Goal: Information Seeking & Learning: Check status

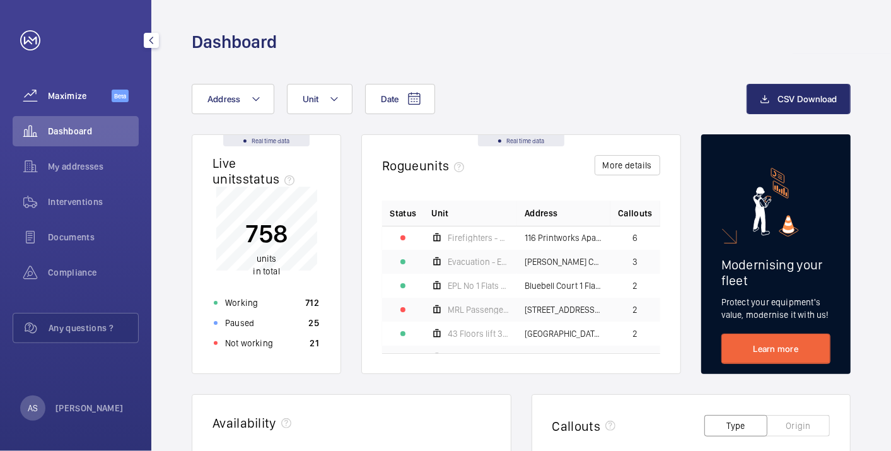
click at [45, 92] on wm-front-icon-button at bounding box center [30, 96] width 35 height 30
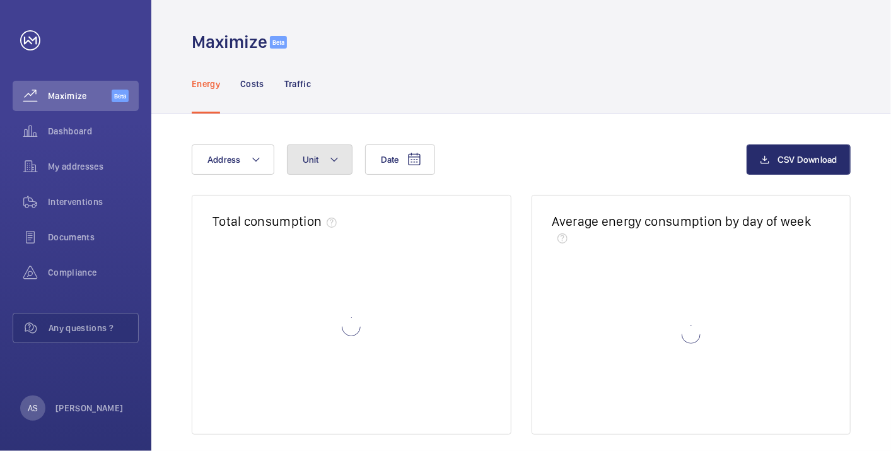
drag, startPoint x: 332, startPoint y: 158, endPoint x: 331, endPoint y: 170, distance: 11.4
click at [331, 158] on mat-icon at bounding box center [334, 159] width 10 height 15
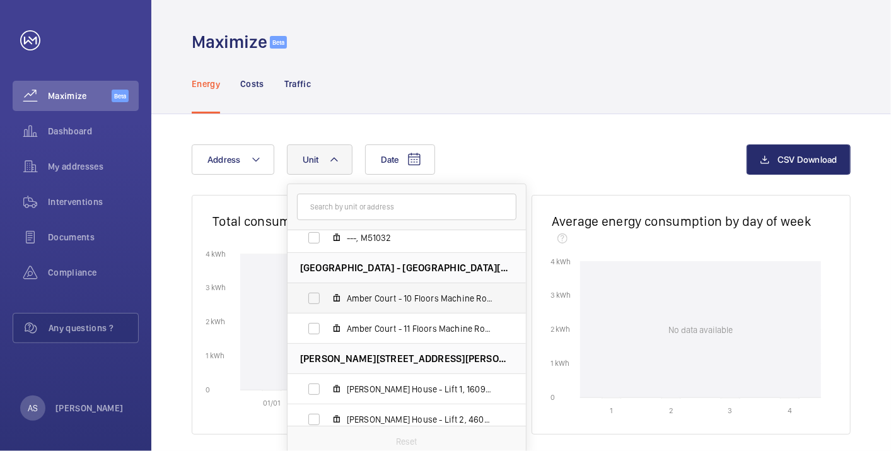
scroll to position [70, 0]
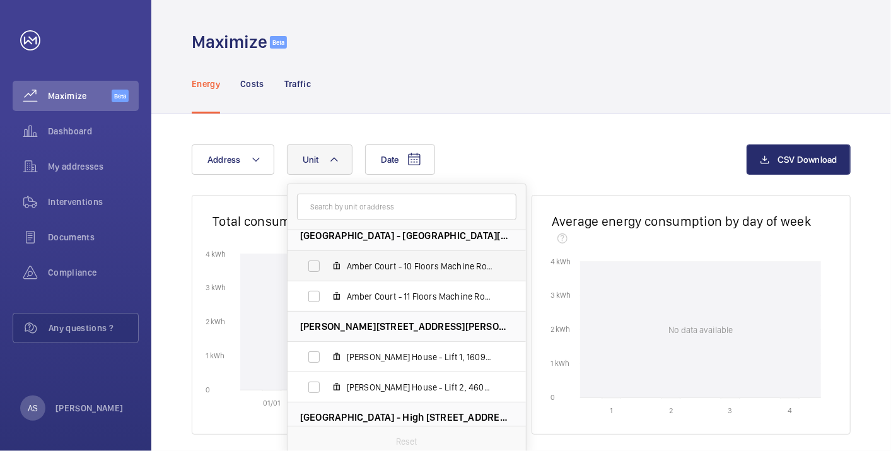
click at [359, 255] on label "Amber Court - 10 Floors Machine Roomless, M10020" at bounding box center [396, 266] width 218 height 30
click at [327, 255] on input "Amber Court - 10 Floors Machine Roomless, M10020" at bounding box center [313, 265] width 25 height 25
checkbox input "true"
click at [603, 144] on div "Date Address [STREET_ADDRESS] ---, M51032 [GEOGRAPHIC_DATA] - [GEOGRAPHIC_DATA]…" at bounding box center [469, 159] width 555 height 30
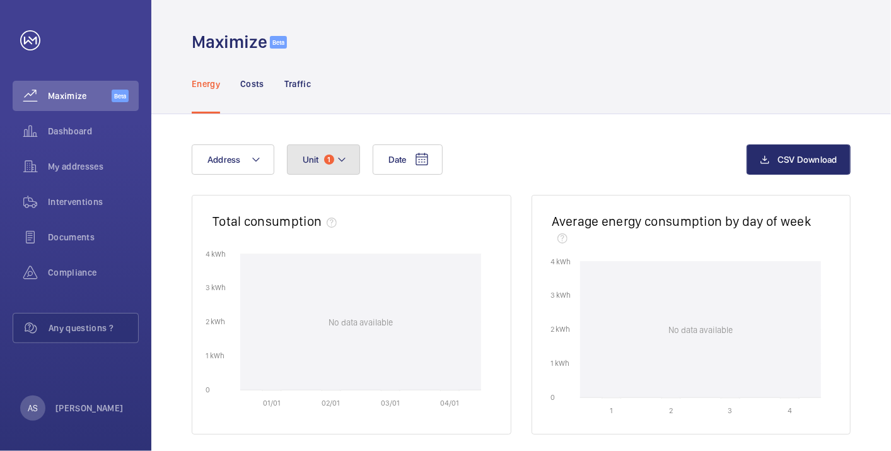
click at [331, 165] on button "Unit 1" at bounding box center [323, 159] width 73 height 30
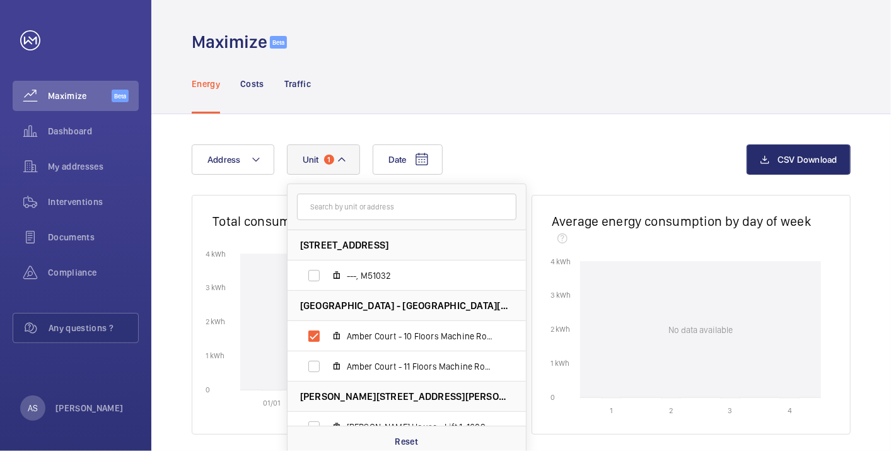
click at [614, 198] on wm-front-card-header "Average energy consumption by day of week" at bounding box center [691, 224] width 318 height 59
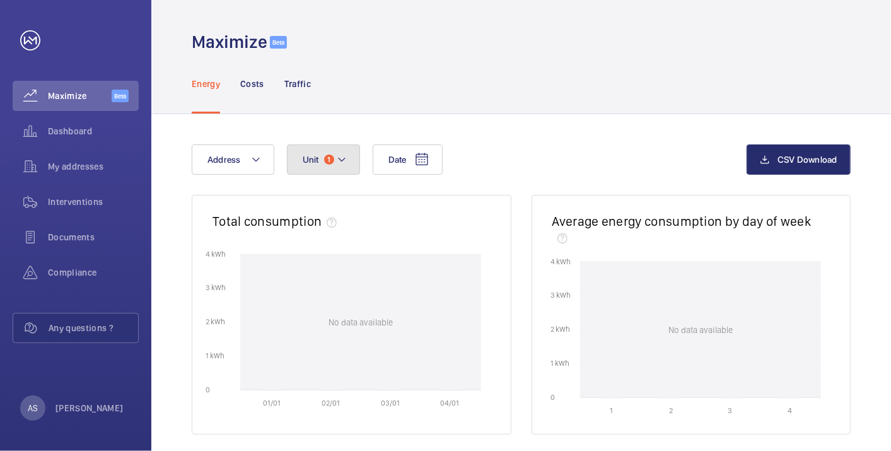
click at [313, 154] on span "Unit" at bounding box center [311, 159] width 16 height 10
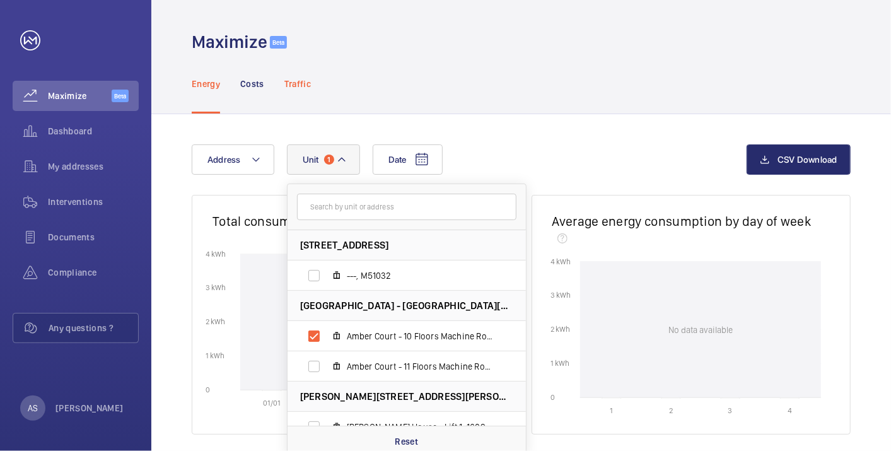
click at [298, 85] on p "Traffic" at bounding box center [297, 84] width 26 height 13
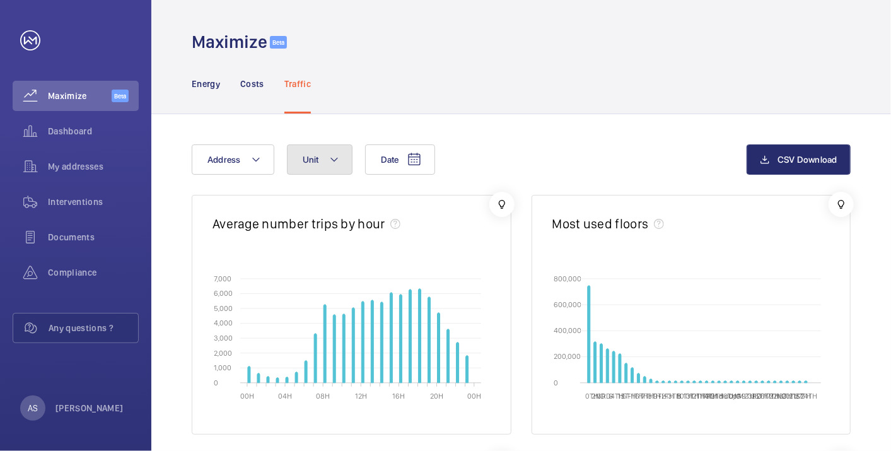
click at [326, 169] on button "Unit" at bounding box center [320, 159] width 66 height 30
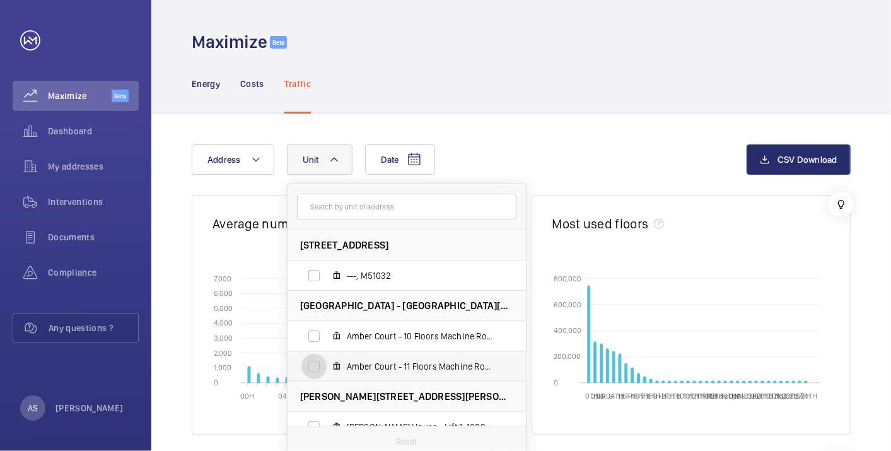
click at [313, 367] on input "Amber Court - 11 Floors Machine Roomless, M10021" at bounding box center [313, 366] width 25 height 25
checkbox input "true"
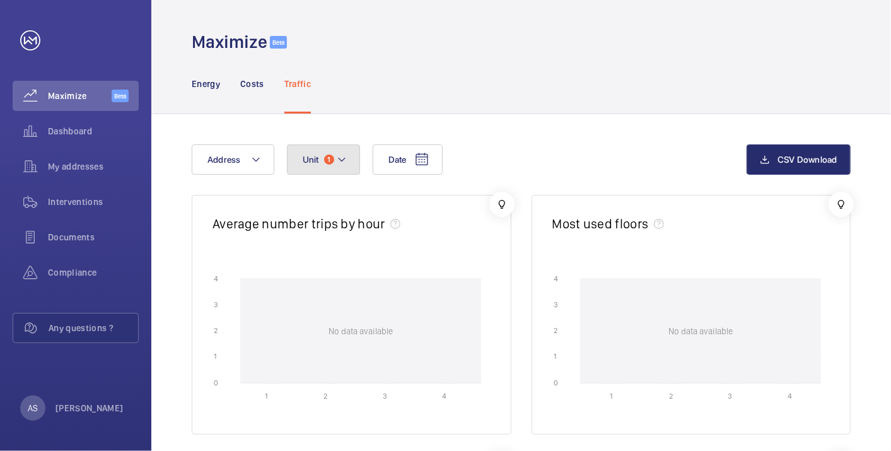
click at [339, 152] on mat-icon at bounding box center [342, 159] width 10 height 15
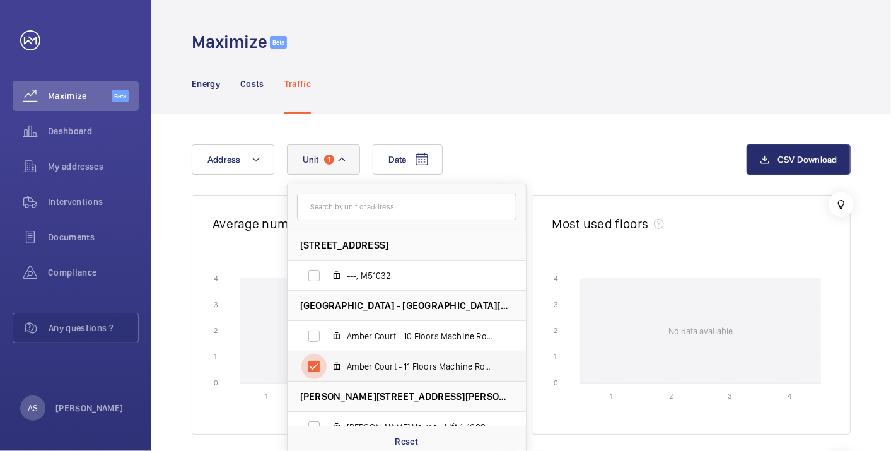
click at [316, 368] on input "Amber Court - 11 Floors Machine Roomless, M10021" at bounding box center [313, 366] width 25 height 25
checkbox input "false"
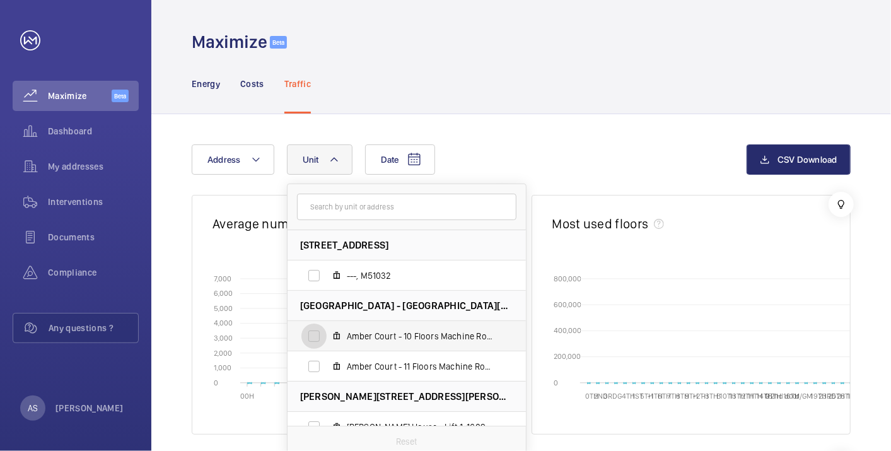
click at [315, 337] on input "Amber Court - 10 Floors Machine Roomless, M10020" at bounding box center [313, 335] width 25 height 25
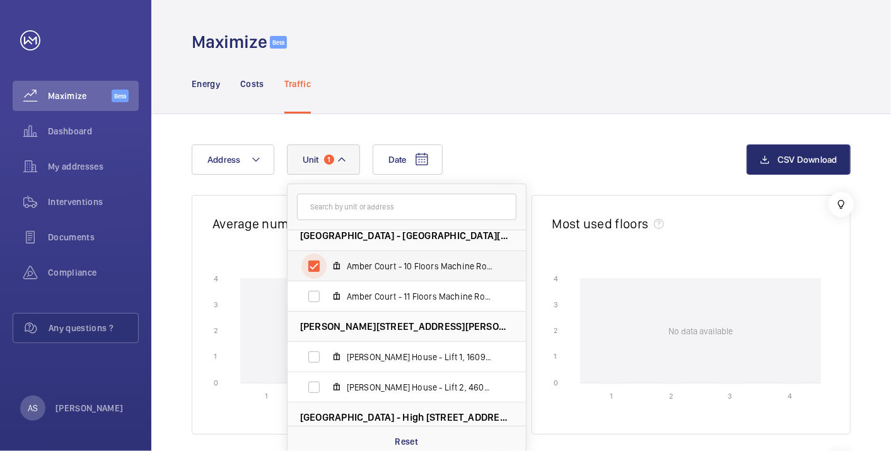
click at [313, 261] on input "Amber Court - 10 Floors Machine Roomless, M10020" at bounding box center [313, 265] width 25 height 25
checkbox input "false"
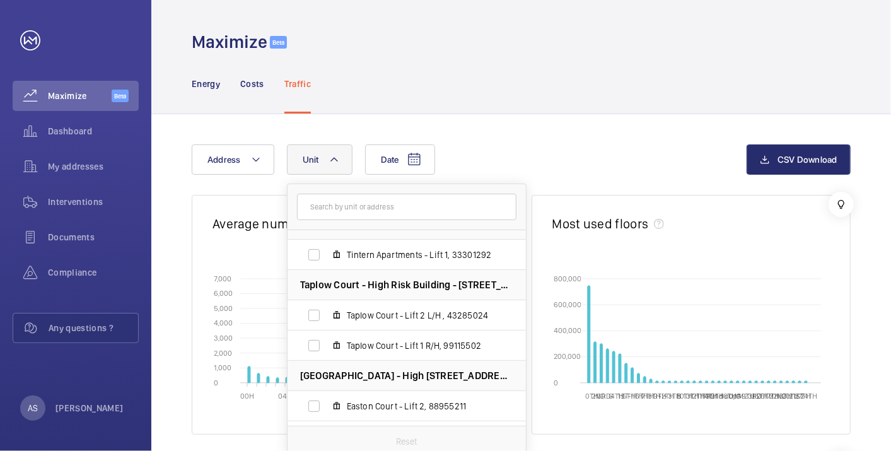
scroll to position [579, 0]
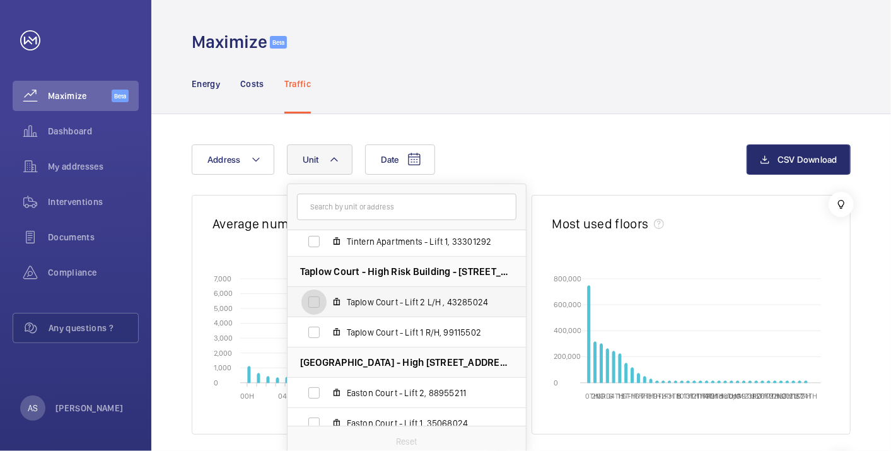
click at [316, 301] on input "Taplow Court - Lift 2 L/H , 43285024" at bounding box center [313, 301] width 25 height 25
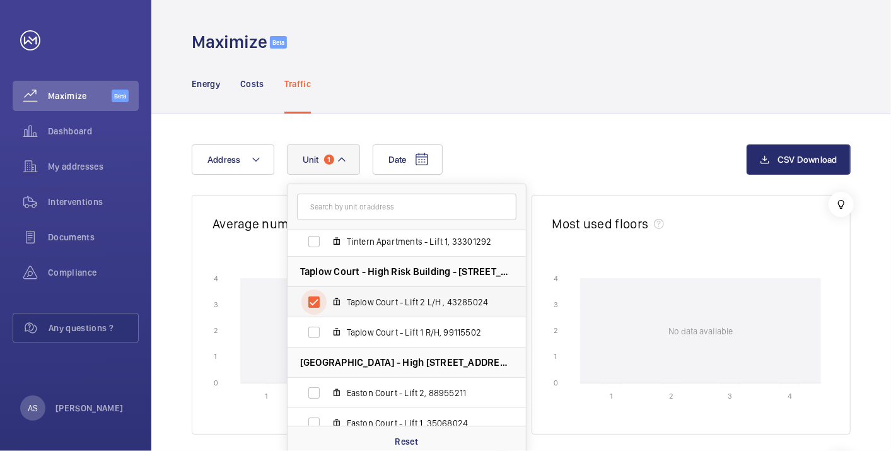
click at [313, 302] on input "Taplow Court - Lift 2 L/H , 43285024" at bounding box center [313, 301] width 25 height 25
checkbox input "false"
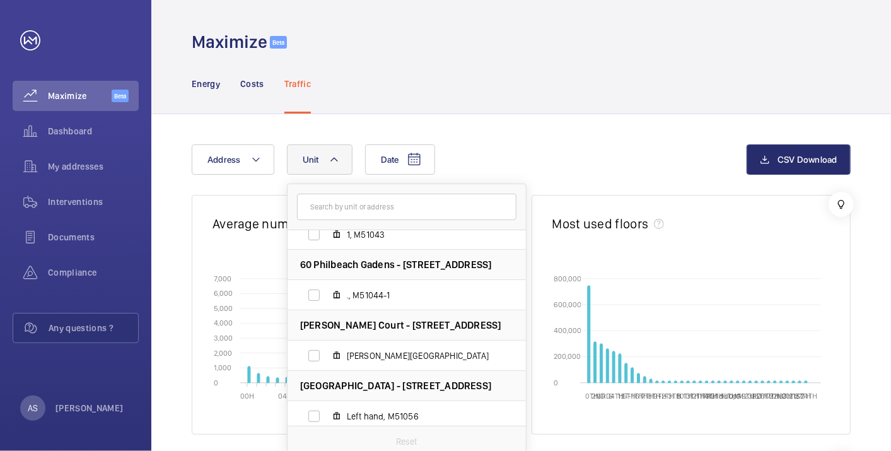
scroll to position [929, 0]
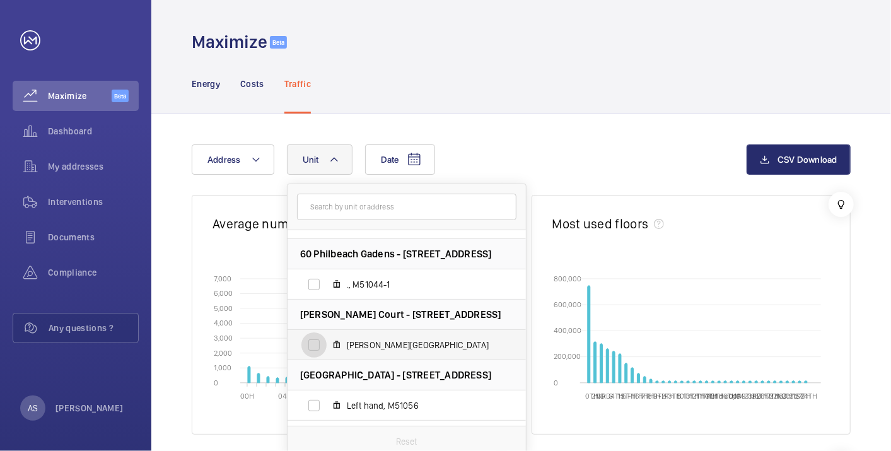
click at [309, 350] on input "[PERSON_NAME][GEOGRAPHIC_DATA]" at bounding box center [313, 344] width 25 height 25
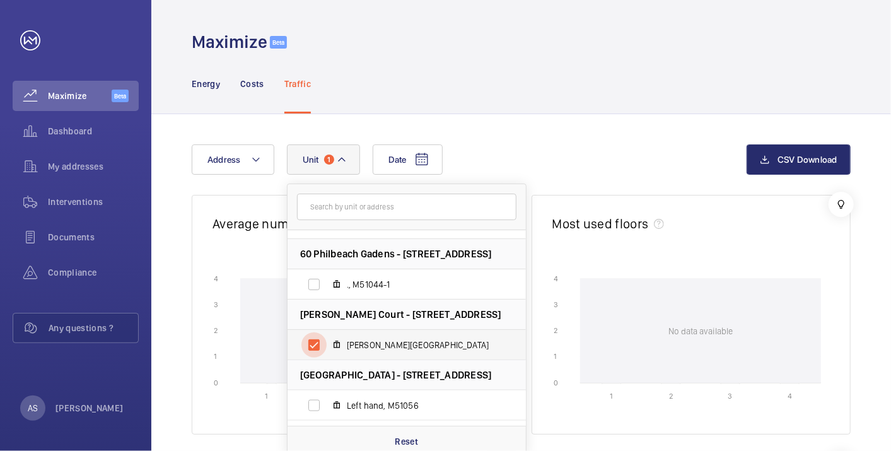
click at [318, 346] on input "[PERSON_NAME][GEOGRAPHIC_DATA]" at bounding box center [313, 344] width 25 height 25
checkbox input "false"
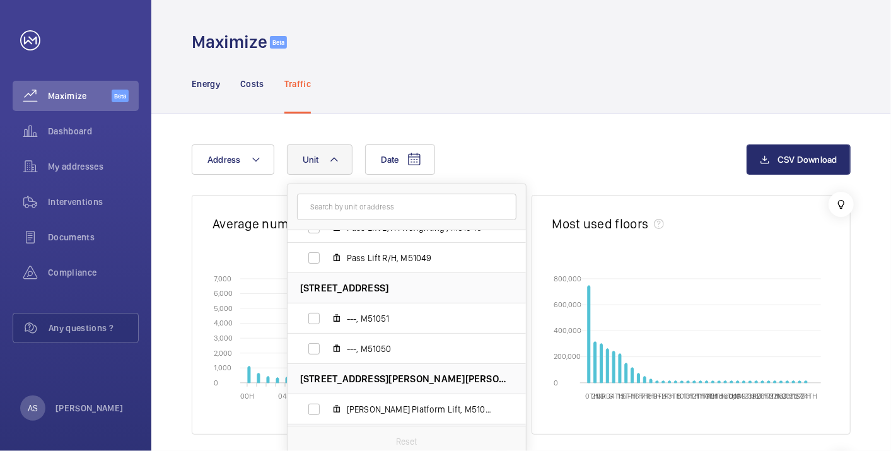
scroll to position [1209, 0]
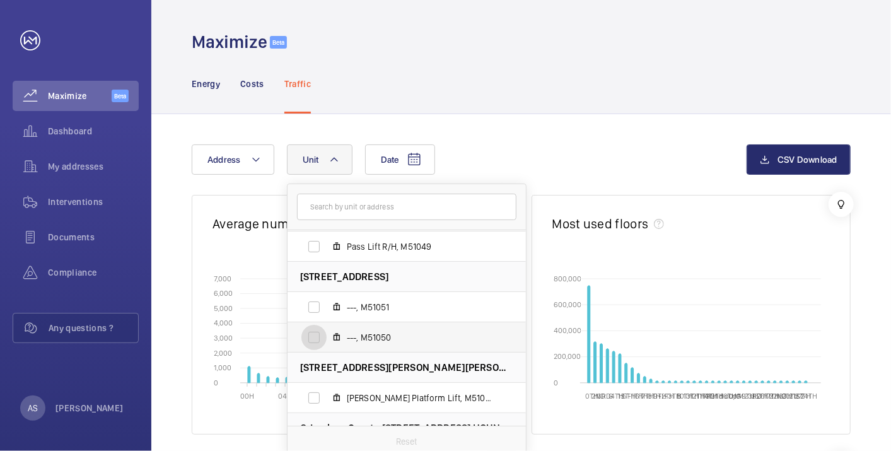
click at [313, 339] on input "---, M51050" at bounding box center [313, 337] width 25 height 25
checkbox input "true"
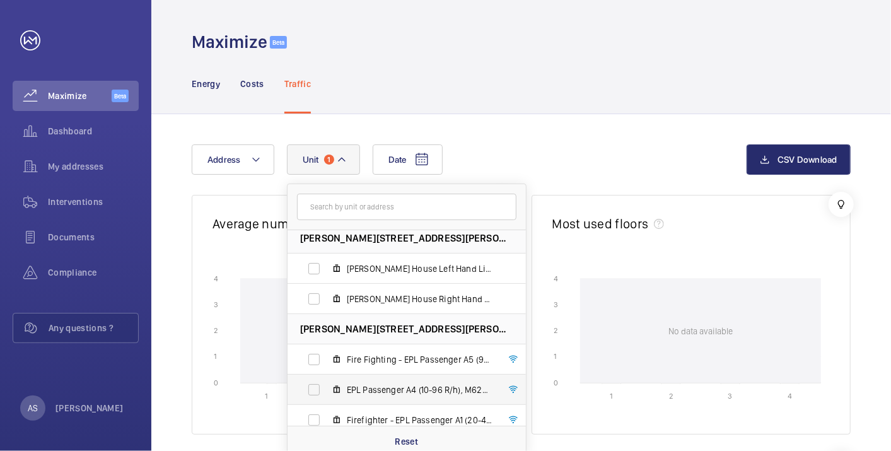
scroll to position [1699, 0]
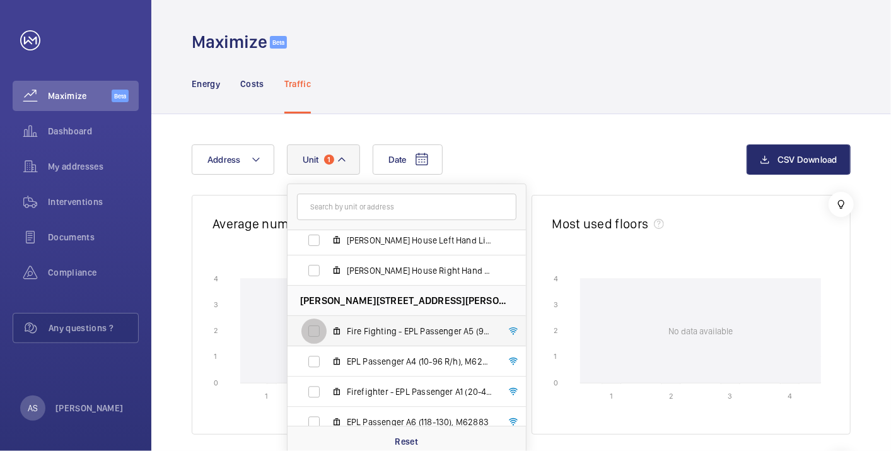
click at [306, 333] on input "Fire Fighting - EPL Passenger A5 (97-117 R/h), M62882" at bounding box center [313, 330] width 25 height 25
checkbox input "true"
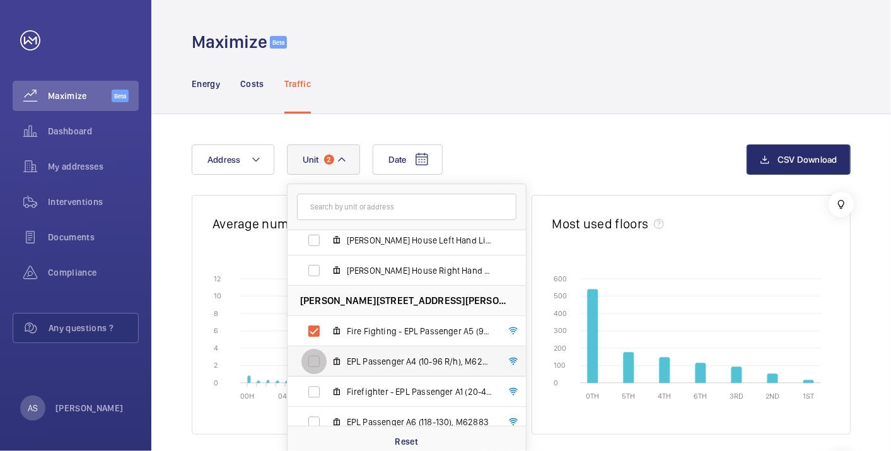
click at [311, 361] on input "EPL Passenger A4 (10-96 R/h), M62880" at bounding box center [313, 361] width 25 height 25
checkbox input "true"
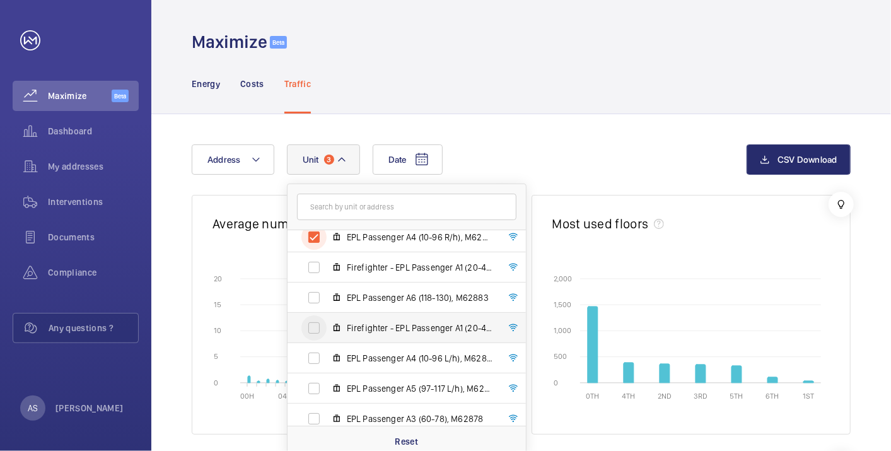
scroll to position [1979, 0]
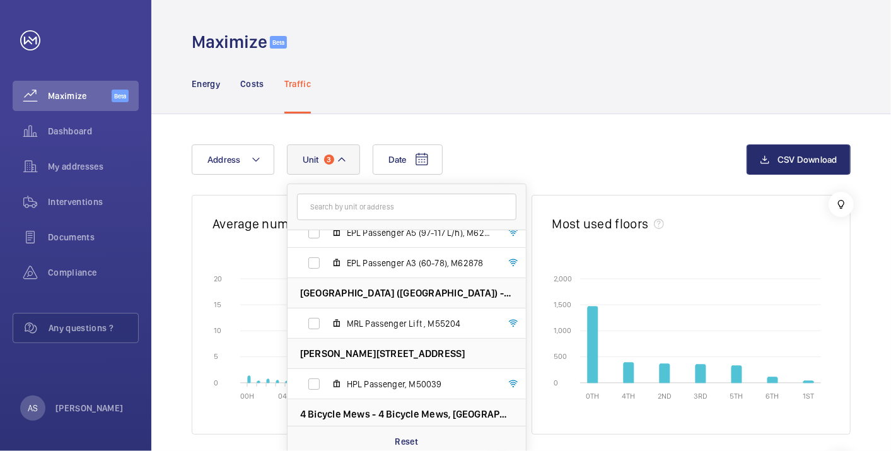
click at [590, 151] on div "Date Address [STREET_ADDRESS] ---, M51032 [GEOGRAPHIC_DATA] - [GEOGRAPHIC_DATA]…" at bounding box center [469, 159] width 555 height 30
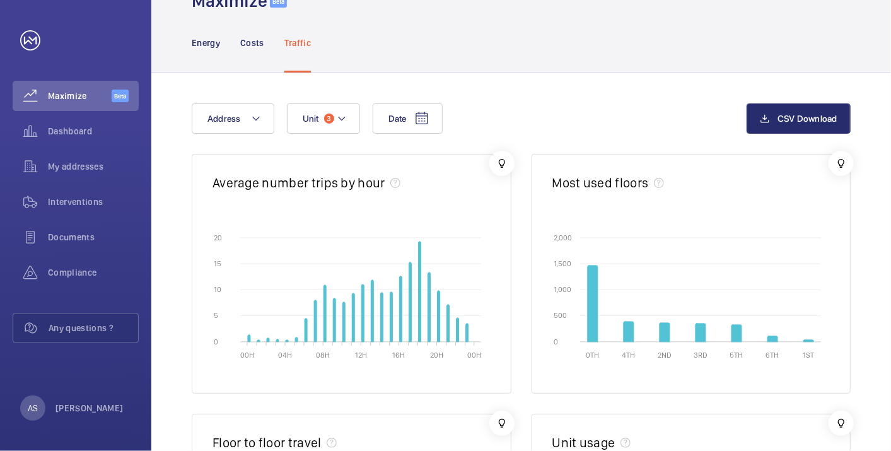
scroll to position [0, 0]
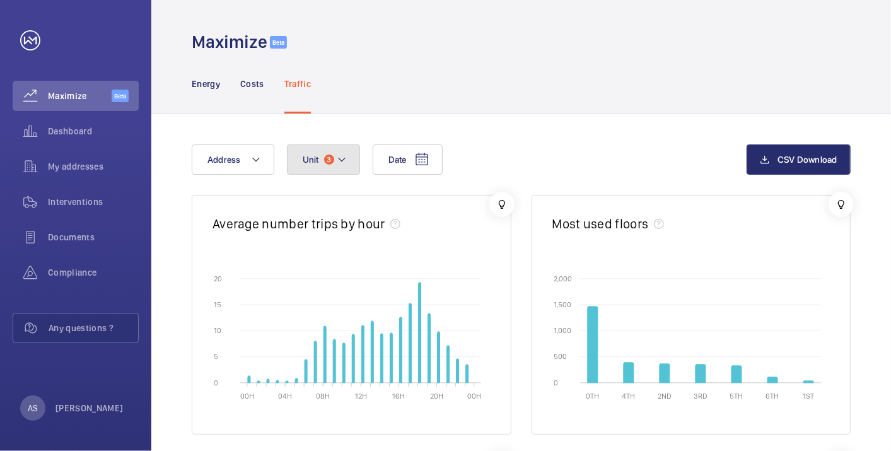
click at [338, 162] on mat-icon at bounding box center [342, 159] width 10 height 15
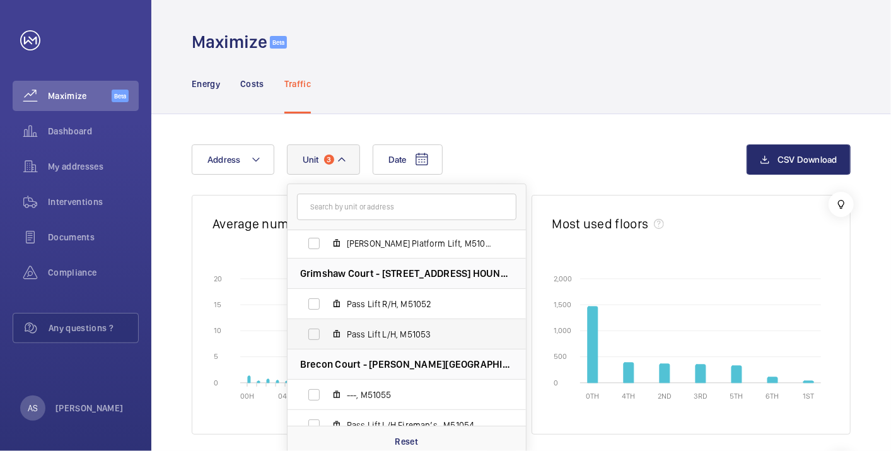
scroll to position [1239, 0]
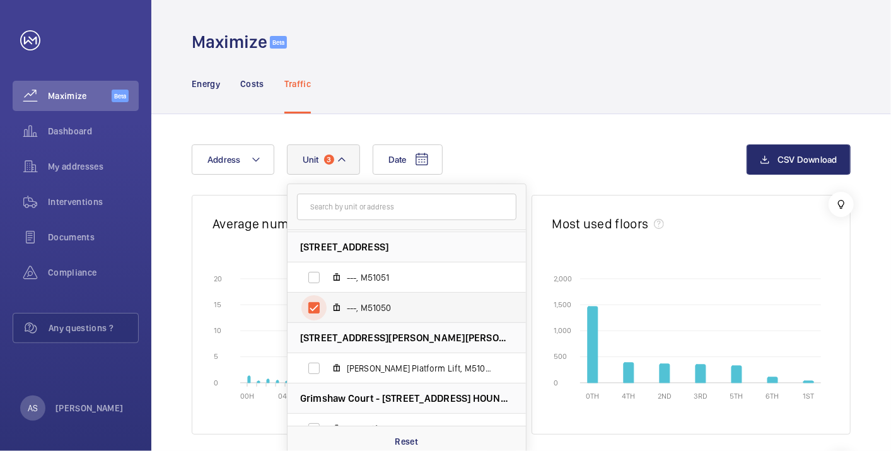
click at [315, 306] on input "---, M51050" at bounding box center [313, 307] width 25 height 25
checkbox input "false"
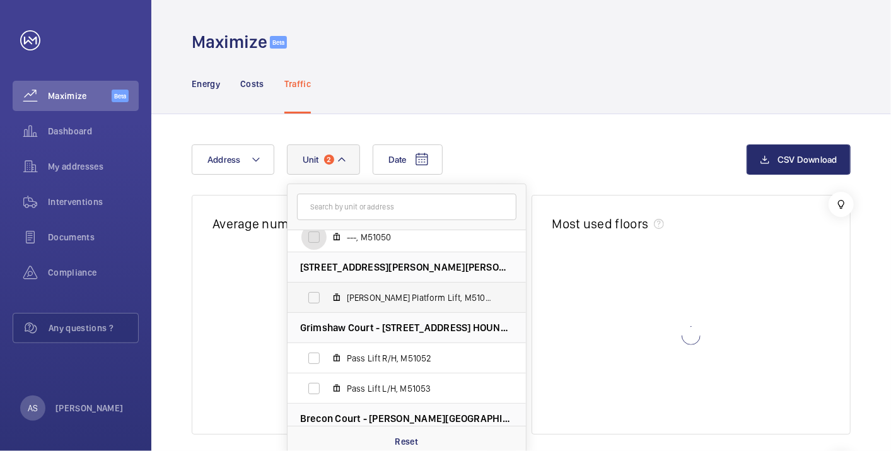
scroll to position [1379, 0]
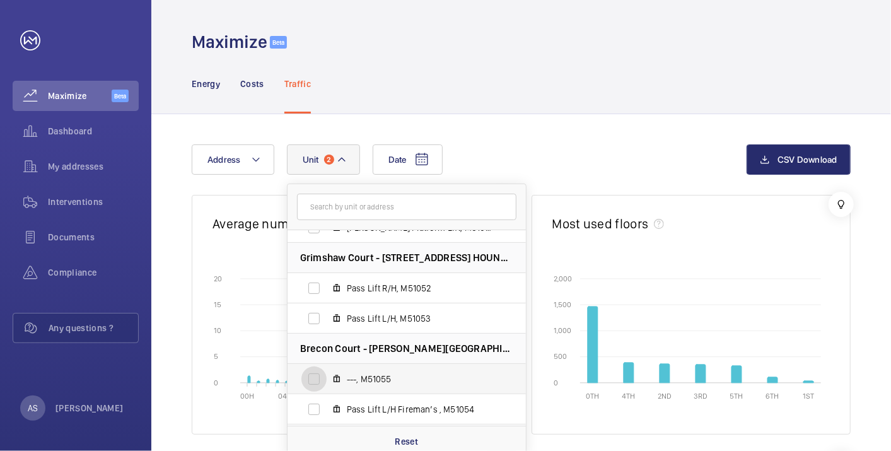
click at [311, 374] on input "---, M51055" at bounding box center [313, 378] width 25 height 25
checkbox input "true"
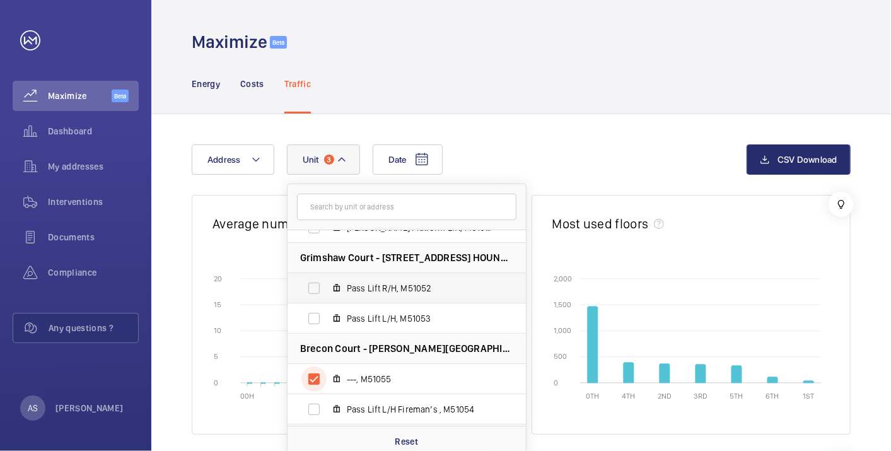
scroll to position [1589, 0]
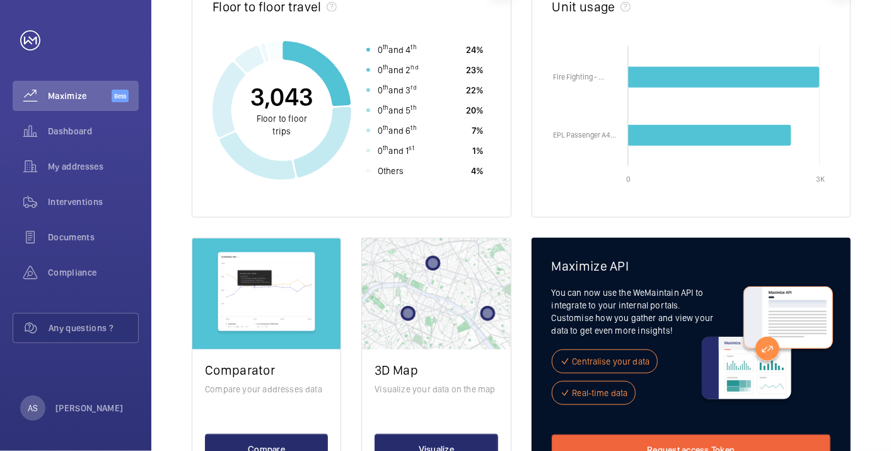
scroll to position [533, 0]
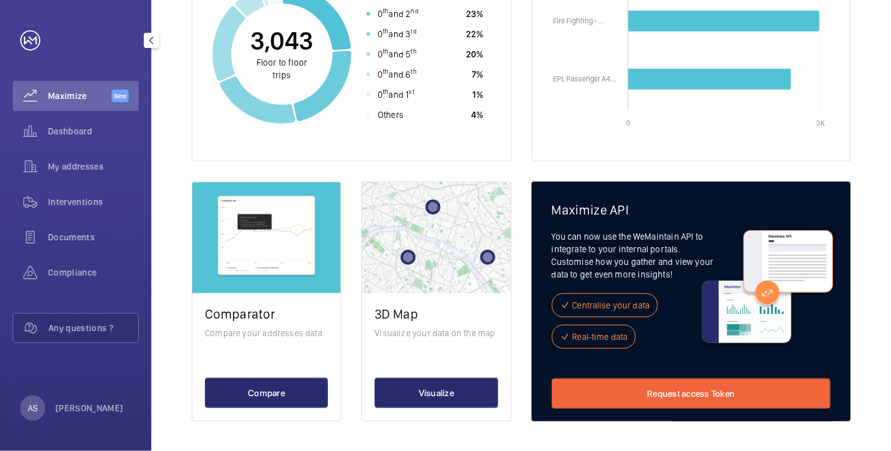
click at [80, 84] on div "Maximize Beta" at bounding box center [76, 96] width 126 height 30
click at [78, 130] on span "Dashboard" at bounding box center [93, 131] width 91 height 13
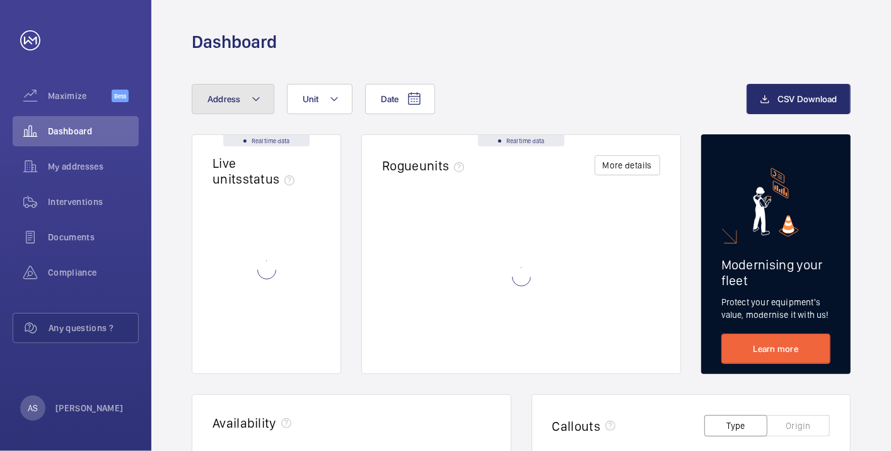
click at [252, 91] on mat-icon at bounding box center [256, 98] width 10 height 15
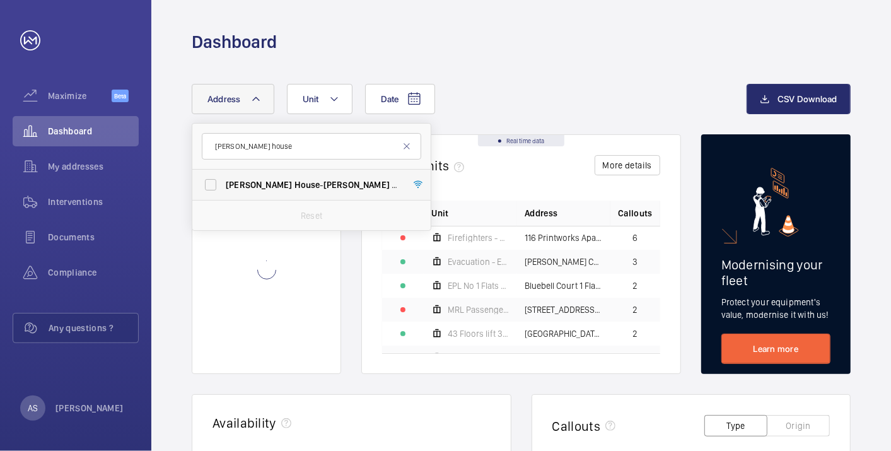
type input "[PERSON_NAME] house"
click at [323, 185] on span "[PERSON_NAME]" at bounding box center [356, 185] width 66 height 10
click at [223, 185] on input "[PERSON_NAME][GEOGRAPHIC_DATA] - [PERSON_NAME][GEOGRAPHIC_DATA]" at bounding box center [210, 184] width 25 height 25
checkbox input "true"
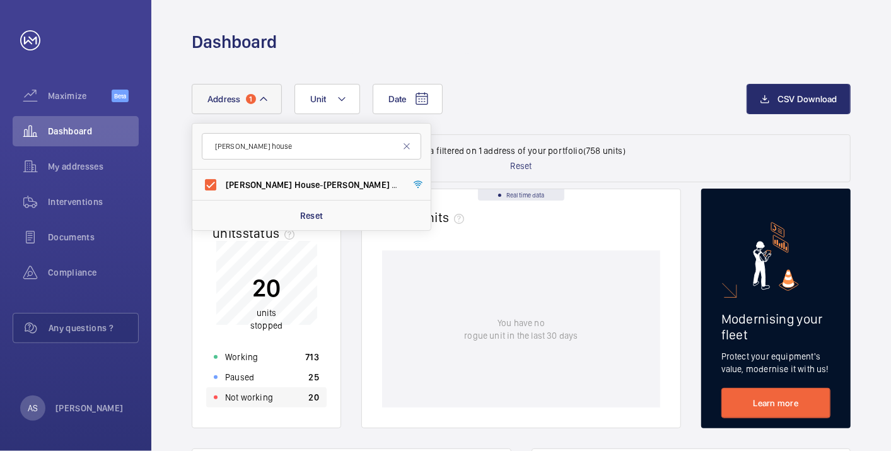
click at [278, 403] on div "Not working 20" at bounding box center [266, 397] width 120 height 20
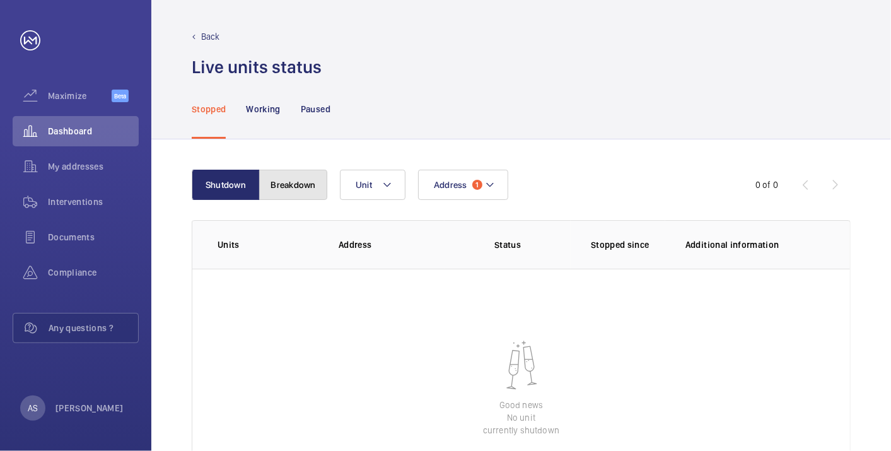
click at [310, 186] on button "Breakdown" at bounding box center [293, 185] width 68 height 30
click at [106, 127] on span "Dashboard" at bounding box center [93, 131] width 91 height 13
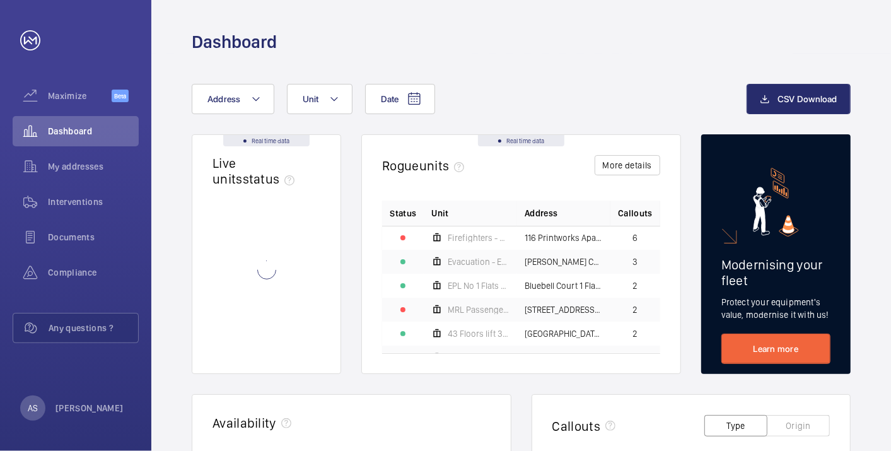
click at [250, 119] on div "Date Address Unit CSV Download" at bounding box center [521, 109] width 659 height 50
click at [245, 107] on button "Address" at bounding box center [233, 99] width 83 height 30
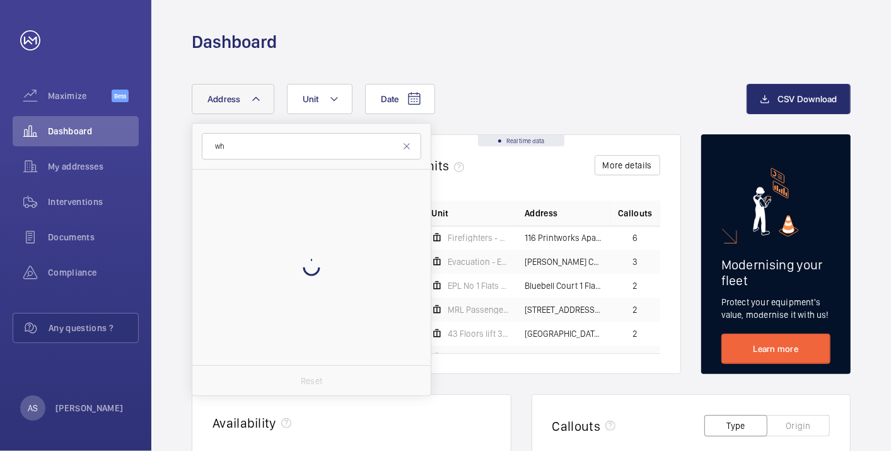
type input "w"
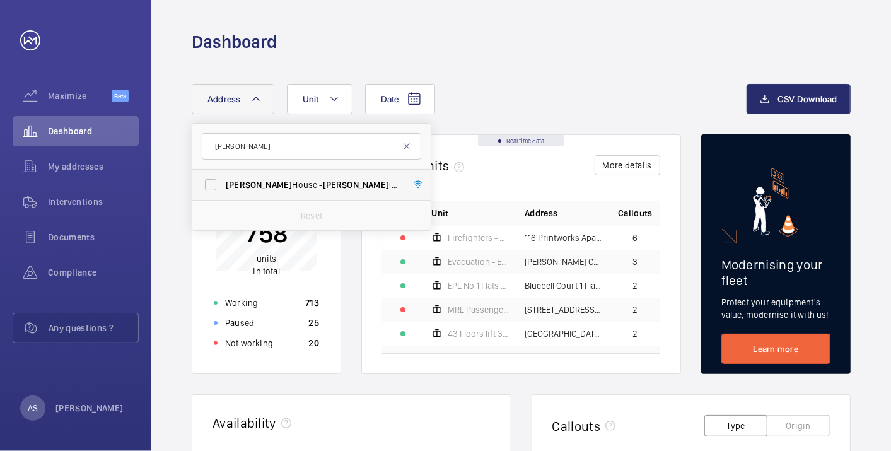
type input "[PERSON_NAME]"
click at [352, 180] on span "[PERSON_NAME][GEOGRAPHIC_DATA] - [PERSON_NAME][GEOGRAPHIC_DATA]" at bounding box center [312, 184] width 173 height 13
click at [223, 180] on input "[PERSON_NAME][GEOGRAPHIC_DATA] - [PERSON_NAME][GEOGRAPHIC_DATA]" at bounding box center [210, 184] width 25 height 25
checkbox input "true"
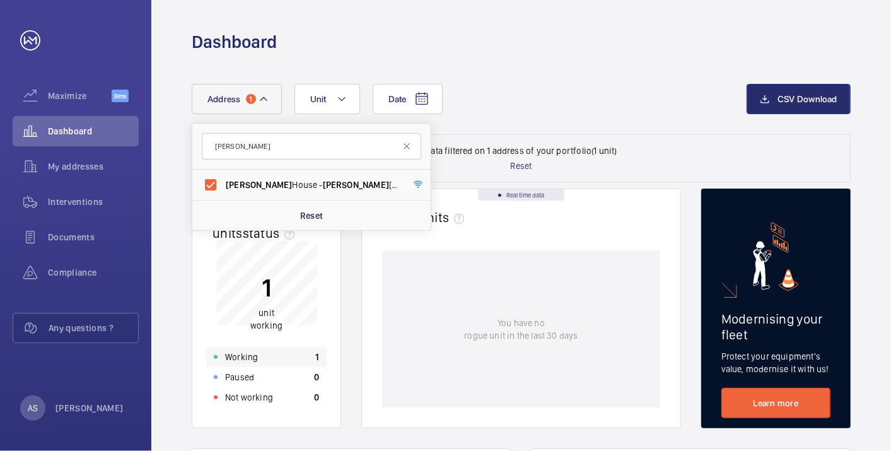
click at [287, 347] on div "Working 1" at bounding box center [266, 357] width 120 height 20
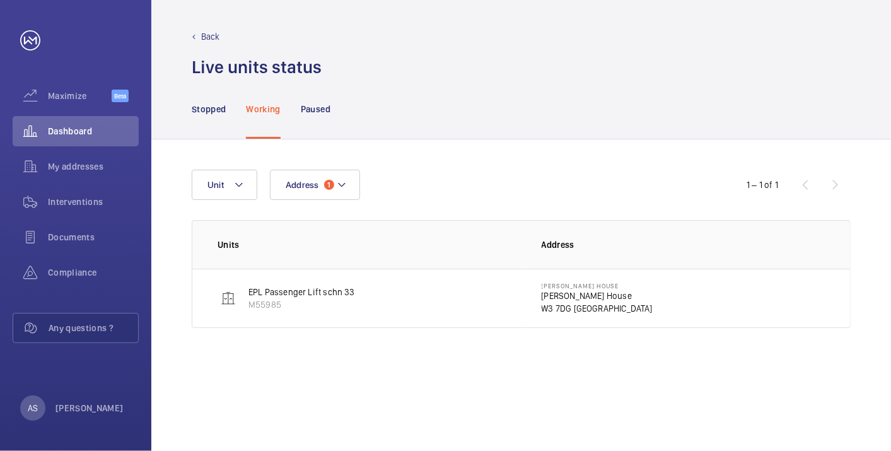
click at [577, 302] on p "W3 7DG [GEOGRAPHIC_DATA]" at bounding box center [596, 308] width 111 height 13
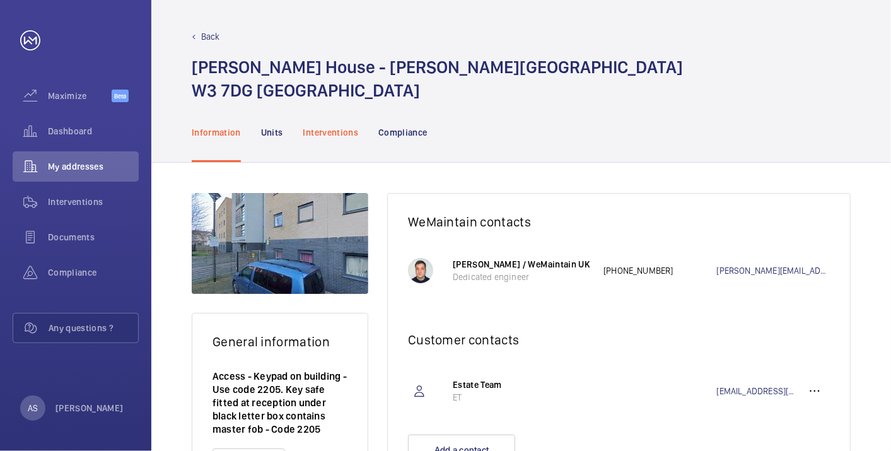
click at [334, 110] on div "Interventions" at bounding box center [330, 132] width 55 height 60
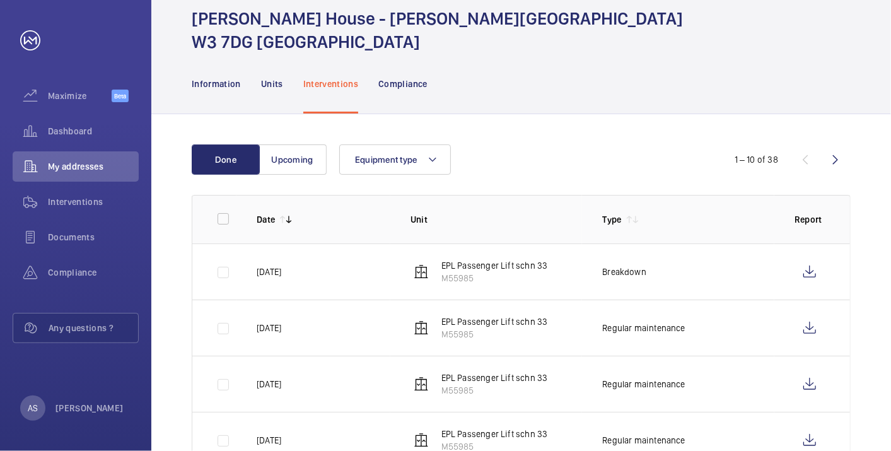
scroll to position [70, 0]
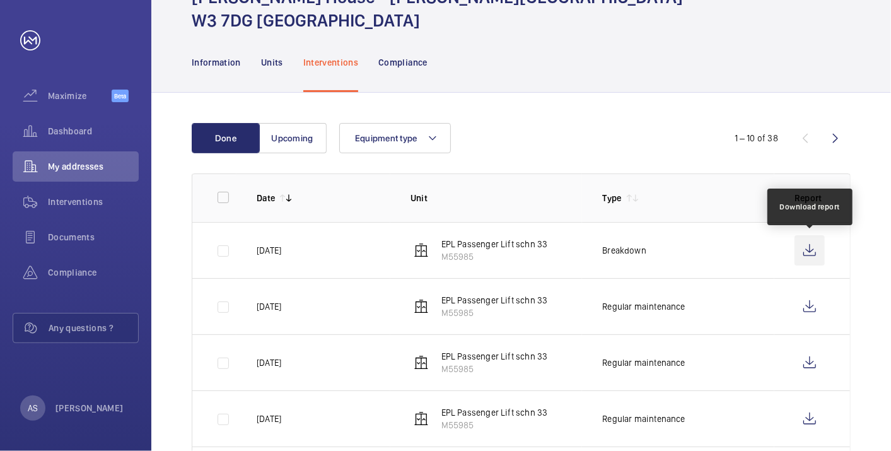
click at [824, 245] on wm-front-icon-button at bounding box center [809, 250] width 30 height 30
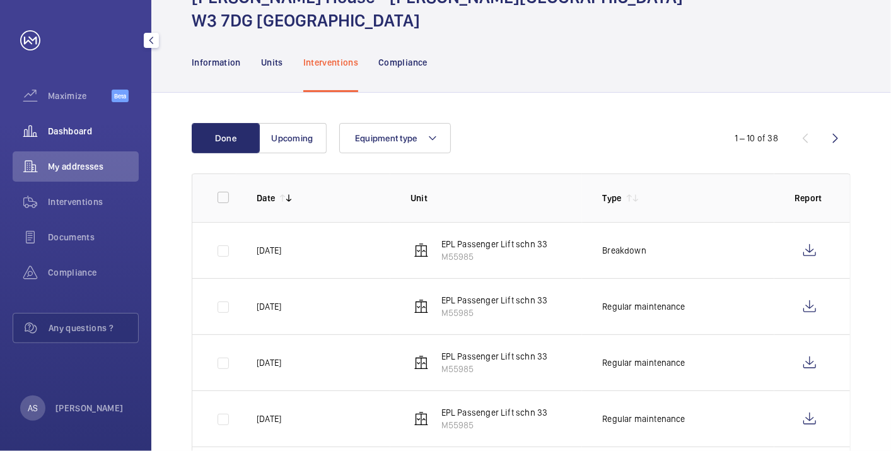
click at [77, 120] on div "Dashboard" at bounding box center [76, 131] width 126 height 30
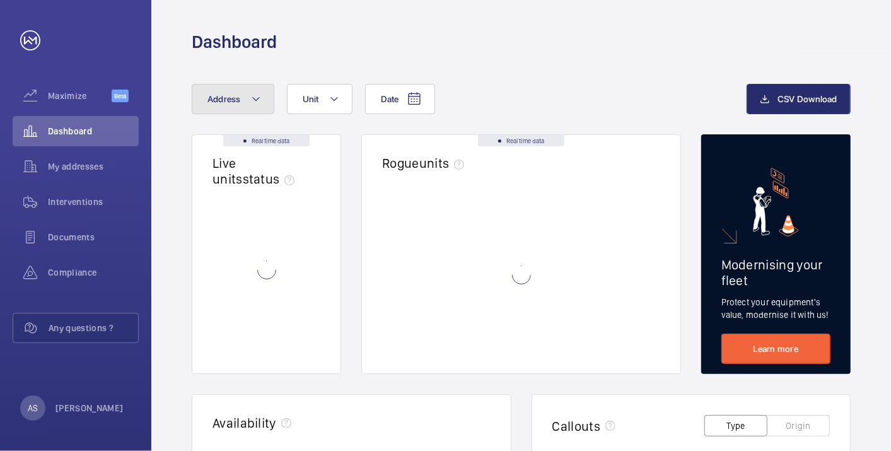
click at [242, 95] on button "Address" at bounding box center [233, 99] width 83 height 30
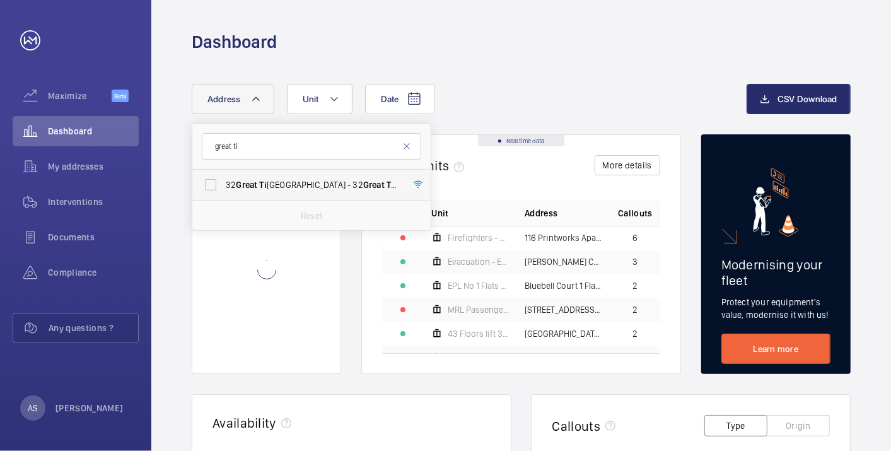
type input "great ti"
click at [284, 187] on span "[STREET_ADDRESS]" at bounding box center [312, 184] width 173 height 13
click at [223, 187] on input "[STREET_ADDRESS]" at bounding box center [210, 184] width 25 height 25
checkbox input "true"
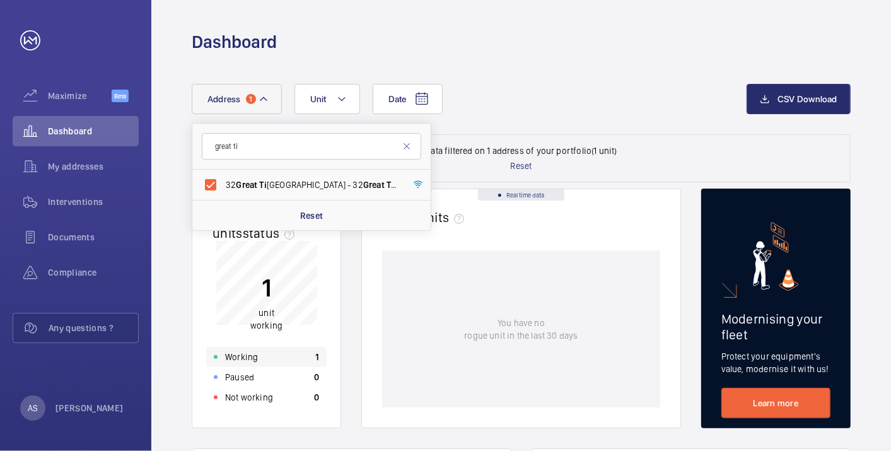
click at [301, 354] on div "Working 1" at bounding box center [266, 357] width 120 height 20
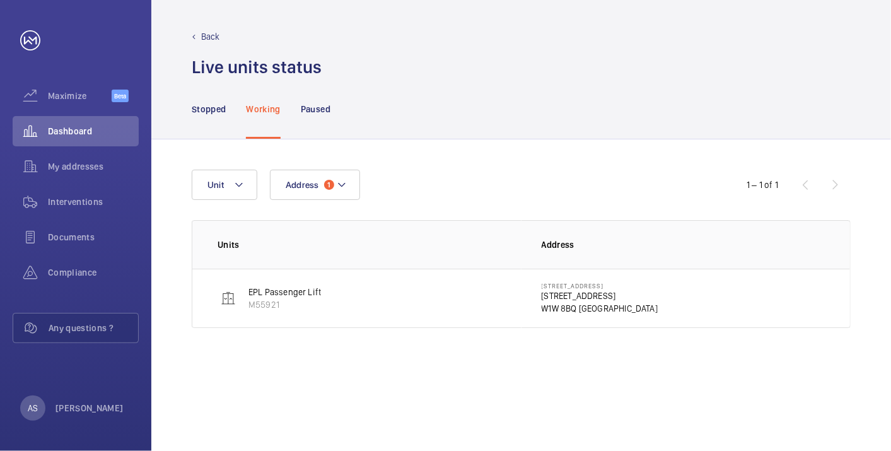
click at [562, 294] on p "[STREET_ADDRESS]" at bounding box center [599, 295] width 117 height 13
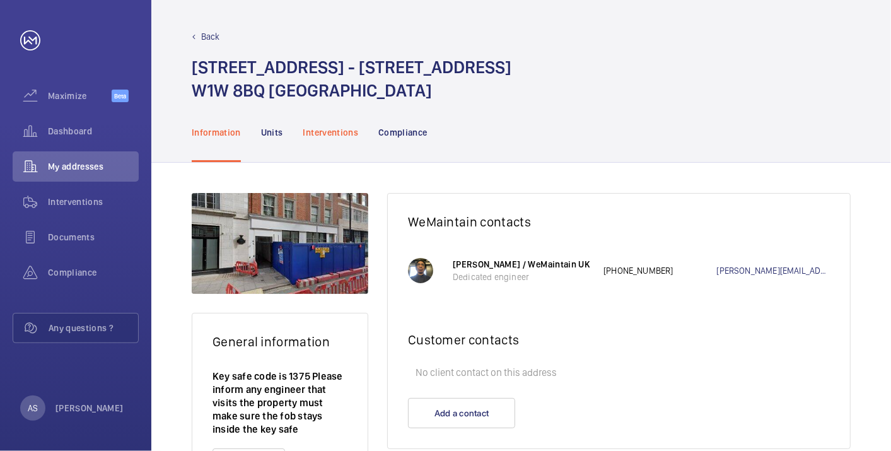
click at [322, 120] on div "Interventions" at bounding box center [330, 132] width 55 height 60
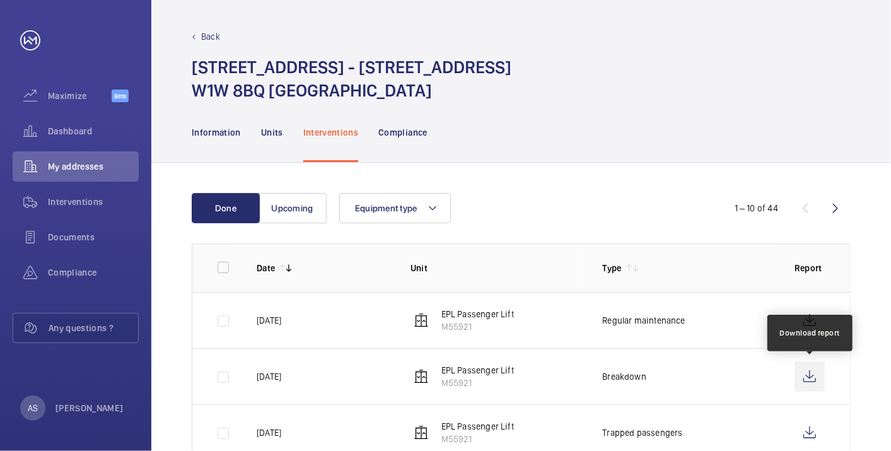
click at [814, 373] on wm-front-icon-button at bounding box center [809, 376] width 30 height 30
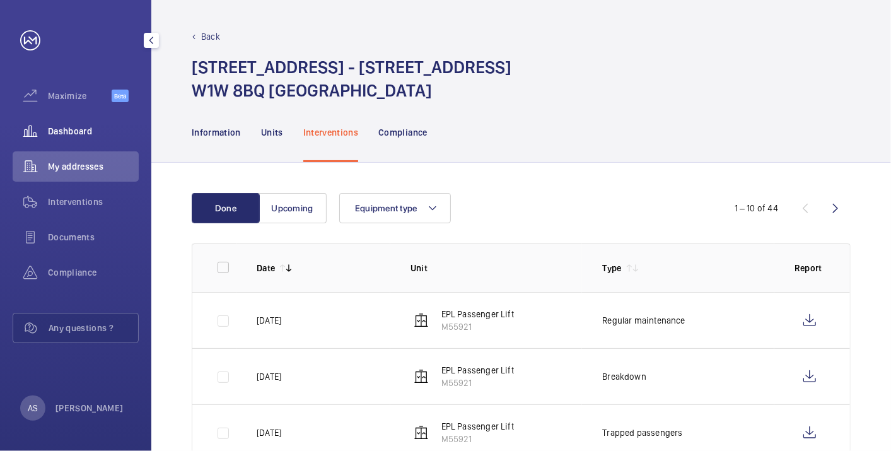
click at [83, 127] on span "Dashboard" at bounding box center [93, 131] width 91 height 13
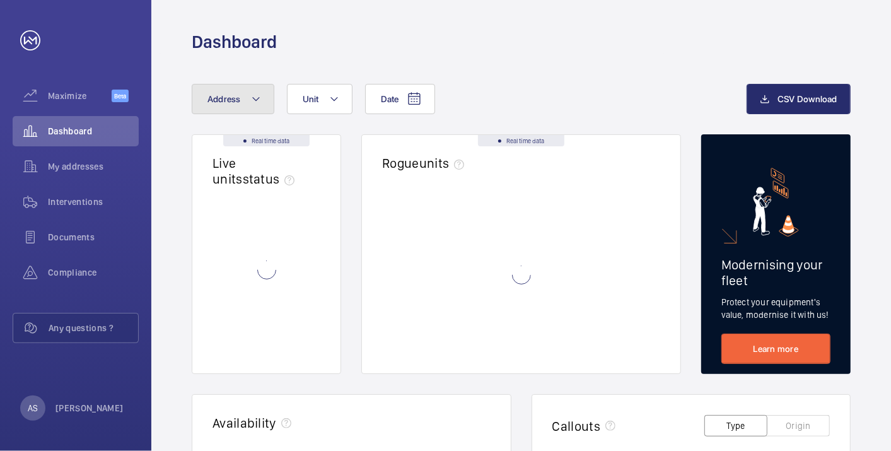
click at [240, 99] on span "Address" at bounding box center [223, 99] width 33 height 10
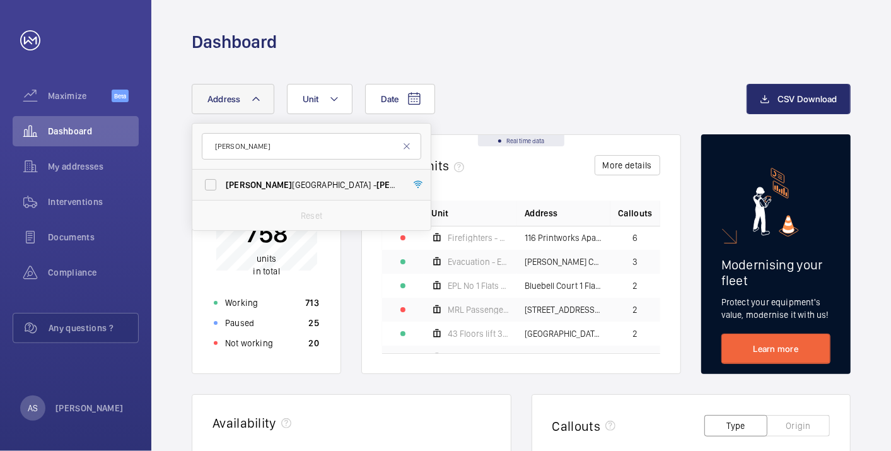
type input "[PERSON_NAME]"
click at [261, 182] on span "Thom pson House - [GEOGRAPHIC_DATA]" at bounding box center [312, 184] width 173 height 13
click at [223, 182] on input "Thom pson House - [GEOGRAPHIC_DATA]" at bounding box center [210, 184] width 25 height 25
checkbox input "true"
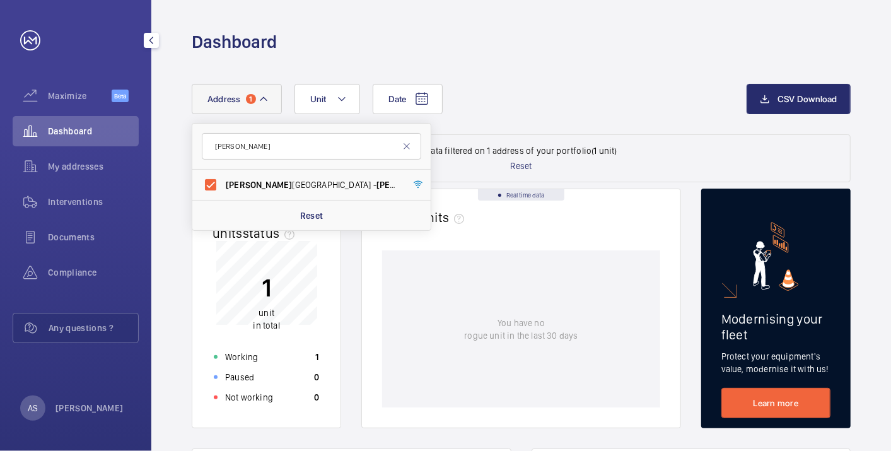
click at [86, 122] on div "Dashboard" at bounding box center [76, 131] width 126 height 30
click at [98, 125] on span "Dashboard" at bounding box center [93, 131] width 91 height 13
click at [244, 148] on input "[PERSON_NAME]" at bounding box center [311, 146] width 219 height 26
drag, startPoint x: 269, startPoint y: 148, endPoint x: 163, endPoint y: 135, distance: 106.0
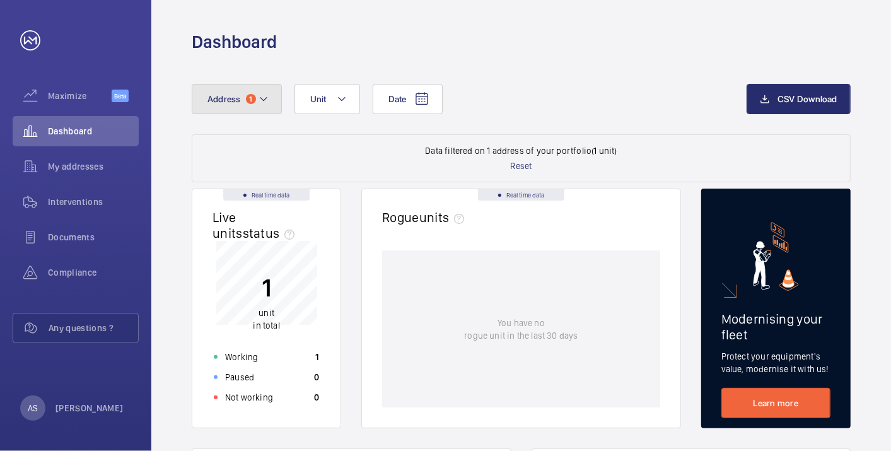
click at [210, 102] on span "Address" at bounding box center [223, 99] width 33 height 10
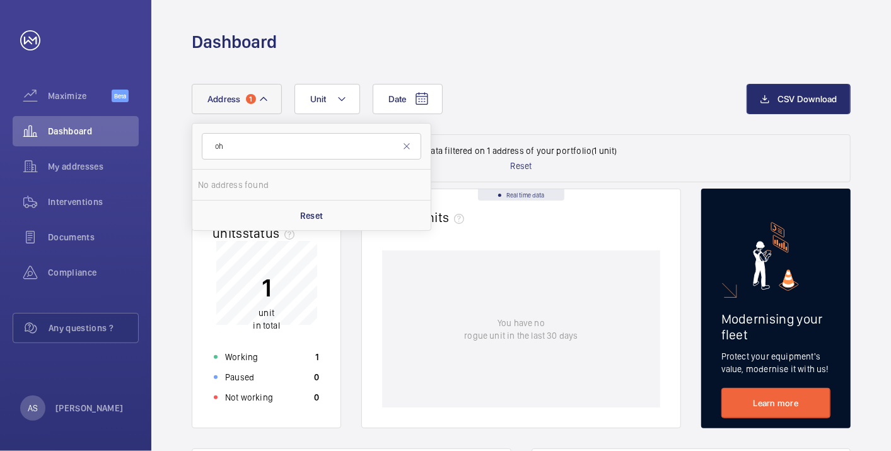
type input "o"
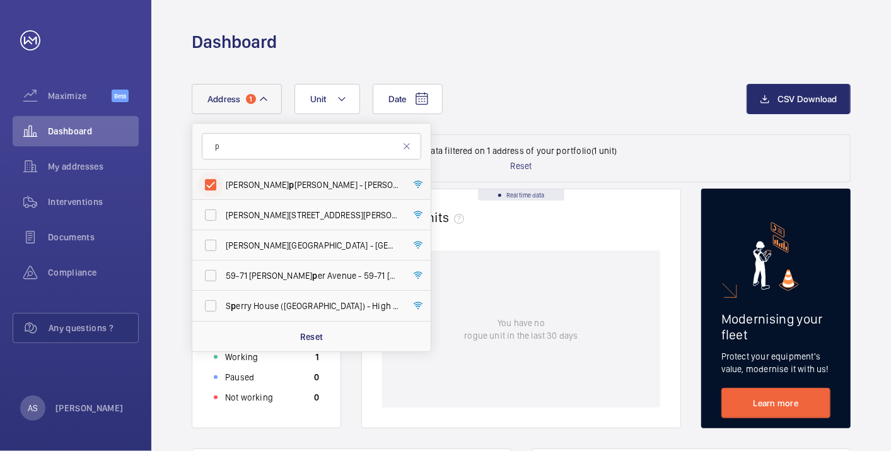
type input "p"
click at [206, 178] on input "[PERSON_NAME] p [PERSON_NAME] - [PERSON_NAME] [GEOGRAPHIC_DATA][PERSON_NAME]" at bounding box center [210, 184] width 25 height 25
checkbox input "false"
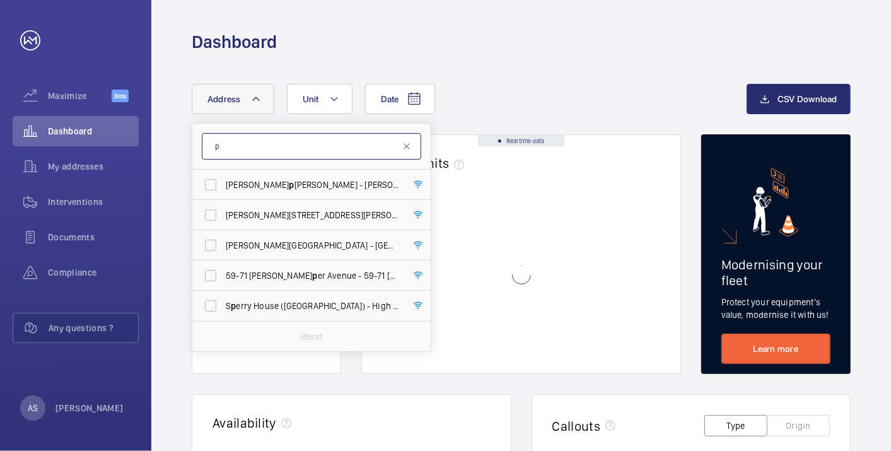
click at [268, 147] on input "p" at bounding box center [311, 146] width 219 height 26
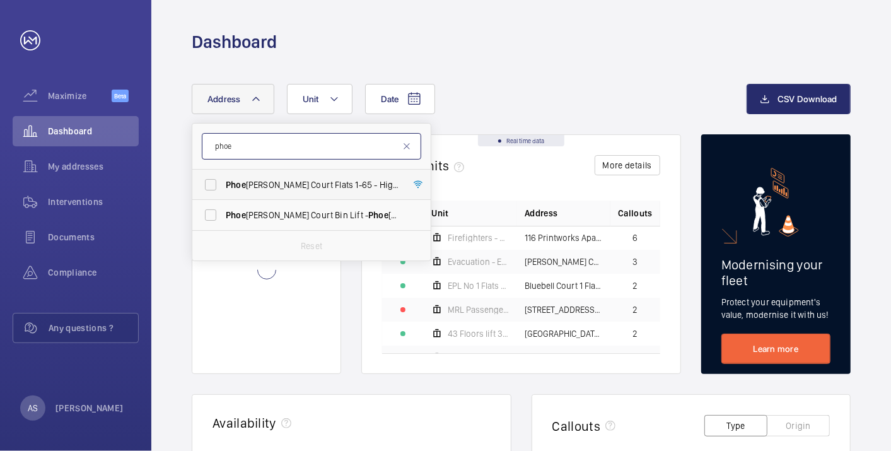
type input "phoe"
click at [344, 190] on span "Phoe [PERSON_NAME] Court Flats [STREET_ADDRESS][PERSON_NAME]" at bounding box center [312, 184] width 173 height 13
click at [223, 190] on input "Phoe [PERSON_NAME] Court Flats [STREET_ADDRESS][PERSON_NAME]" at bounding box center [210, 184] width 25 height 25
checkbox input "true"
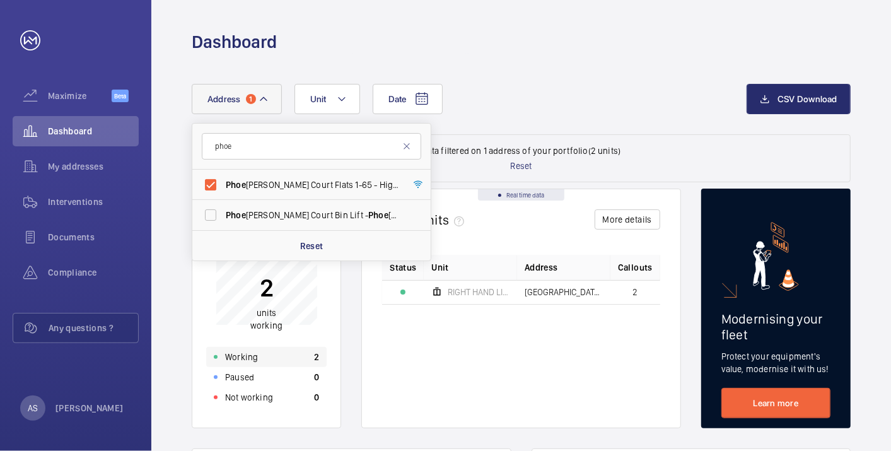
click at [296, 355] on div "Working 2" at bounding box center [266, 357] width 120 height 20
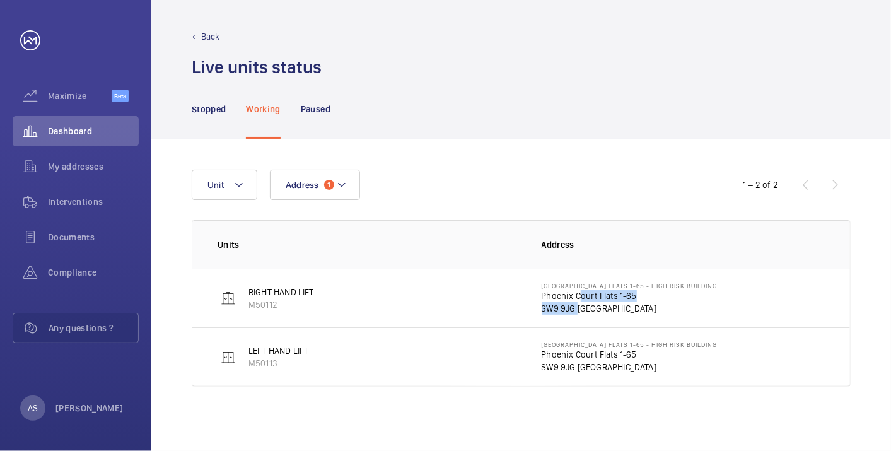
click at [572, 301] on div "[GEOGRAPHIC_DATA] Flats [STREET_ADDRESS]" at bounding box center [629, 298] width 176 height 33
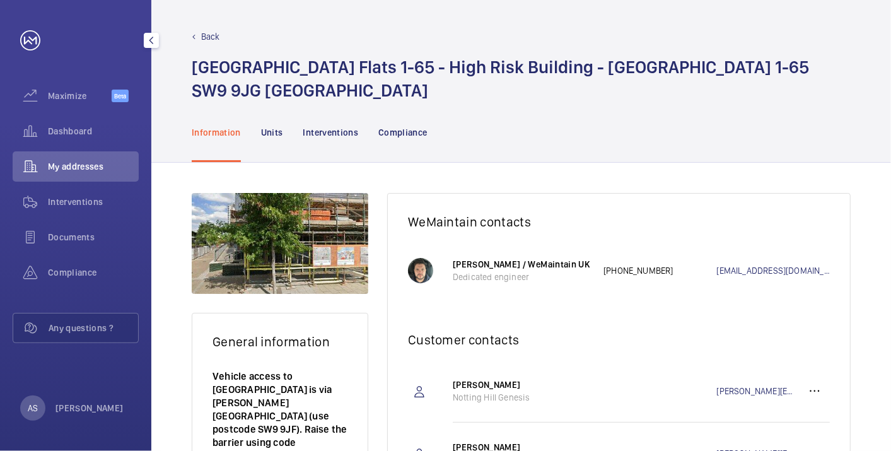
click at [83, 148] on div "Dashboard" at bounding box center [76, 133] width 126 height 35
click at [83, 136] on span "Dashboard" at bounding box center [93, 131] width 91 height 13
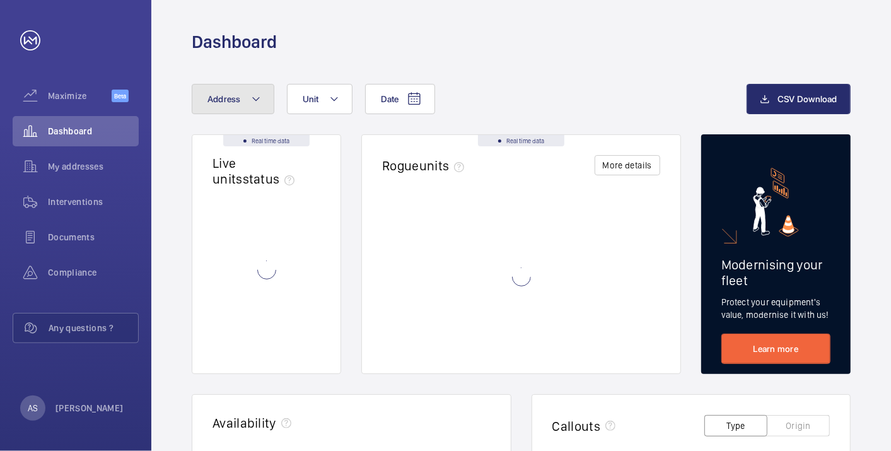
click at [246, 104] on button "Address" at bounding box center [233, 99] width 83 height 30
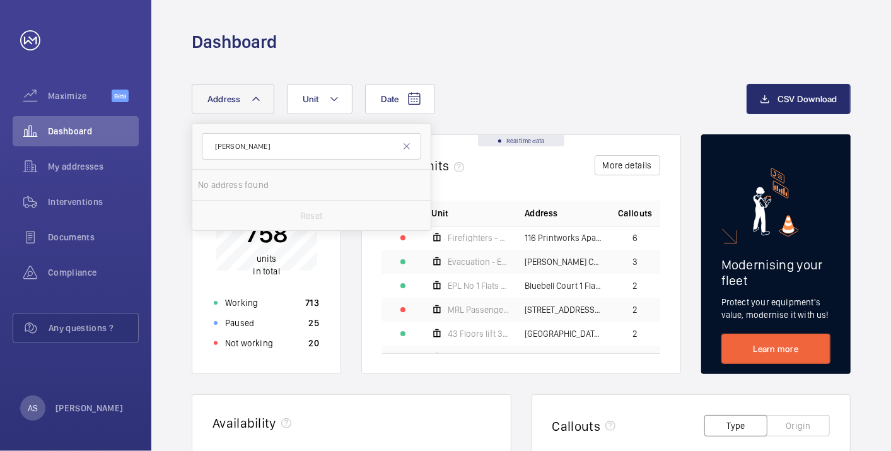
type input "[PERSON_NAME]"
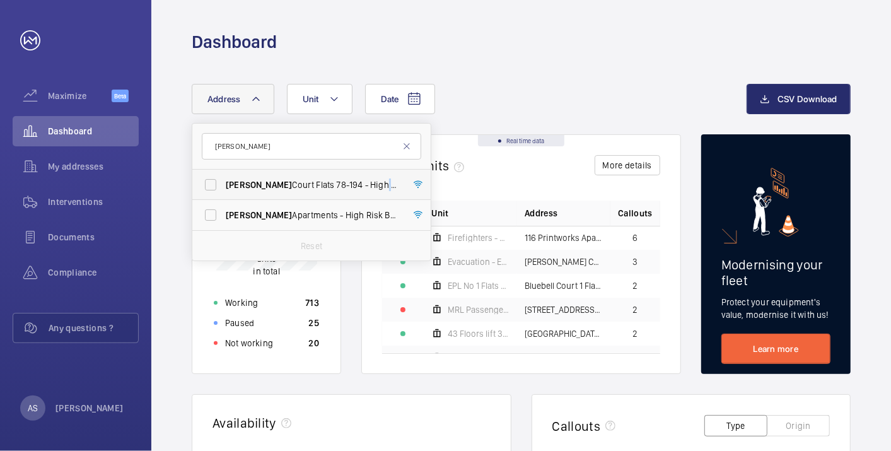
click at [349, 182] on span "Rowan Court Flats [STREET_ADDRESS]" at bounding box center [312, 184] width 173 height 13
drag, startPoint x: 349, startPoint y: 182, endPoint x: 253, endPoint y: 183, distance: 95.8
click at [252, 185] on span "Rowan Court Flats [STREET_ADDRESS]" at bounding box center [312, 184] width 173 height 13
click at [223, 185] on input "Rowan Court Flats [STREET_ADDRESS]" at bounding box center [210, 184] width 25 height 25
checkbox input "true"
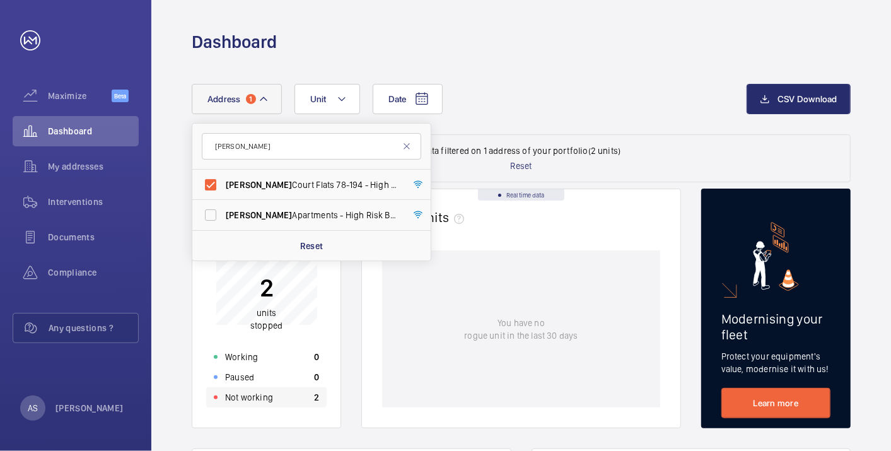
click at [275, 402] on div "Not working 2" at bounding box center [266, 397] width 120 height 20
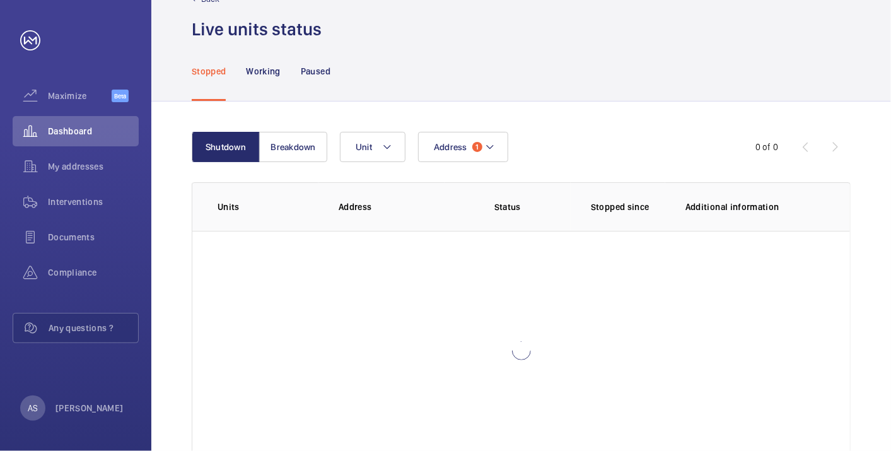
scroll to position [70, 0]
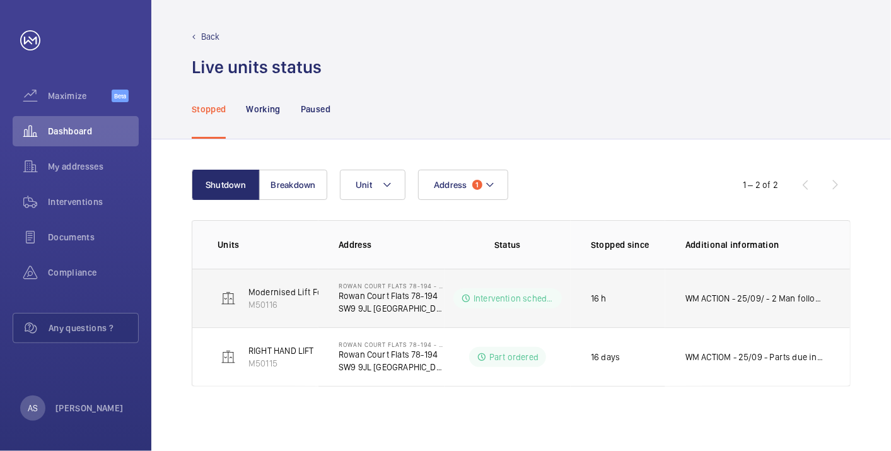
click at [789, 298] on p "WM ACTION - 25/09/ - 2 Man follow up [DATE] [DATE] - Attended site found alot o…" at bounding box center [754, 298] width 139 height 13
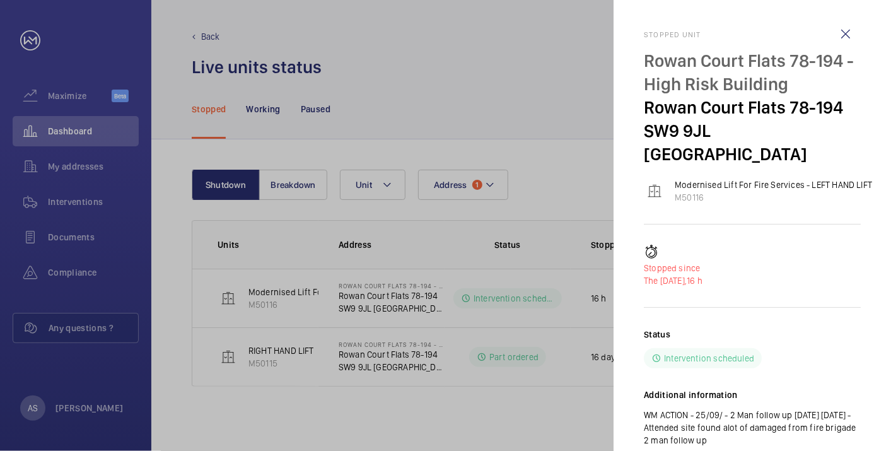
click at [535, 407] on div at bounding box center [445, 225] width 891 height 451
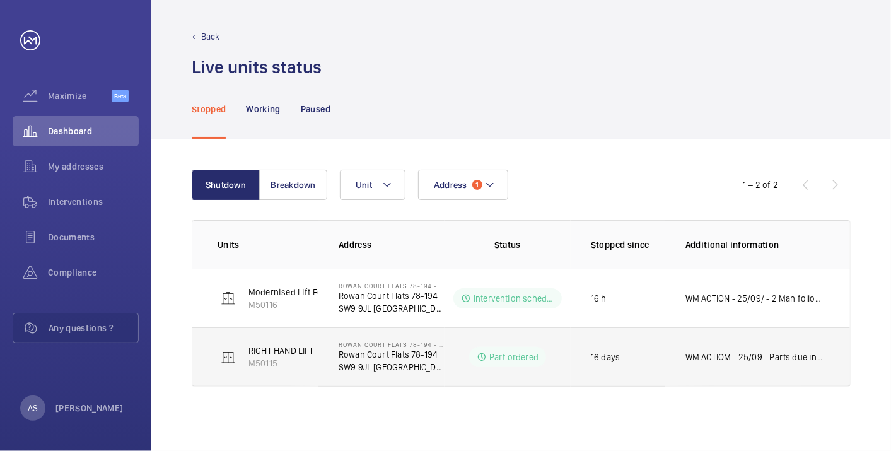
click at [724, 356] on p "WM ACTIOM - 25/09 - Parts due in [DATE] 22/09 Parts due in [DATE] - Parts due i…" at bounding box center [754, 356] width 139 height 13
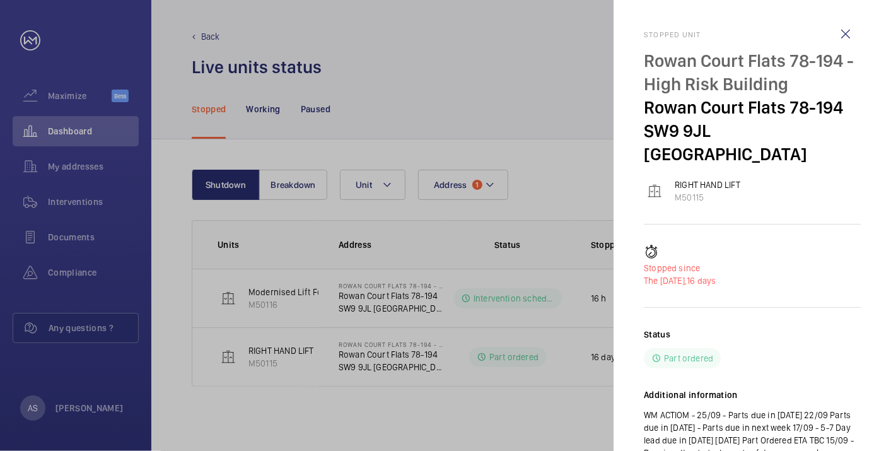
click at [524, 401] on div at bounding box center [445, 225] width 891 height 451
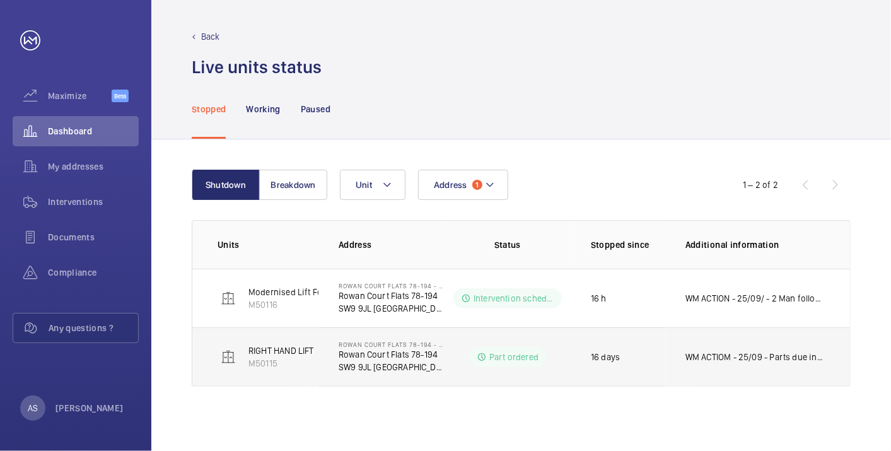
click at [789, 356] on p "WM ACTIOM - 25/09 - Parts due in [DATE] 22/09 Parts due in [DATE] - Parts due i…" at bounding box center [754, 356] width 139 height 13
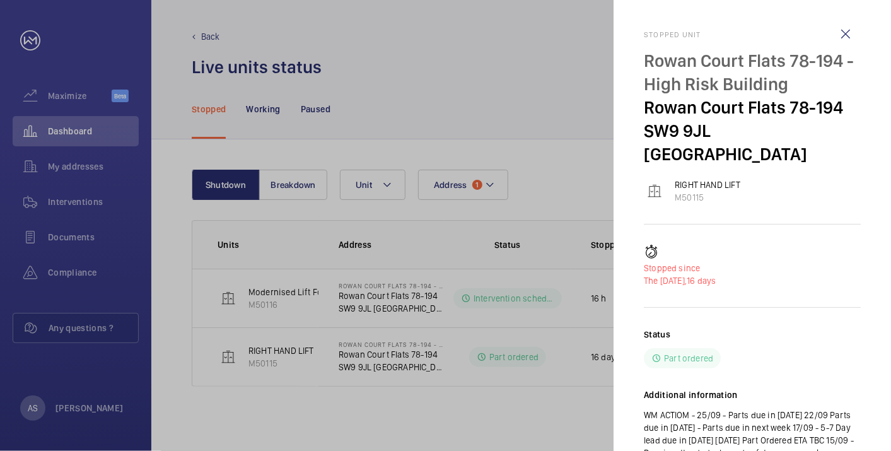
click at [466, 55] on div at bounding box center [445, 225] width 891 height 451
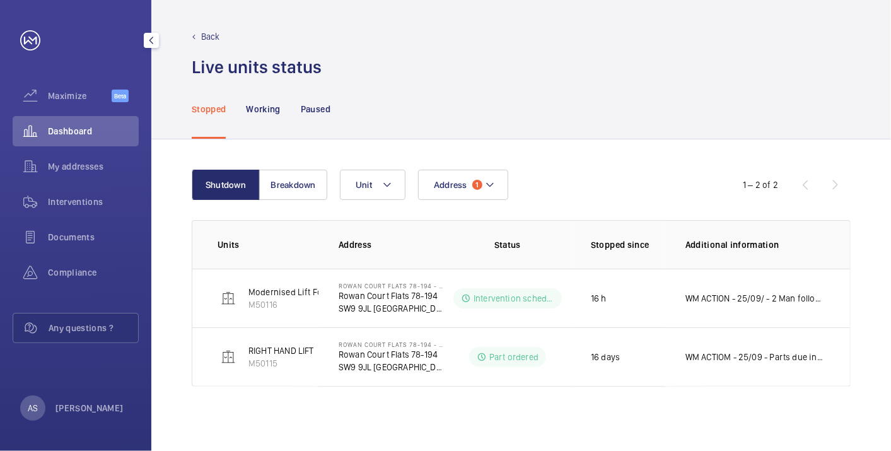
click at [97, 129] on span "Dashboard" at bounding box center [93, 131] width 91 height 13
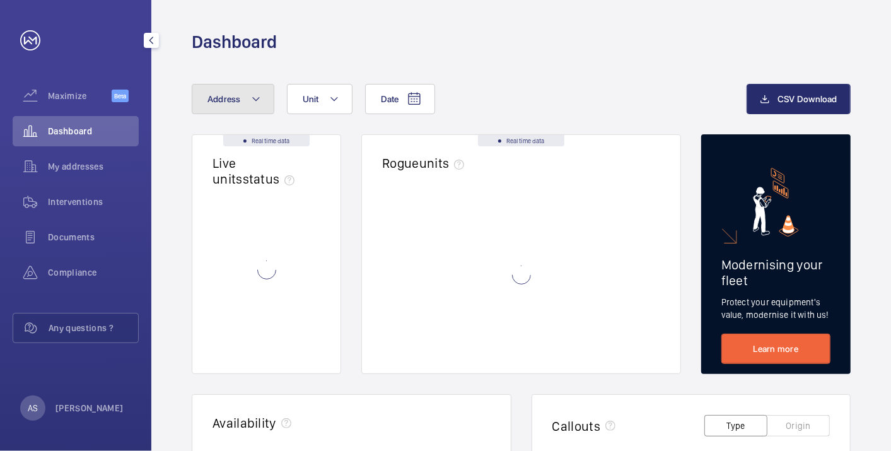
click at [219, 98] on span "Address" at bounding box center [223, 99] width 33 height 10
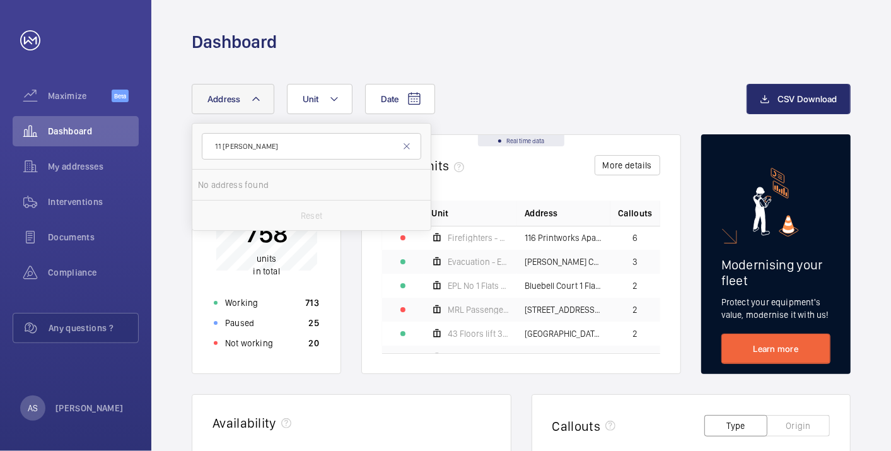
drag, startPoint x: 223, startPoint y: 143, endPoint x: 197, endPoint y: 144, distance: 26.5
click at [197, 144] on form "11 [PERSON_NAME]" at bounding box center [311, 147] width 238 height 46
type input "[PERSON_NAME]"
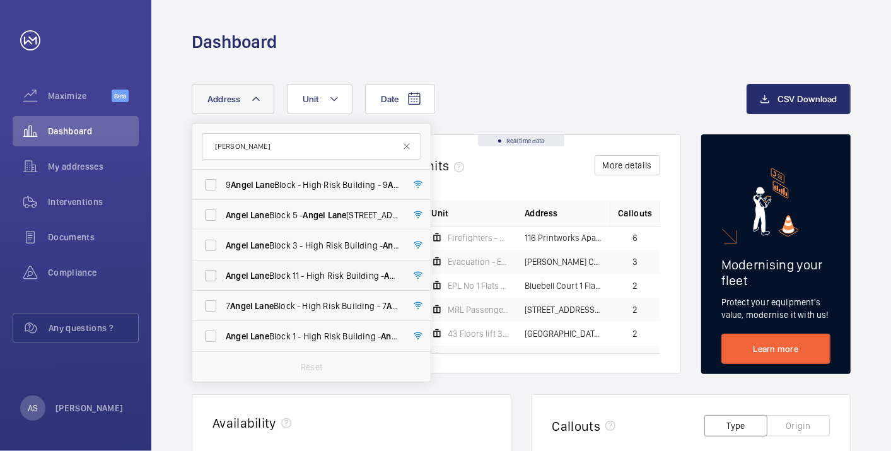
click at [301, 270] on span "[PERSON_NAME][STREET_ADDRESS][PERSON_NAME]" at bounding box center [312, 275] width 173 height 13
click at [223, 270] on input "[PERSON_NAME][STREET_ADDRESS][PERSON_NAME]" at bounding box center [210, 275] width 25 height 25
checkbox input "true"
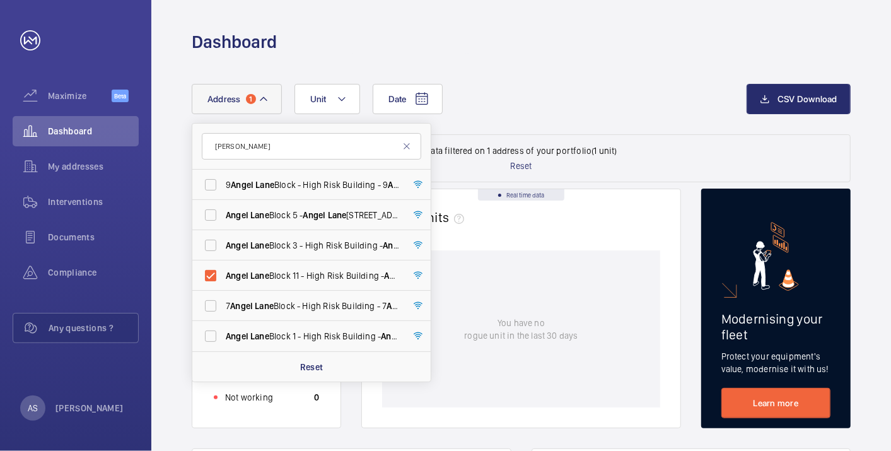
click at [558, 110] on div "Date Address [STREET_ADDRESS][PERSON_NAME][PERSON_NAME][PERSON_NAME] [PERSON_NA…" at bounding box center [469, 99] width 555 height 30
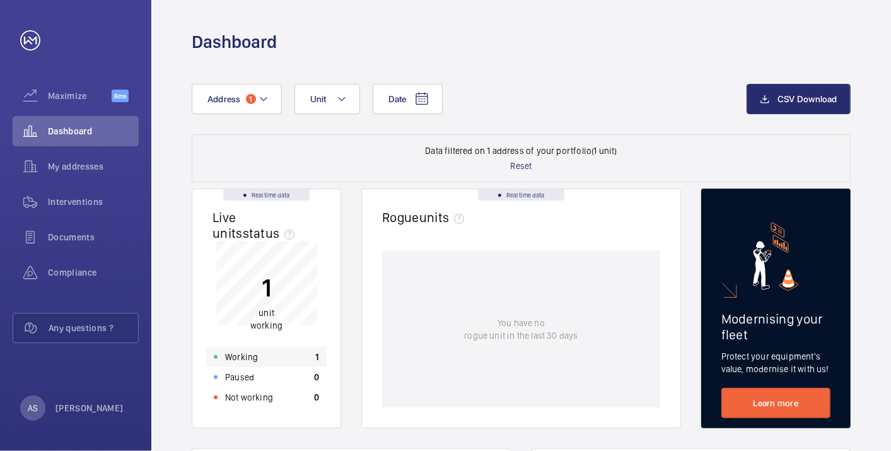
click at [281, 349] on div "Working 1" at bounding box center [266, 357] width 120 height 20
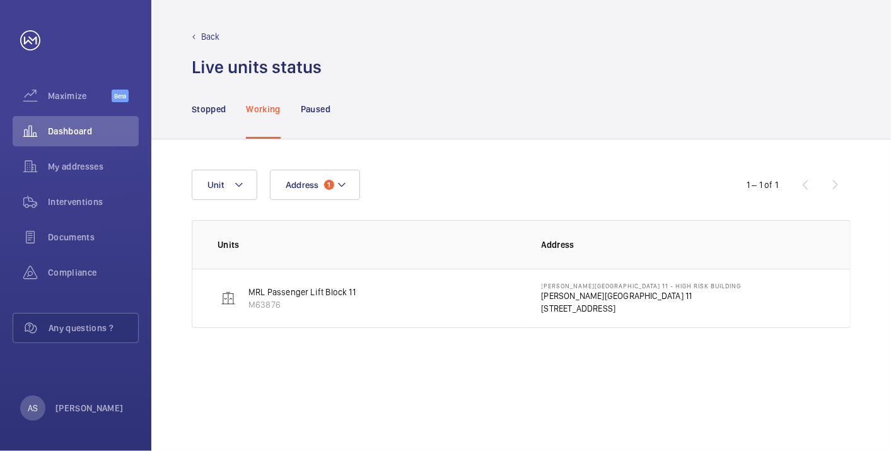
click at [567, 294] on p "[PERSON_NAME][GEOGRAPHIC_DATA] 11" at bounding box center [641, 295] width 200 height 13
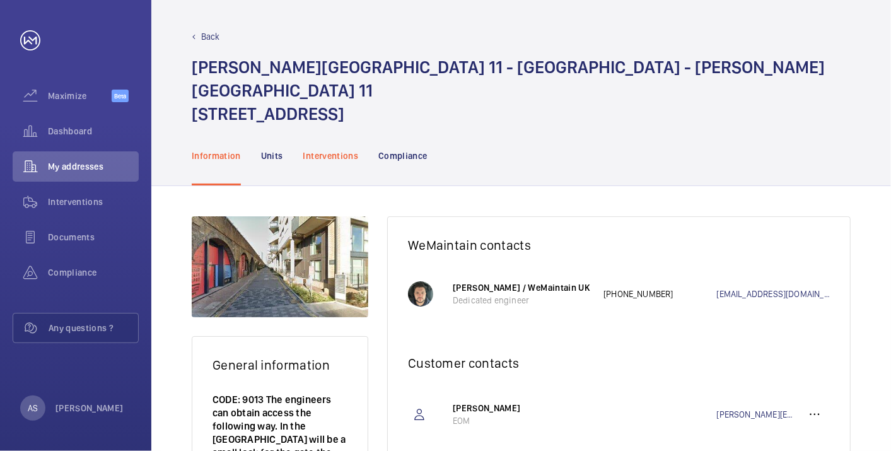
click at [333, 149] on p "Interventions" at bounding box center [330, 155] width 55 height 13
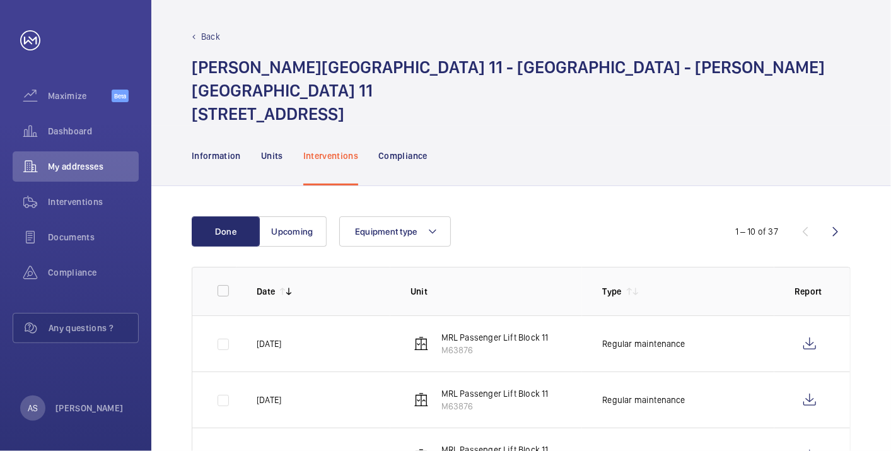
drag, startPoint x: 612, startPoint y: 154, endPoint x: 623, endPoint y: 142, distance: 16.1
click at [612, 151] on div "Information Units Interventions Compliance" at bounding box center [521, 155] width 659 height 60
drag, startPoint x: 649, startPoint y: 61, endPoint x: 514, endPoint y: 61, distance: 134.9
click at [514, 61] on h1 "[PERSON_NAME][STREET_ADDRESS][PERSON_NAME]" at bounding box center [521, 90] width 659 height 70
click at [690, 80] on div "[PERSON_NAME][STREET_ADDRESS][PERSON_NAME]" at bounding box center [521, 90] width 659 height 70
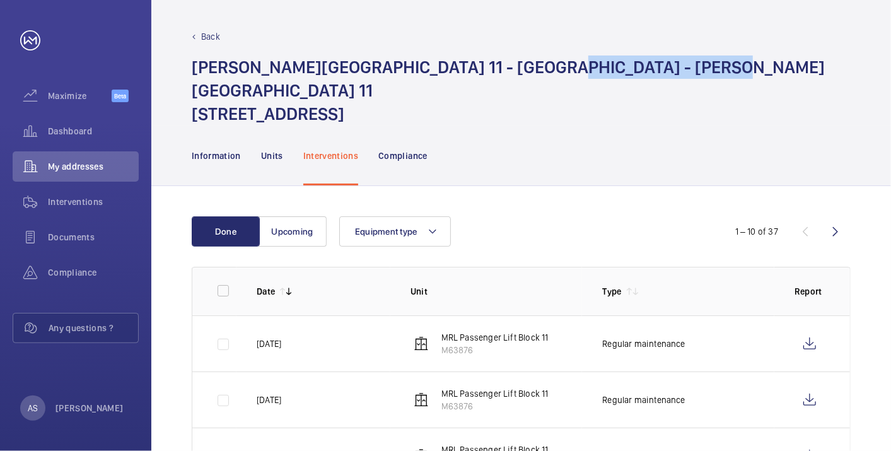
drag, startPoint x: 680, startPoint y: 72, endPoint x: 515, endPoint y: 72, distance: 164.5
click at [515, 72] on div "[PERSON_NAME][STREET_ADDRESS][PERSON_NAME]" at bounding box center [521, 90] width 659 height 70
copy h1 "[PERSON_NAME][GEOGRAPHIC_DATA] 11"
click at [93, 133] on span "Dashboard" at bounding box center [93, 131] width 91 height 13
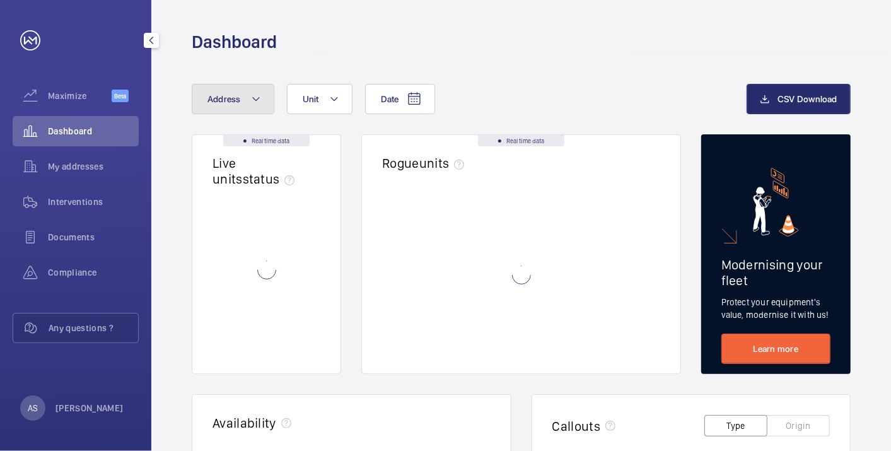
click at [245, 110] on button "Address" at bounding box center [233, 99] width 83 height 30
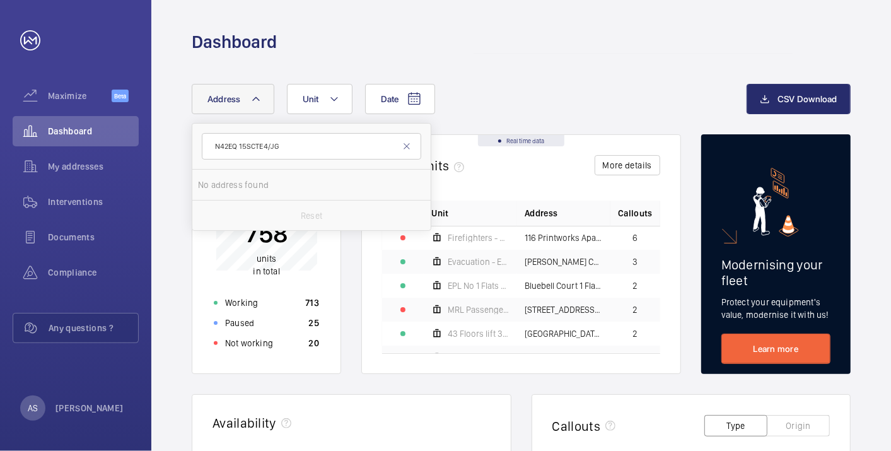
type input "N42EQ 15SCTE4/JG"
drag, startPoint x: 311, startPoint y: 135, endPoint x: 83, endPoint y: 112, distance: 229.3
click at [83, 112] on mat-sidenav-content "Maximize Beta Dashboard My addresses Interventions Documents Compliance Any que…" at bounding box center [445, 225] width 891 height 451
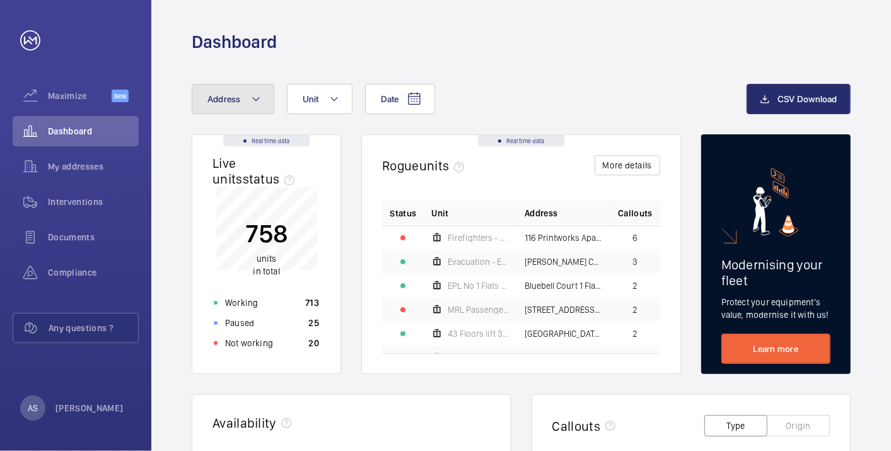
click at [217, 107] on button "Address" at bounding box center [233, 99] width 83 height 30
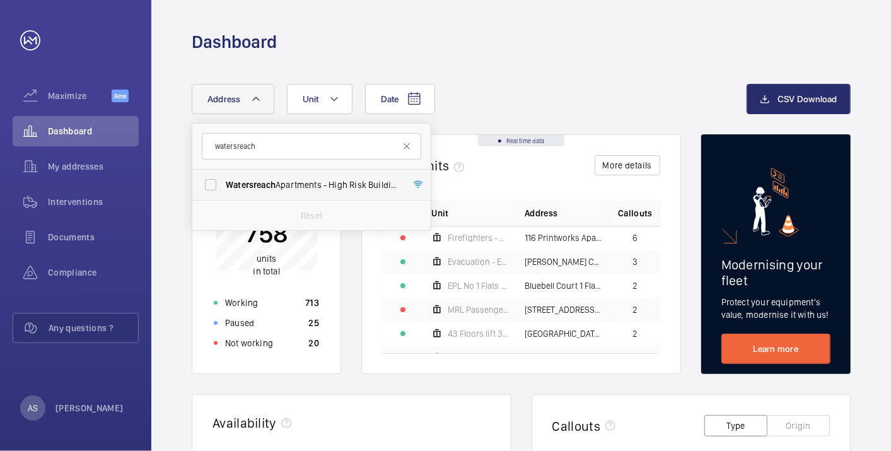
type input "watersreach"
click at [257, 178] on span "Watersreach Apartments - High Risk Building - [GEOGRAPHIC_DATA]" at bounding box center [312, 184] width 173 height 13
click at [223, 178] on input "Watersreach Apartments - High Risk Building - [GEOGRAPHIC_DATA]" at bounding box center [210, 184] width 25 height 25
checkbox input "true"
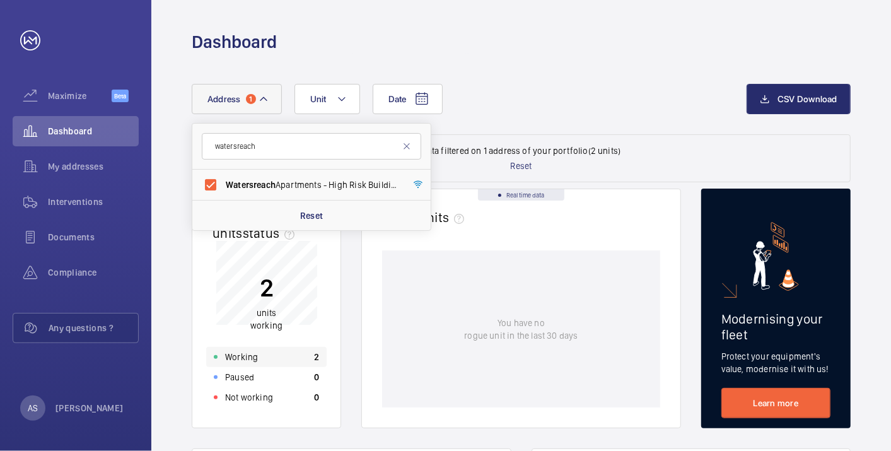
click at [286, 354] on div "Working 2" at bounding box center [266, 357] width 120 height 20
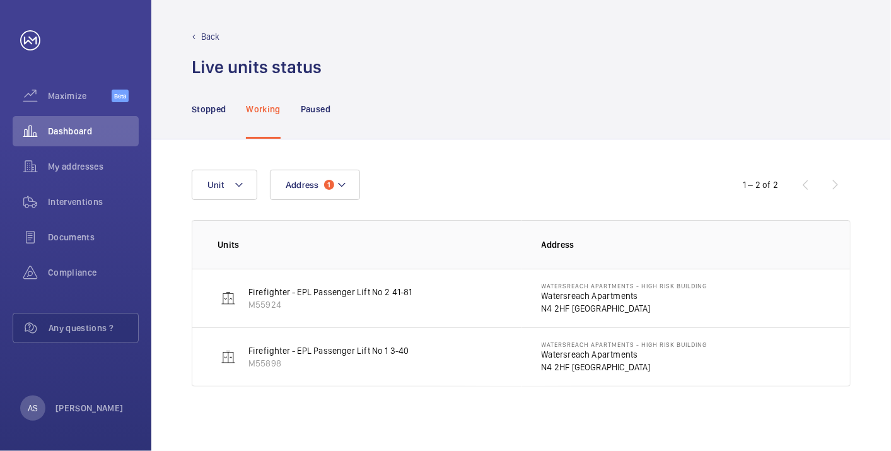
click at [584, 300] on p "Watersreach Apartments" at bounding box center [624, 295] width 166 height 13
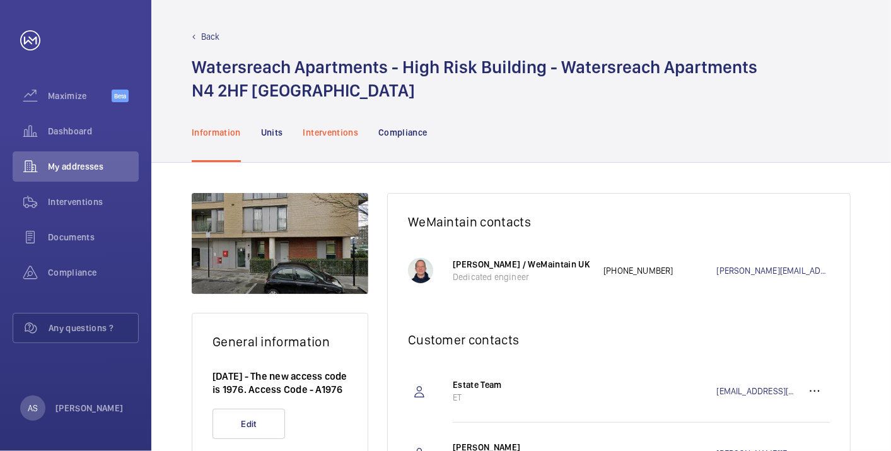
click at [320, 133] on p "Interventions" at bounding box center [330, 132] width 55 height 13
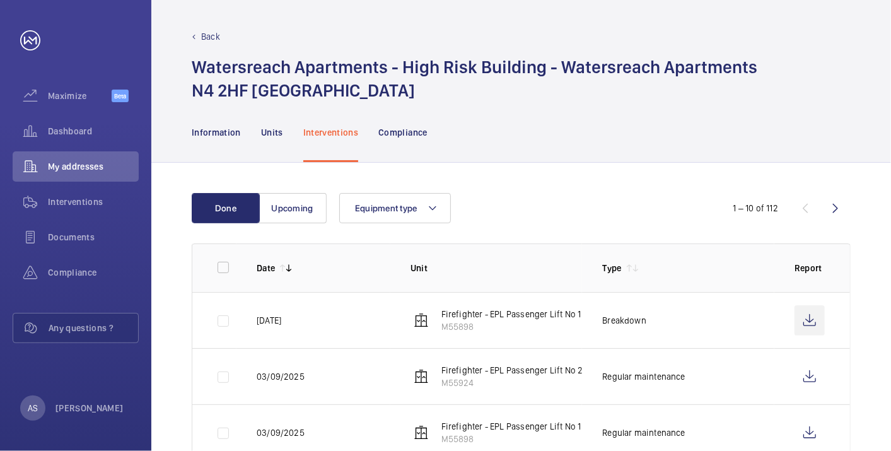
drag, startPoint x: 782, startPoint y: 313, endPoint x: 809, endPoint y: 325, distance: 29.6
click at [790, 317] on td at bounding box center [812, 320] width 76 height 56
click at [810, 325] on wm-front-icon-button at bounding box center [809, 320] width 30 height 30
click at [67, 140] on div "Dashboard" at bounding box center [76, 131] width 126 height 30
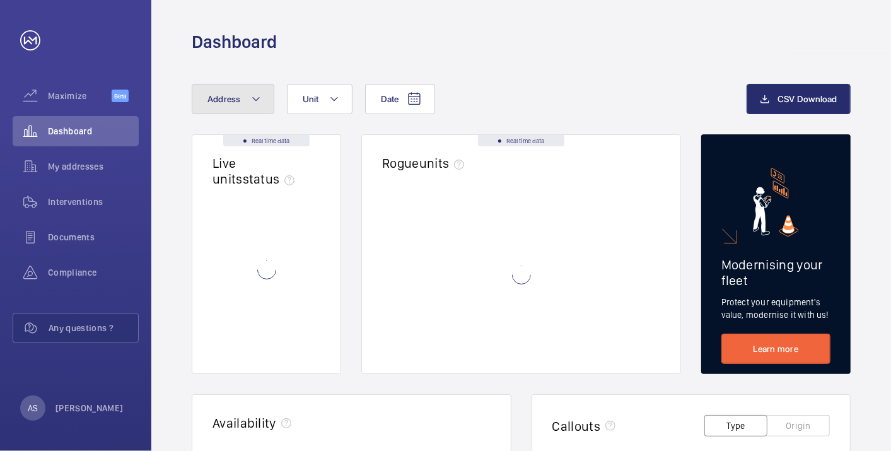
click at [238, 100] on span "Address" at bounding box center [223, 99] width 33 height 10
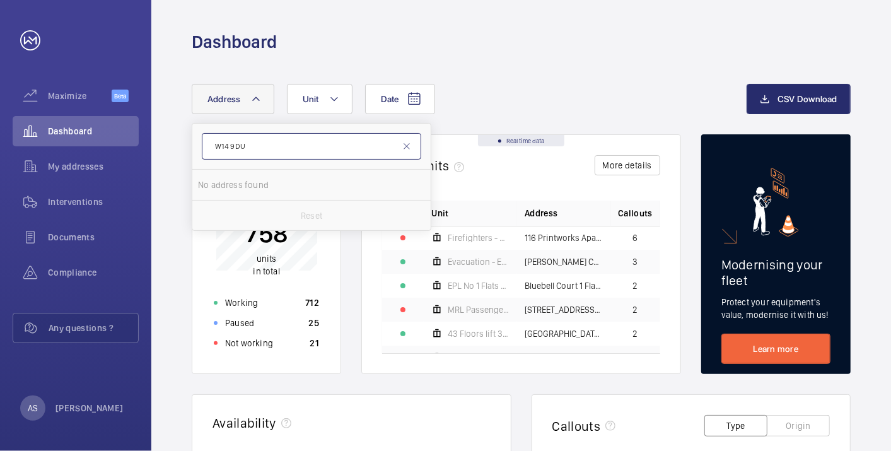
drag, startPoint x: 279, startPoint y: 144, endPoint x: 193, endPoint y: 142, distance: 85.8
click at [193, 142] on form "W14 9DU" at bounding box center [311, 147] width 238 height 46
type input "b"
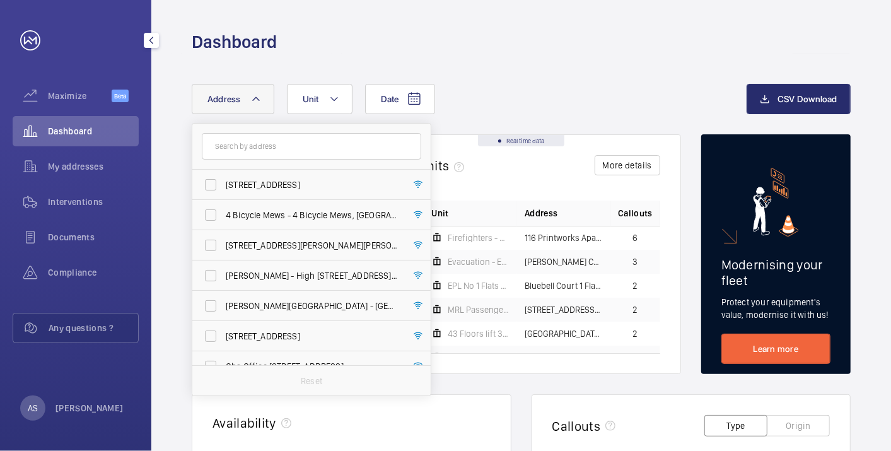
click at [86, 124] on div "Dashboard" at bounding box center [76, 131] width 126 height 30
drag, startPoint x: 87, startPoint y: 124, endPoint x: 95, endPoint y: 137, distance: 14.7
click at [95, 137] on span "Dashboard" at bounding box center [93, 131] width 91 height 13
click at [84, 136] on span "Dashboard" at bounding box center [93, 131] width 91 height 13
click at [239, 140] on input "text" at bounding box center [311, 146] width 219 height 26
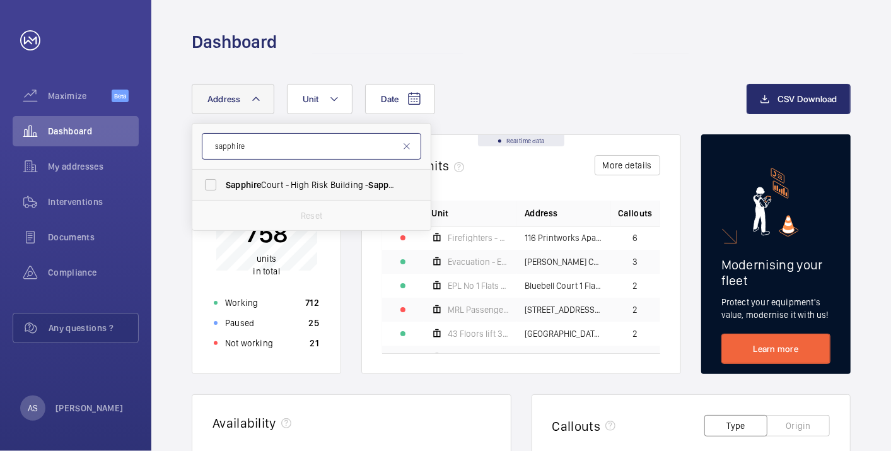
type input "sapphire"
click at [272, 180] on span "[GEOGRAPHIC_DATA] - High [STREET_ADDRESS]" at bounding box center [312, 184] width 173 height 13
click at [223, 180] on input "[GEOGRAPHIC_DATA] - High [STREET_ADDRESS]" at bounding box center [210, 184] width 25 height 25
checkbox input "true"
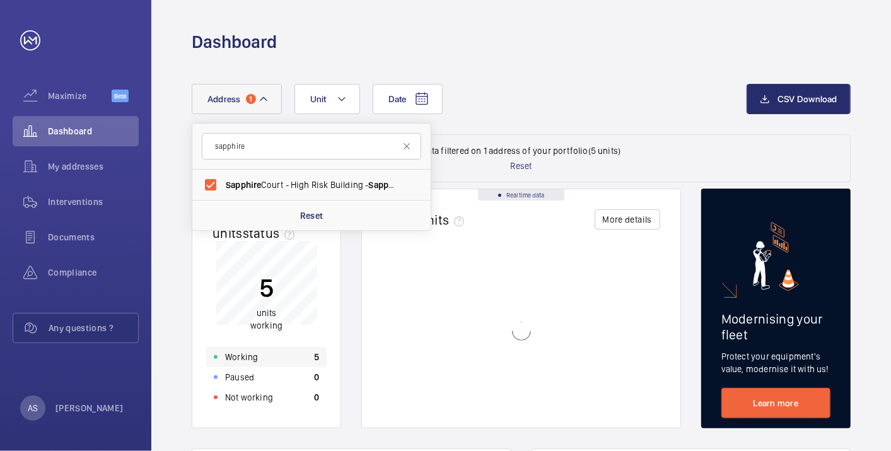
click at [303, 364] on div "Working 5" at bounding box center [266, 357] width 120 height 20
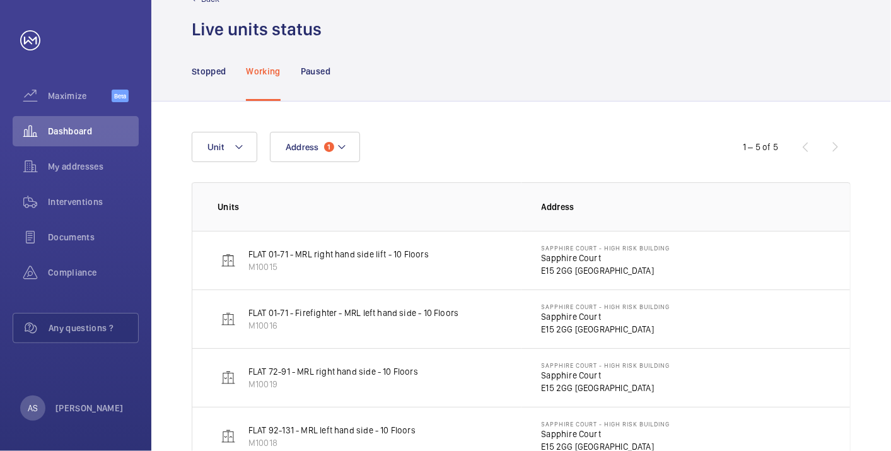
scroll to position [70, 0]
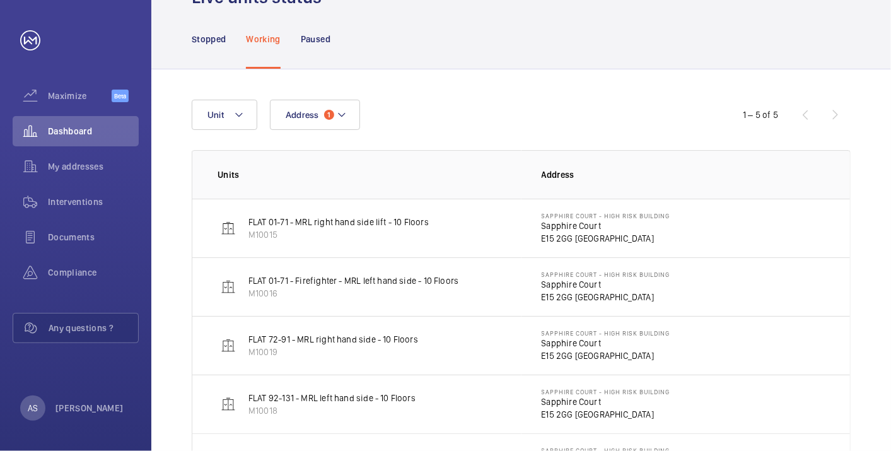
click at [556, 349] on p "E15 2GG [GEOGRAPHIC_DATA]" at bounding box center [605, 355] width 129 height 13
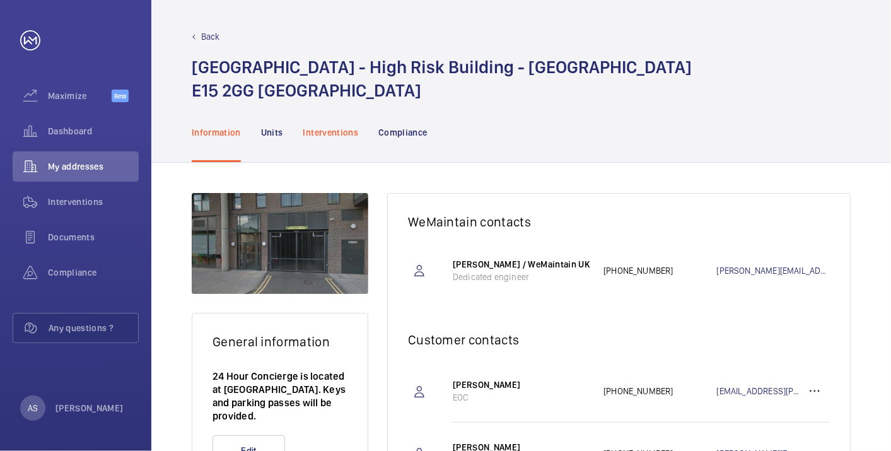
click at [328, 124] on div "Interventions" at bounding box center [330, 132] width 55 height 60
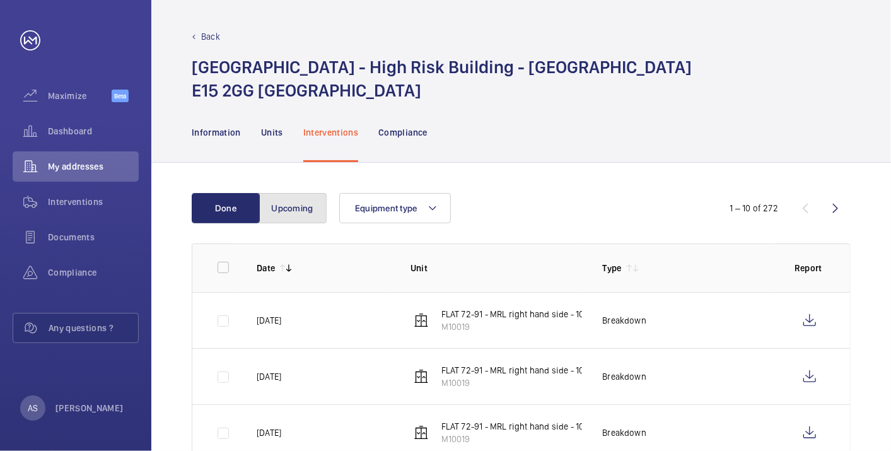
click at [306, 211] on button "Upcoming" at bounding box center [292, 208] width 68 height 30
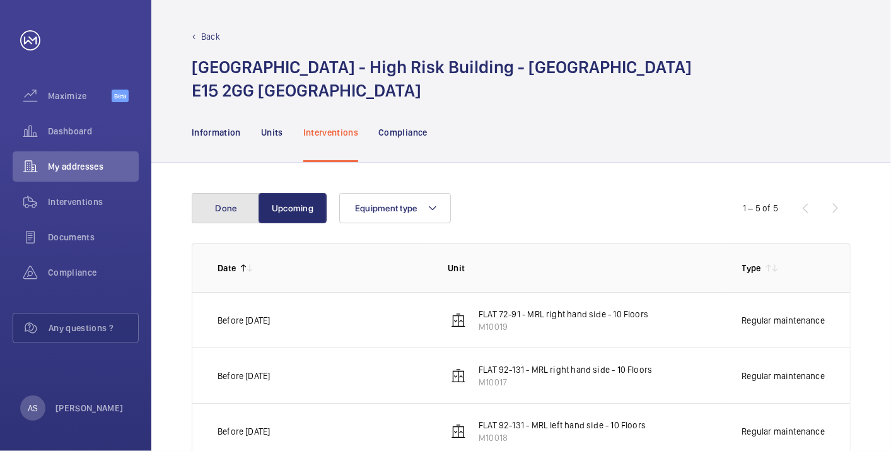
click at [227, 208] on button "Done" at bounding box center [226, 208] width 68 height 30
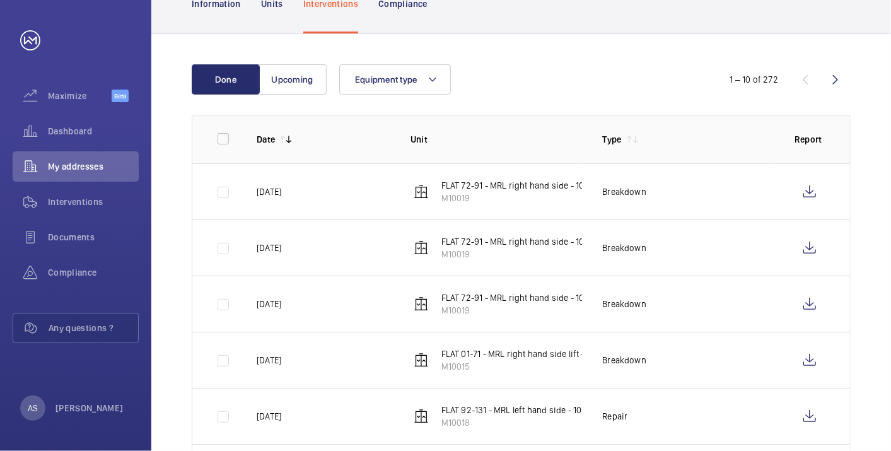
scroll to position [10, 0]
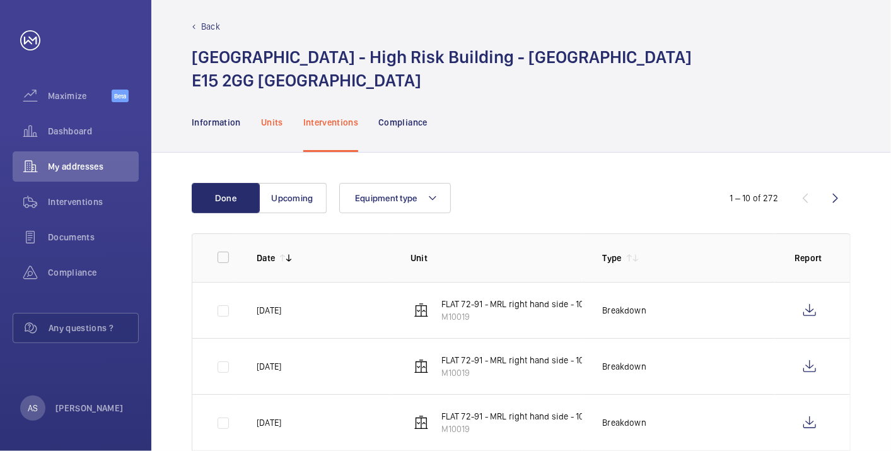
click at [270, 126] on p "Units" at bounding box center [272, 122] width 22 height 13
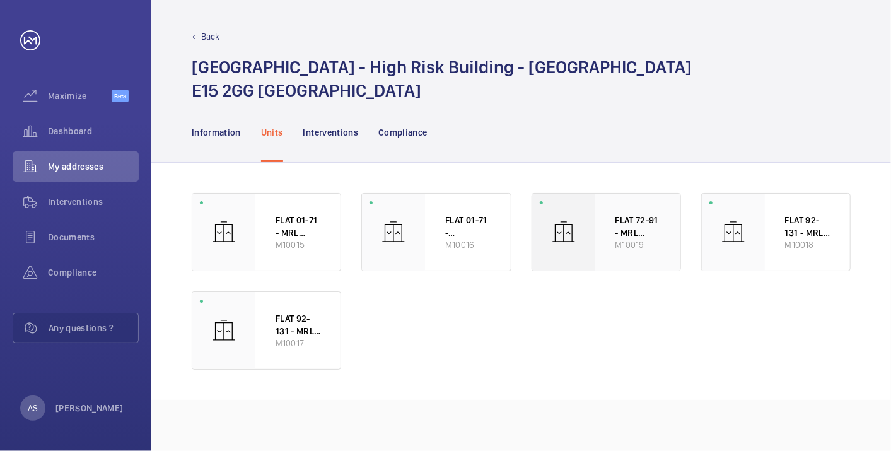
click at [649, 236] on p "FLAT 72-91 - MRL right hand side - 10 Floors" at bounding box center [637, 226] width 45 height 25
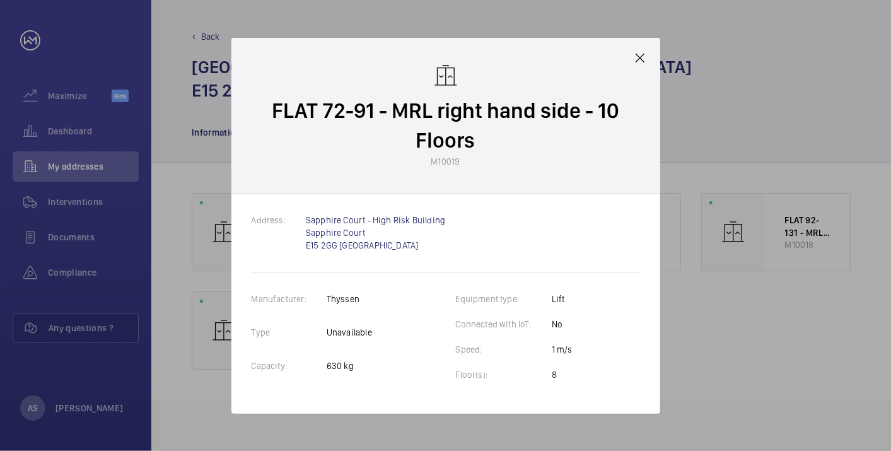
drag, startPoint x: 636, startPoint y: 54, endPoint x: 629, endPoint y: 61, distance: 9.4
click at [637, 55] on mat-icon at bounding box center [639, 57] width 15 height 15
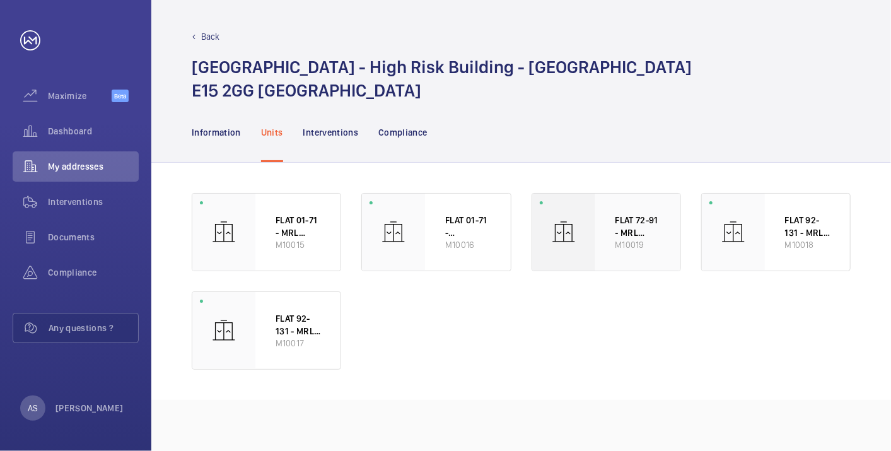
click at [637, 215] on p "FLAT 72-91 - MRL right hand side - 10 Floors" at bounding box center [637, 226] width 45 height 25
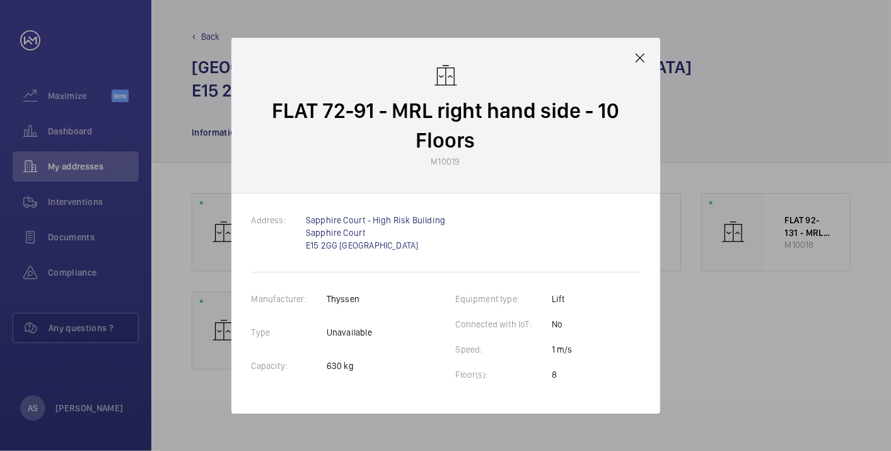
click at [644, 55] on mat-icon at bounding box center [639, 57] width 15 height 15
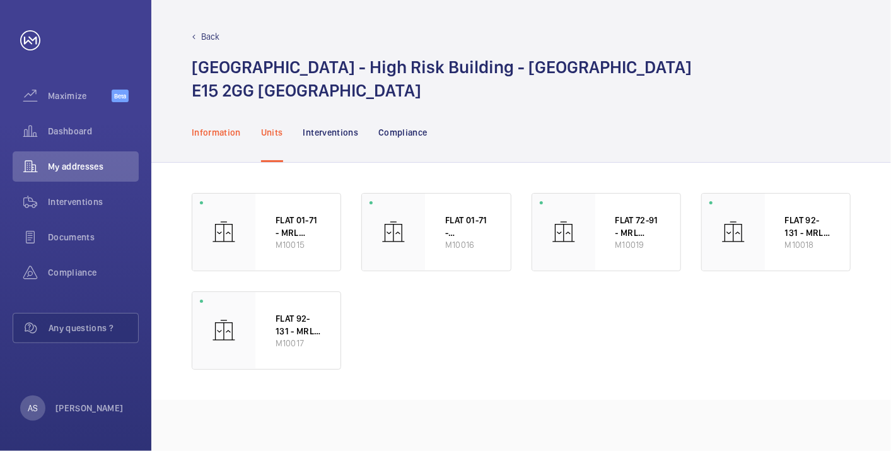
click at [221, 138] on p "Information" at bounding box center [216, 132] width 49 height 13
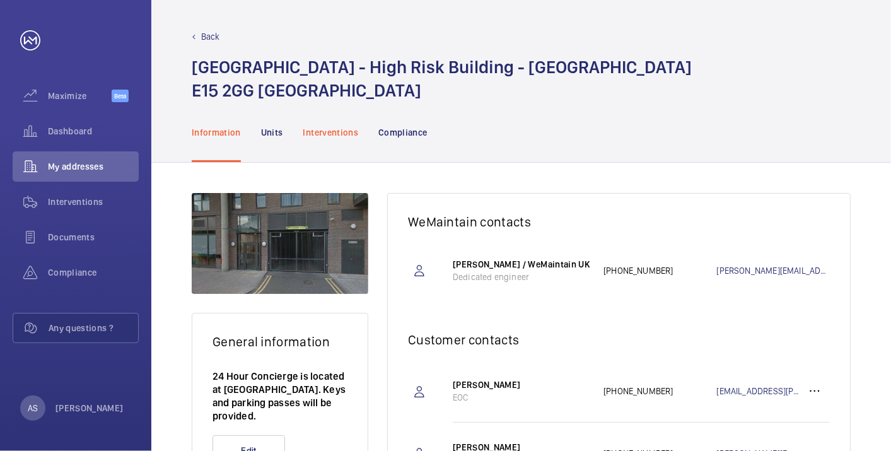
click at [311, 131] on p "Interventions" at bounding box center [330, 132] width 55 height 13
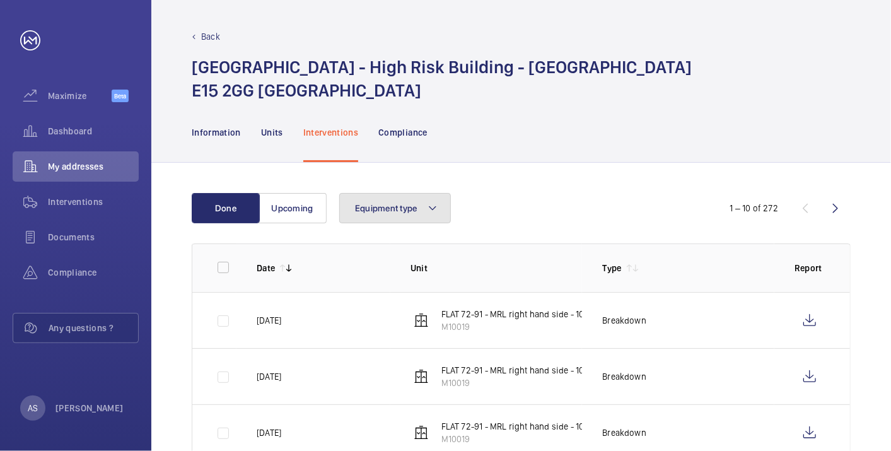
click at [376, 216] on button "Equipment type" at bounding box center [395, 208] width 112 height 30
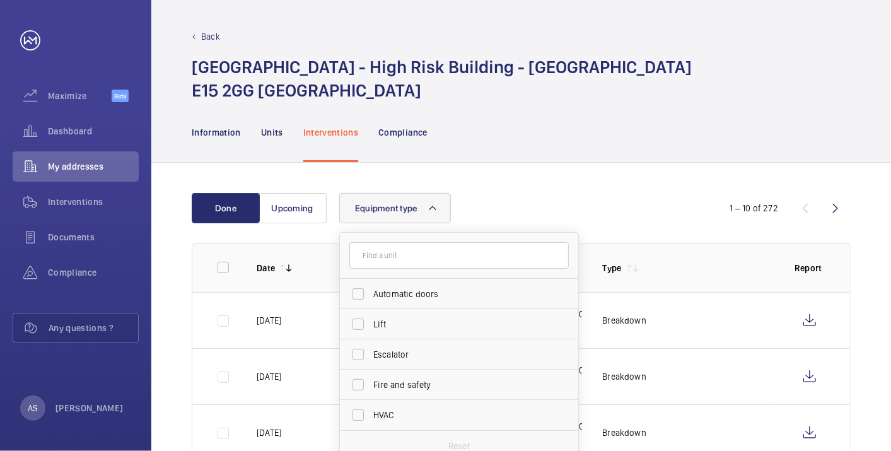
click at [376, 214] on button "Equipment type" at bounding box center [395, 208] width 112 height 30
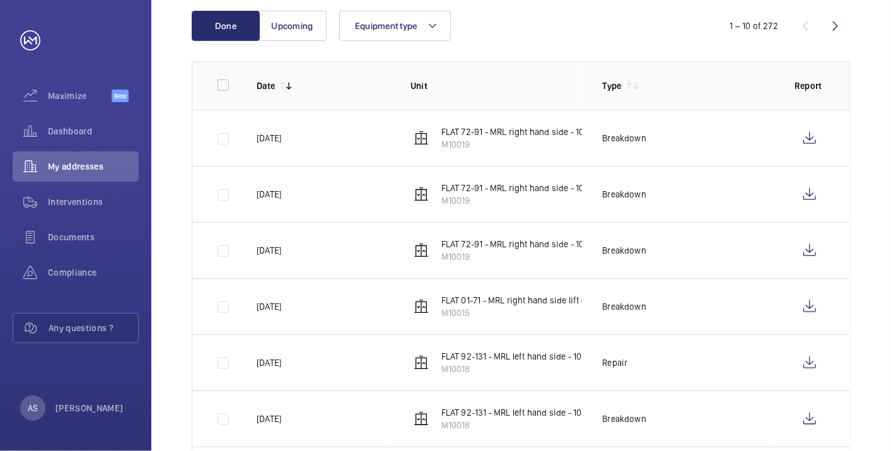
scroll to position [80, 0]
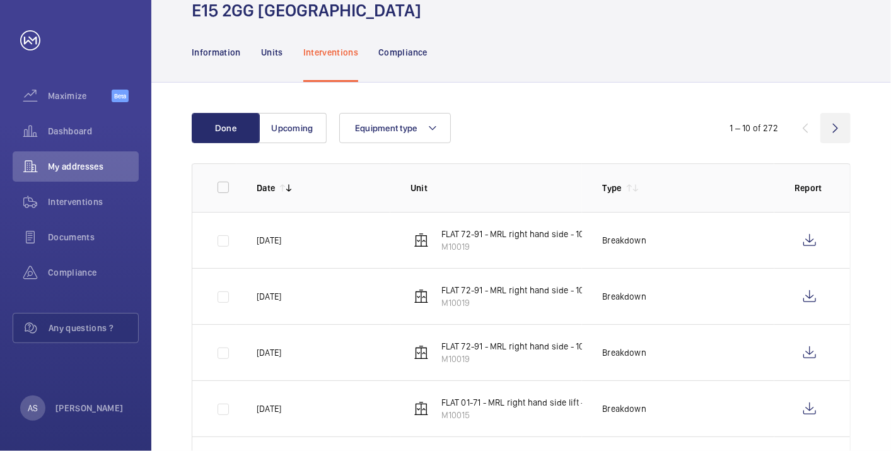
click at [837, 127] on wm-front-icon-button at bounding box center [835, 128] width 30 height 30
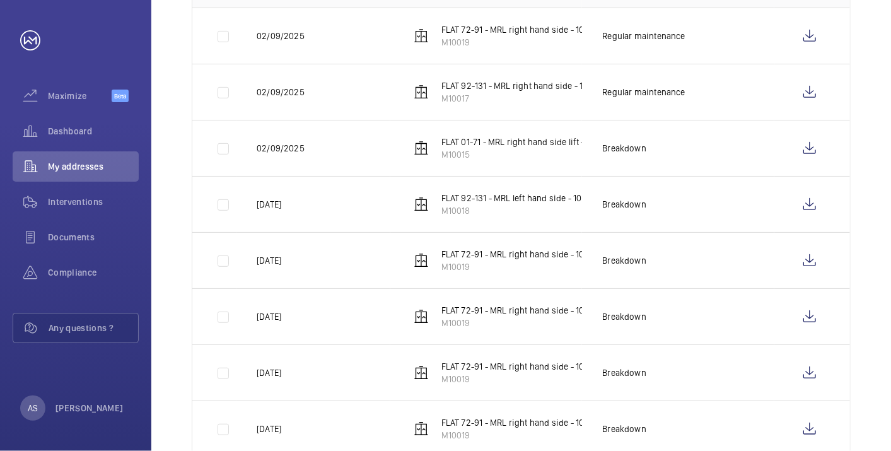
scroll to position [80, 0]
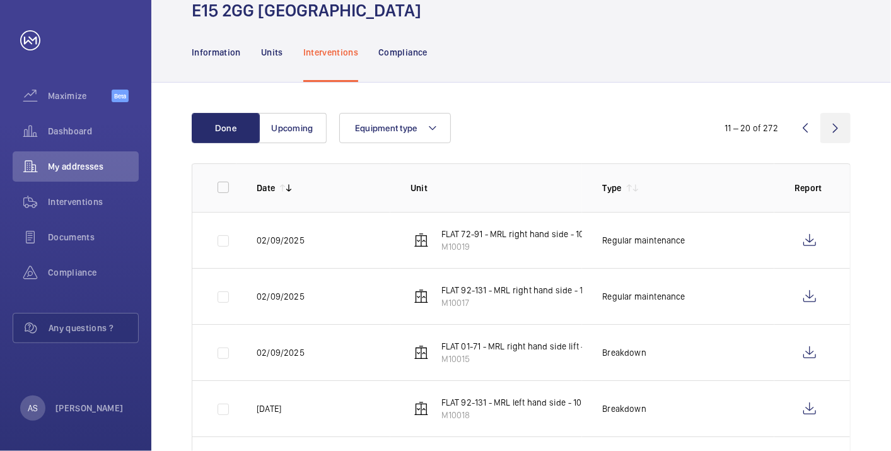
click at [828, 127] on wm-front-icon-button at bounding box center [835, 128] width 30 height 30
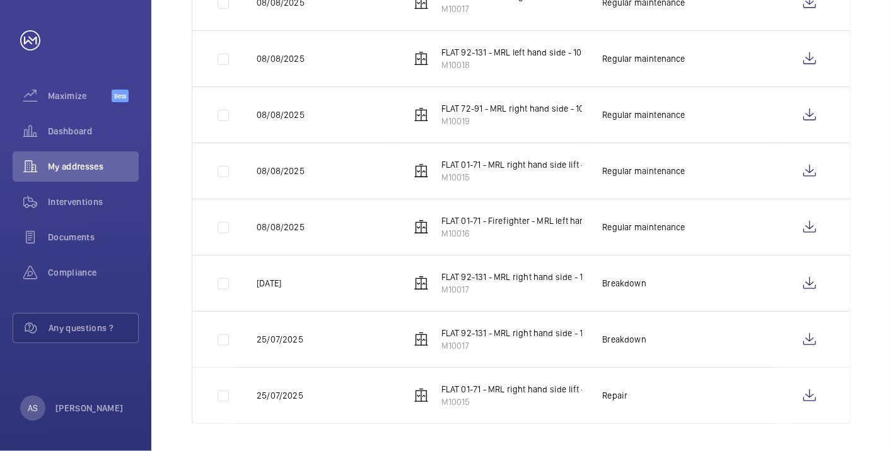
scroll to position [10, 0]
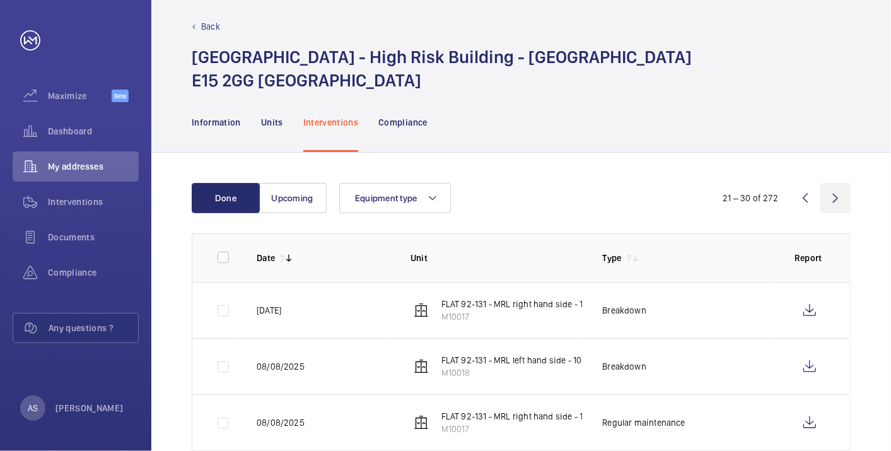
click at [834, 191] on wm-front-icon-button at bounding box center [835, 198] width 30 height 30
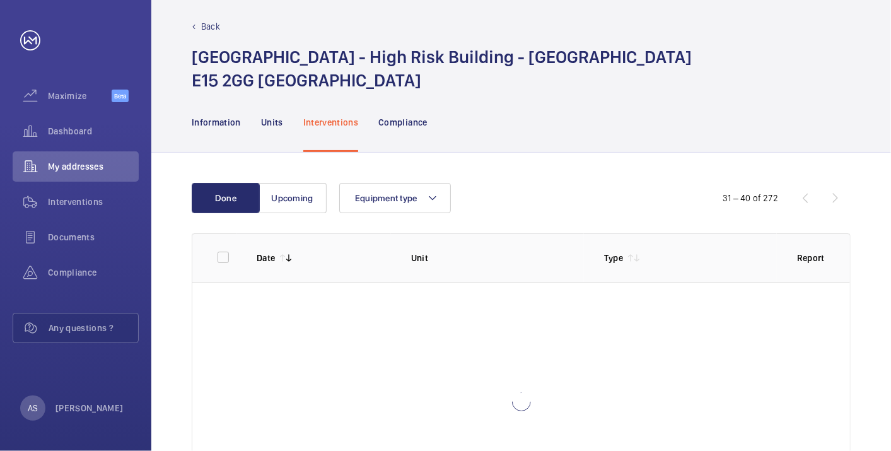
click at [834, 191] on div "31 – 40 of 272" at bounding box center [774, 197] width 151 height 15
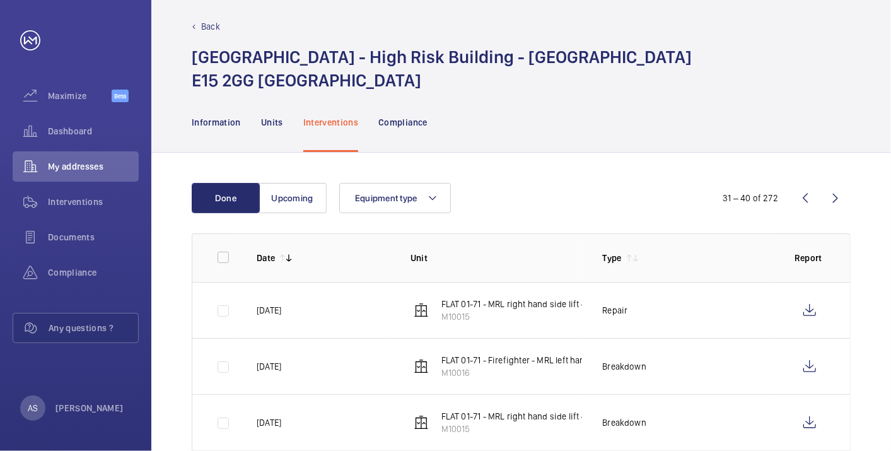
drag, startPoint x: 834, startPoint y: 191, endPoint x: 834, endPoint y: 202, distance: 10.7
click at [834, 201] on wm-front-icon-button at bounding box center [835, 198] width 30 height 30
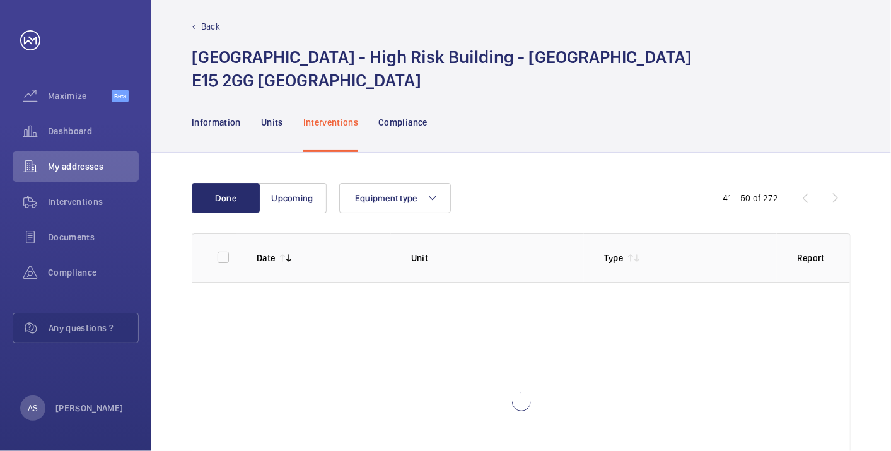
click at [833, 202] on wm-front-icon-button at bounding box center [835, 198] width 30 height 30
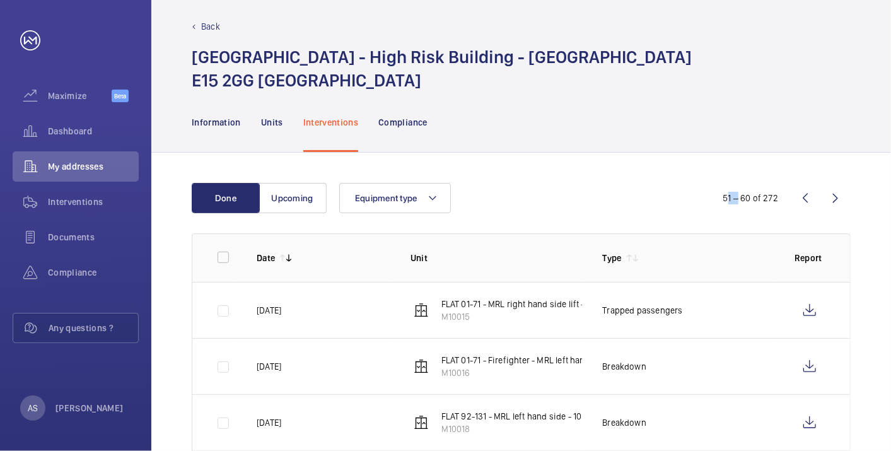
click at [833, 202] on wm-front-icon-button at bounding box center [835, 198] width 30 height 30
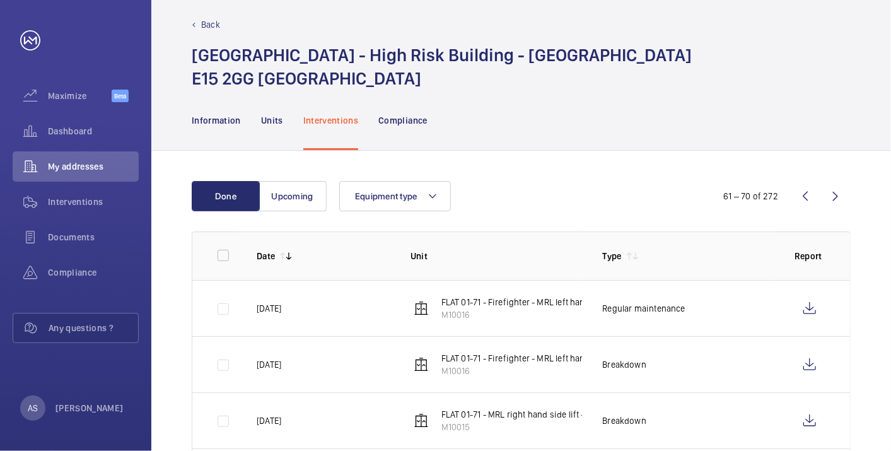
scroll to position [10, 0]
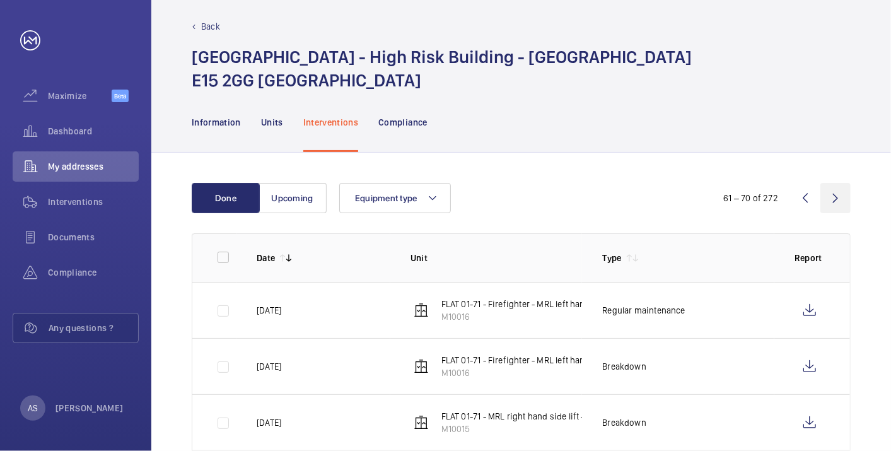
click at [830, 197] on wm-front-icon-button at bounding box center [835, 198] width 30 height 30
click at [831, 197] on wm-front-icon-button at bounding box center [835, 198] width 30 height 30
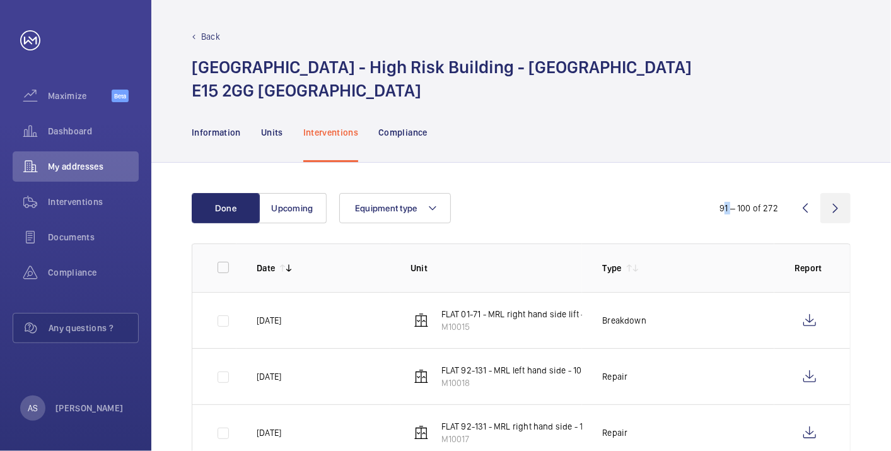
click at [839, 211] on wm-front-icon-button at bounding box center [835, 208] width 30 height 30
click at [842, 206] on wm-front-icon-button at bounding box center [835, 208] width 30 height 30
click at [841, 206] on wm-front-icon-button at bounding box center [835, 208] width 30 height 30
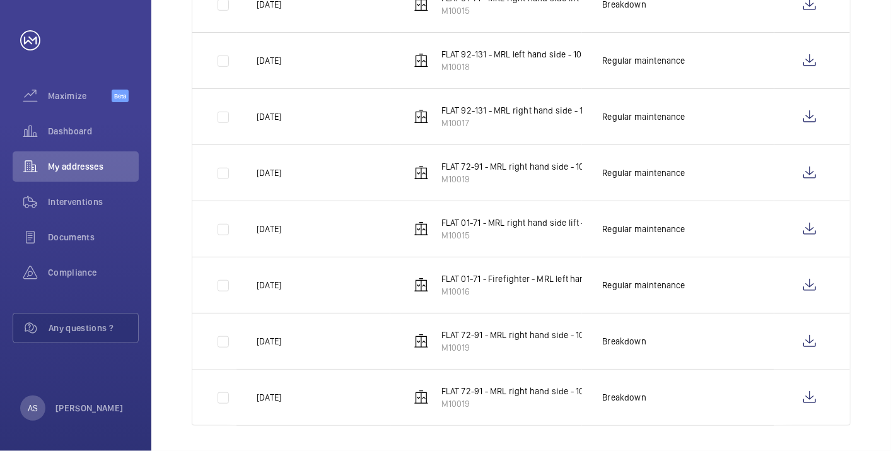
scroll to position [430, 0]
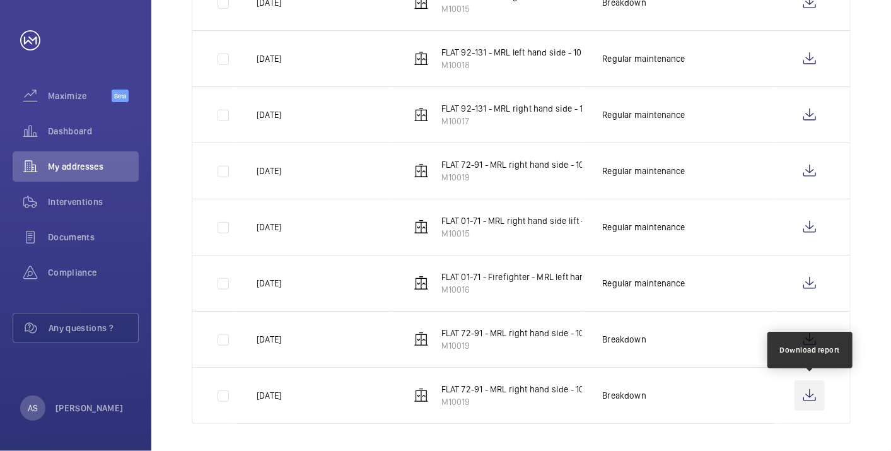
click at [812, 395] on wm-front-icon-button at bounding box center [809, 395] width 30 height 30
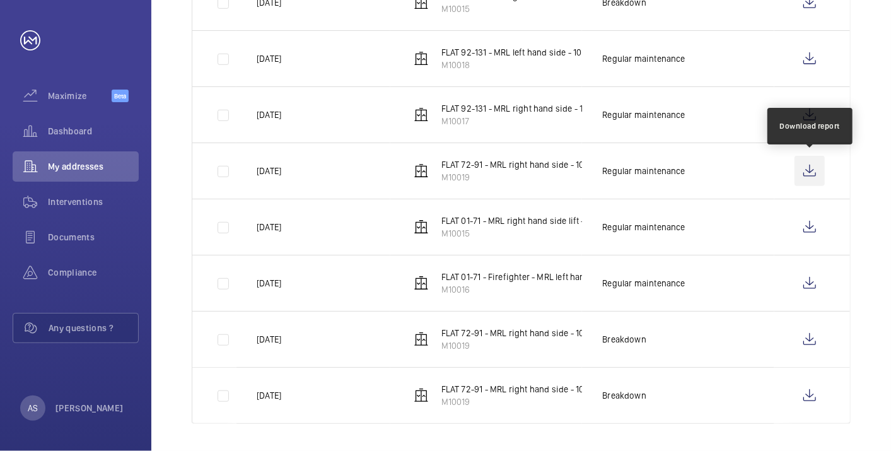
click at [804, 163] on wm-front-icon-button at bounding box center [809, 171] width 30 height 30
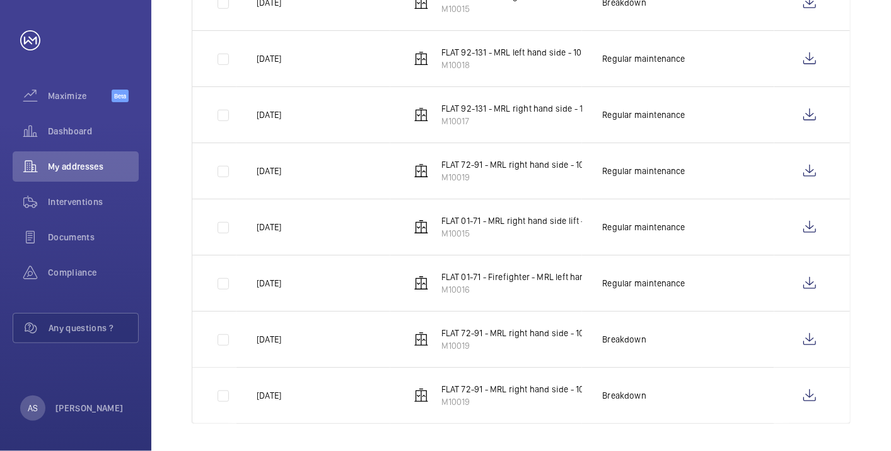
click at [860, 47] on div "Done Upcoming Equipment type 141 – 150 of 272 Date Unit Type Report [DATE] FLAT…" at bounding box center [520, 93] width 739 height 721
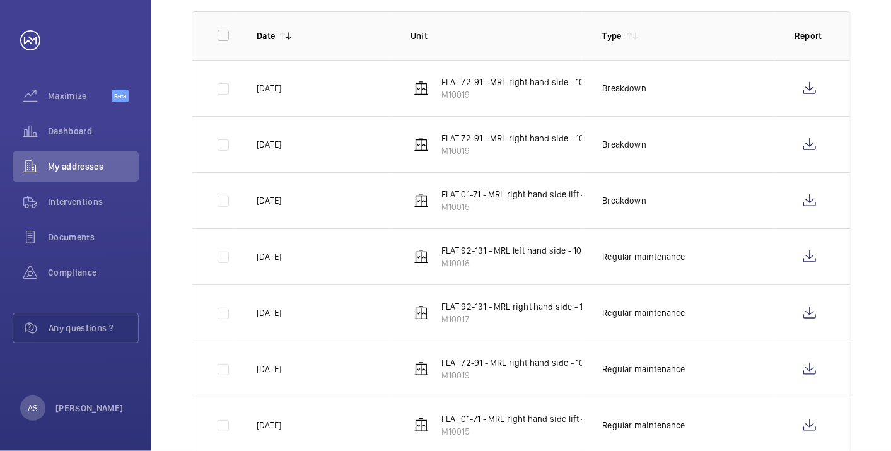
scroll to position [220, 0]
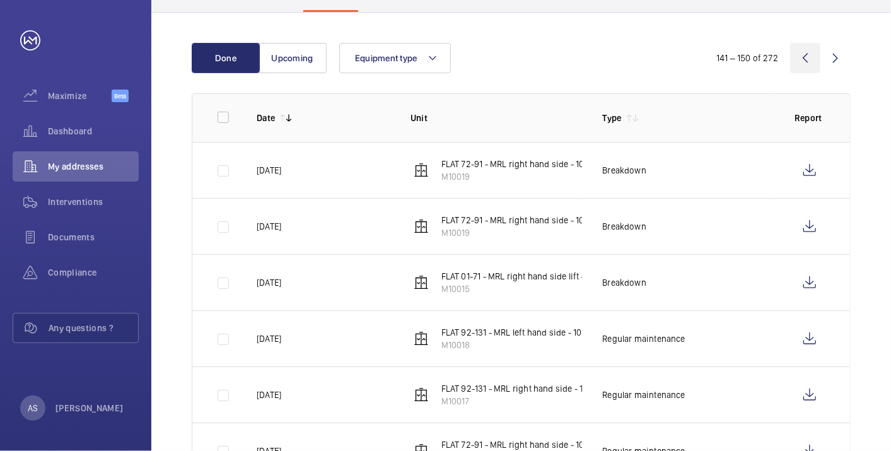
click at [802, 59] on wm-front-icon-button at bounding box center [805, 58] width 30 height 30
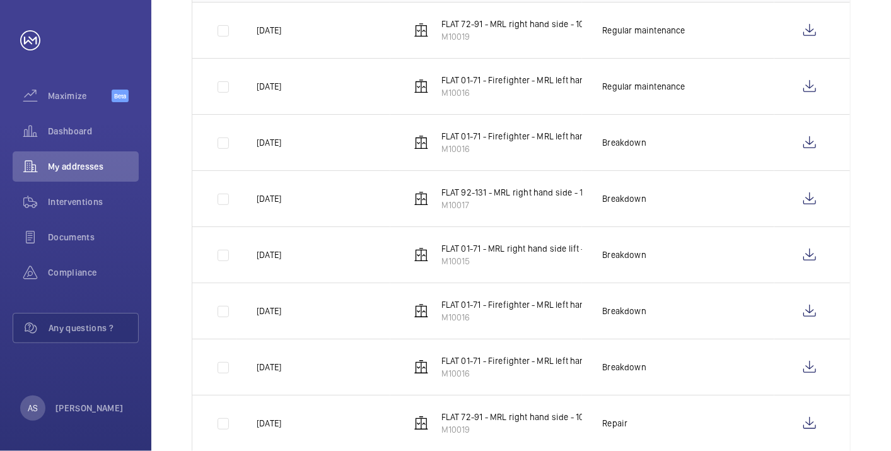
scroll to position [220, 0]
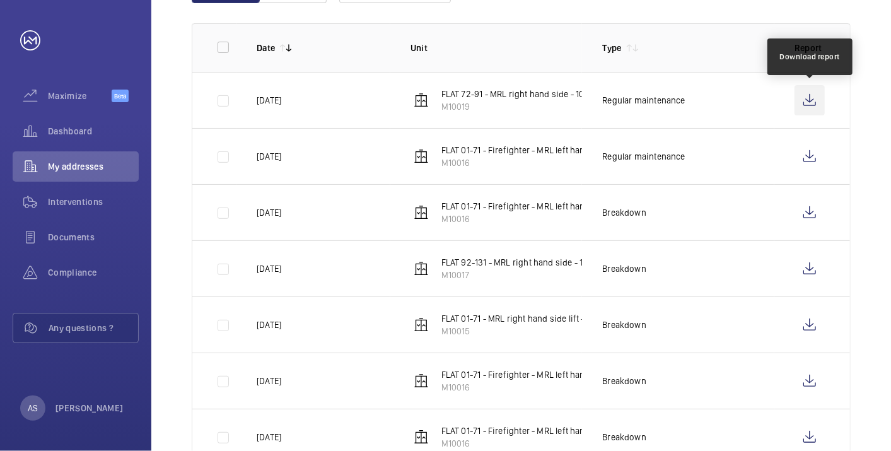
click at [808, 100] on wm-front-icon-button at bounding box center [809, 100] width 30 height 30
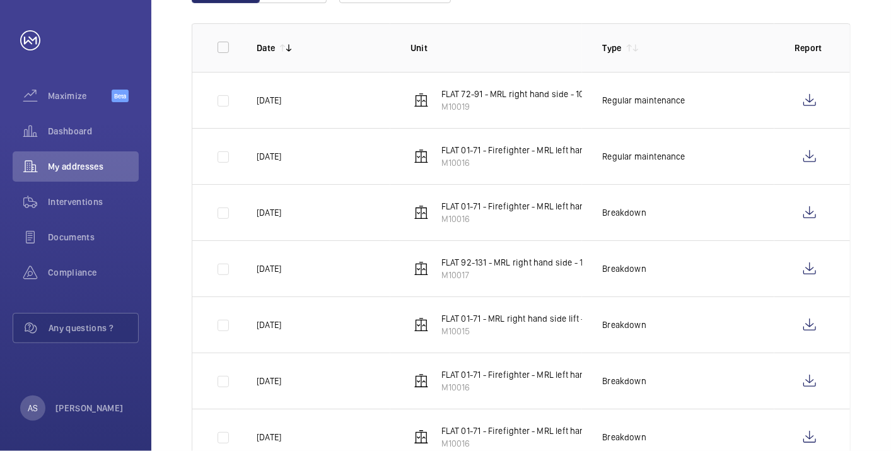
click at [872, 60] on div "Done Upcoming Equipment type 131 – 140 of 272 Date Unit Type Report [DATE] FLAT…" at bounding box center [520, 303] width 739 height 721
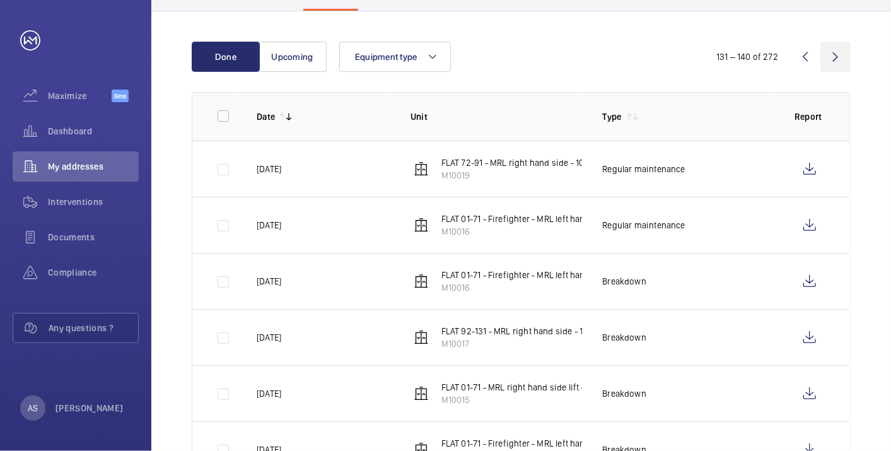
scroll to position [150, 0]
click at [811, 60] on wm-front-icon-button at bounding box center [805, 58] width 30 height 30
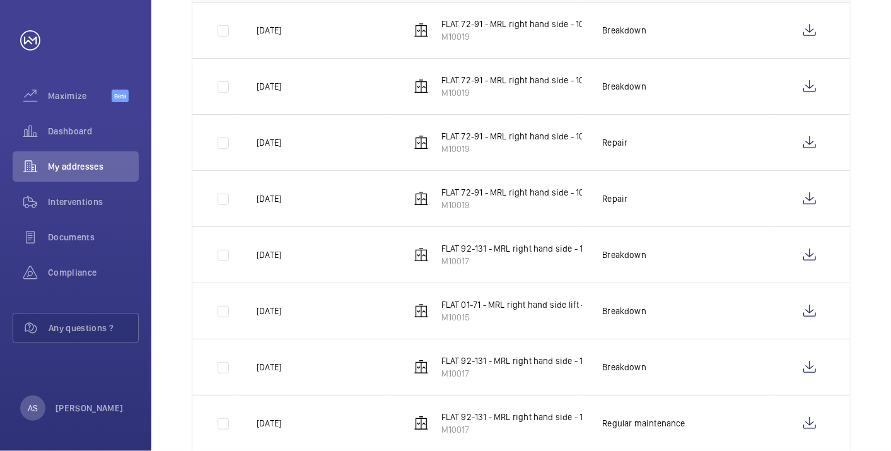
scroll to position [360, 0]
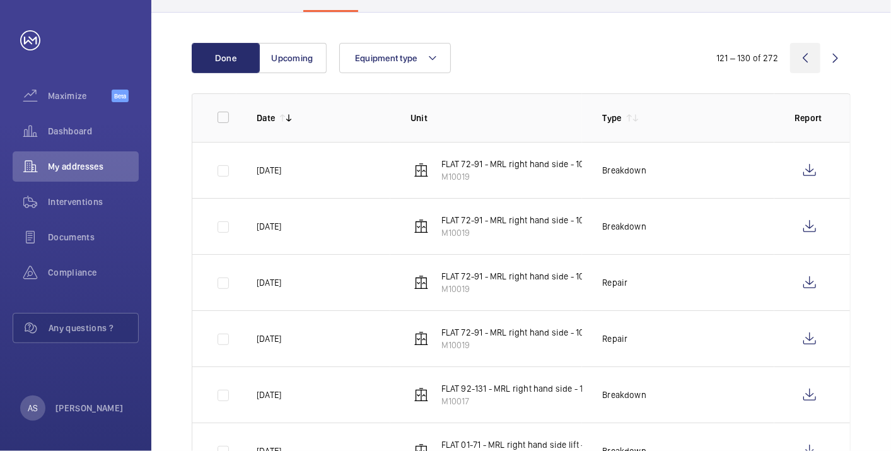
click at [806, 59] on wm-front-icon-button at bounding box center [805, 58] width 30 height 30
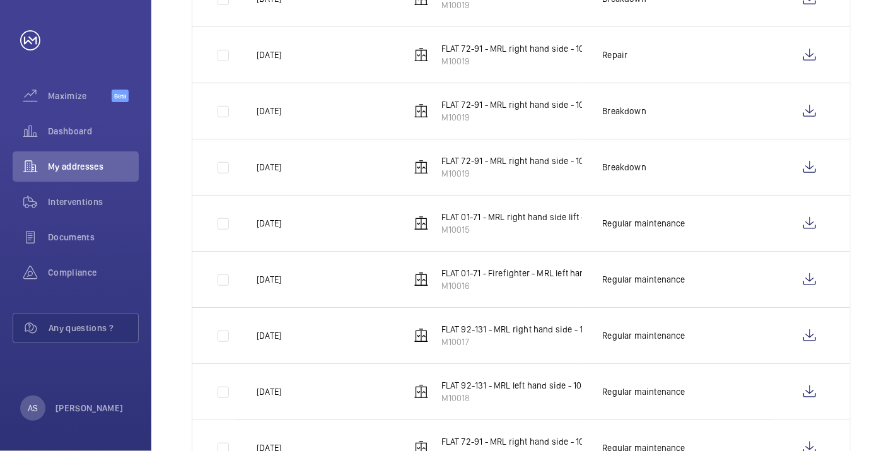
scroll to position [430, 0]
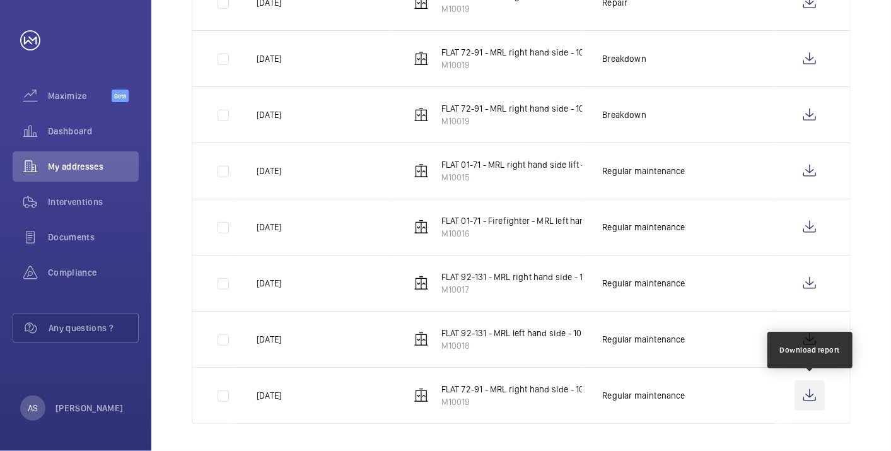
click at [821, 396] on wm-front-icon-button at bounding box center [809, 395] width 30 height 30
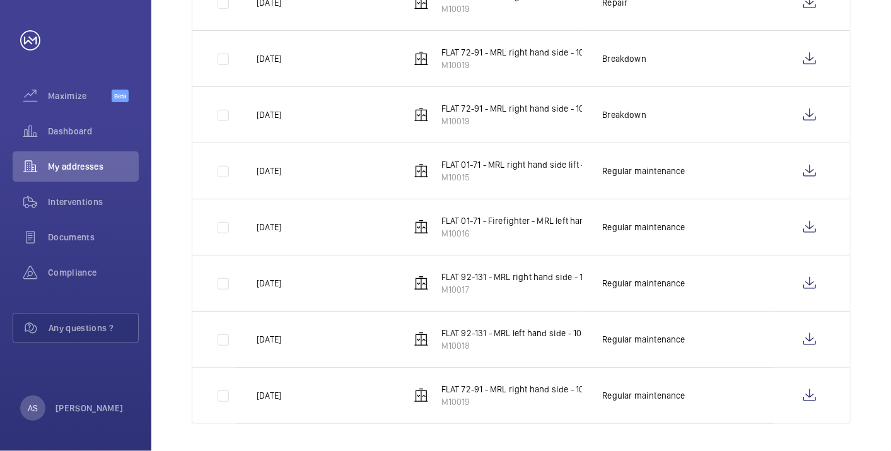
click at [856, 83] on div "Done Upcoming Equipment type 111 – 120 of 272 Date Unit Type Report [DATE] FLAT…" at bounding box center [520, 93] width 739 height 721
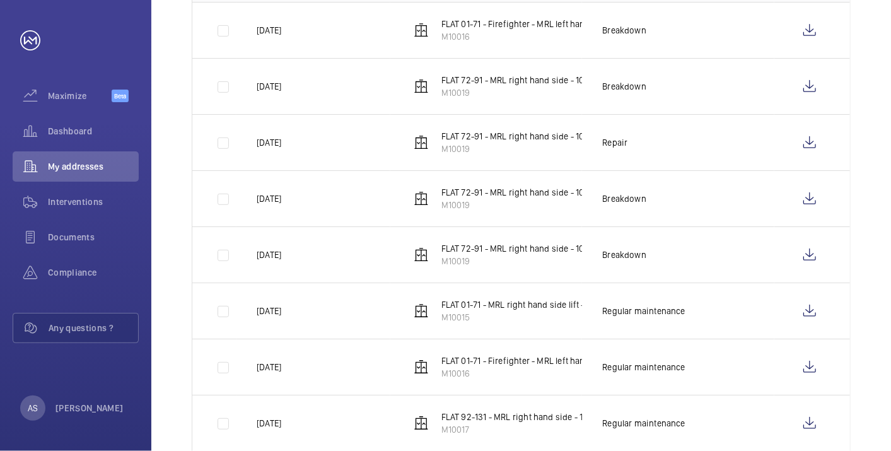
scroll to position [220, 0]
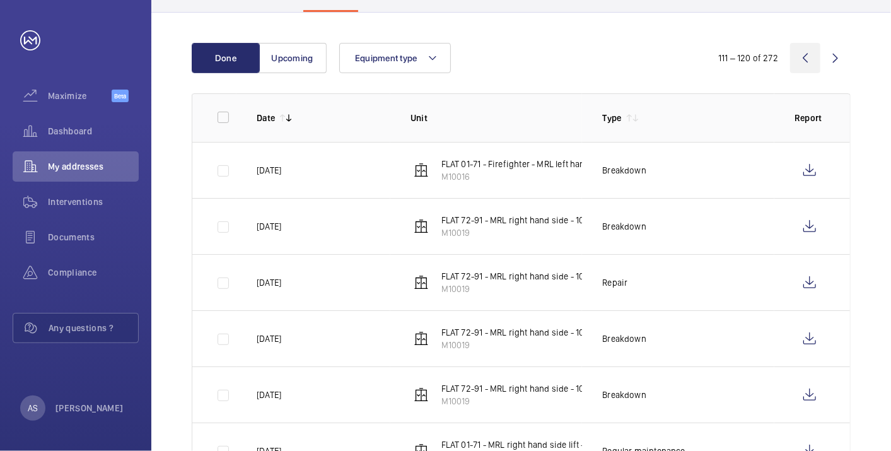
click at [808, 57] on wm-front-icon-button at bounding box center [805, 58] width 30 height 30
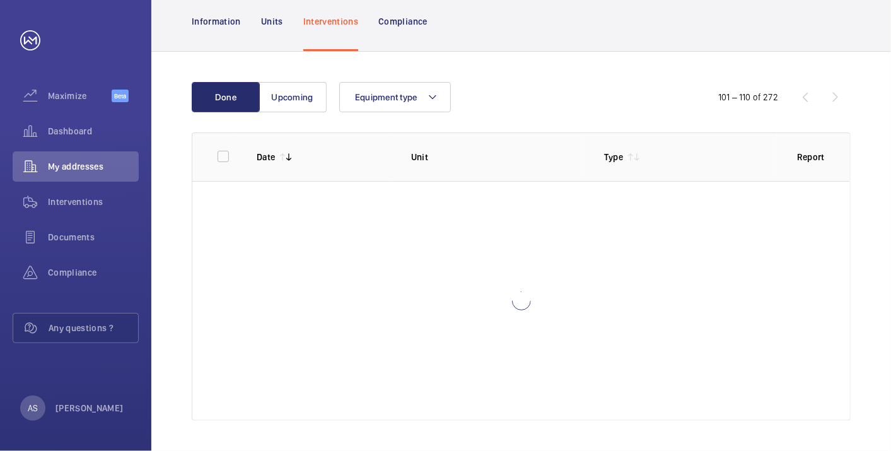
scroll to position [110, 0]
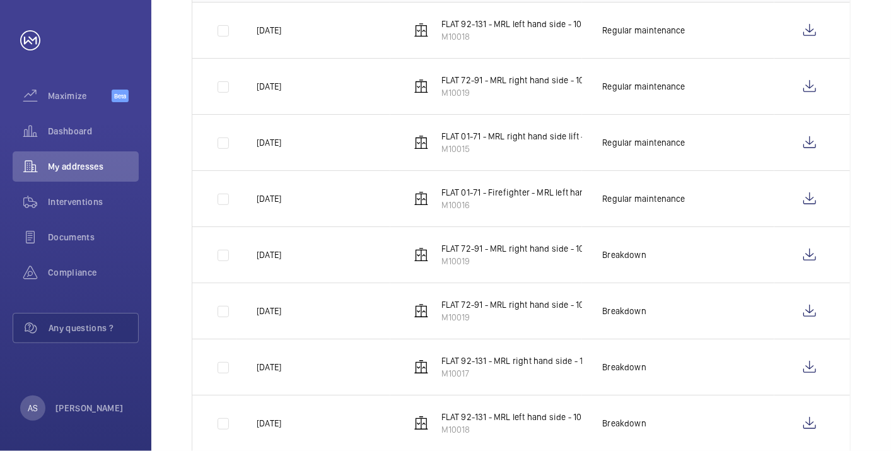
scroll to position [220, 0]
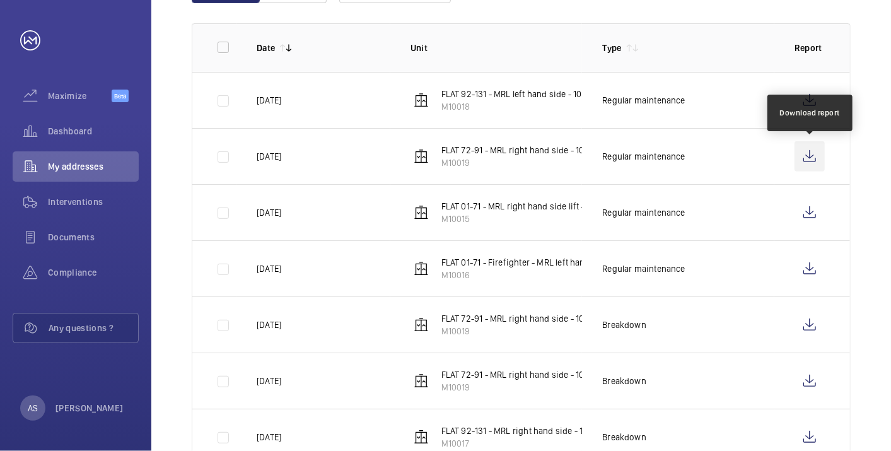
click at [821, 155] on wm-front-icon-button at bounding box center [809, 156] width 30 height 30
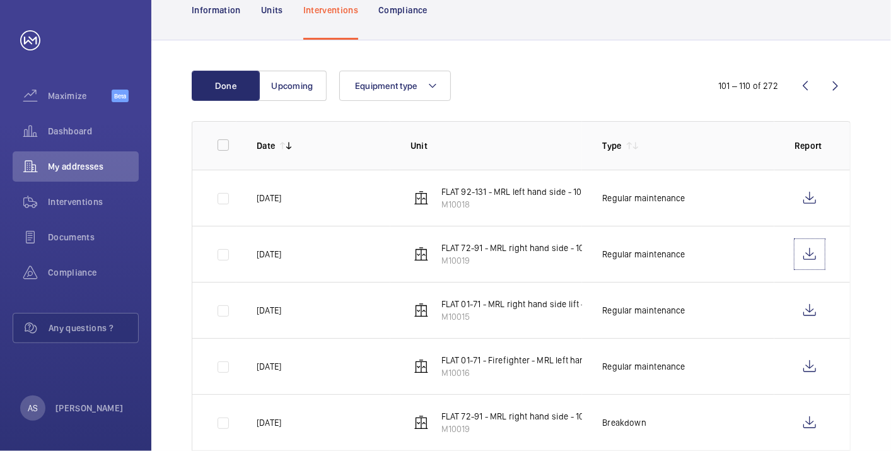
scroll to position [80, 0]
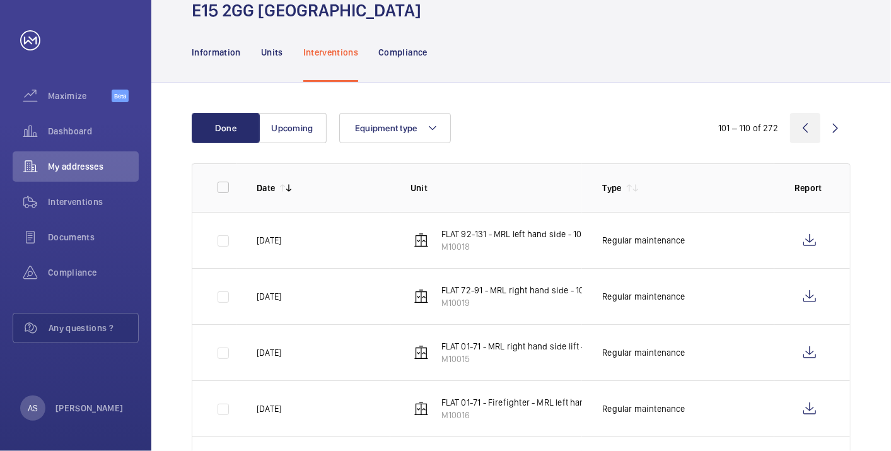
click at [802, 124] on wm-front-icon-button at bounding box center [805, 128] width 30 height 30
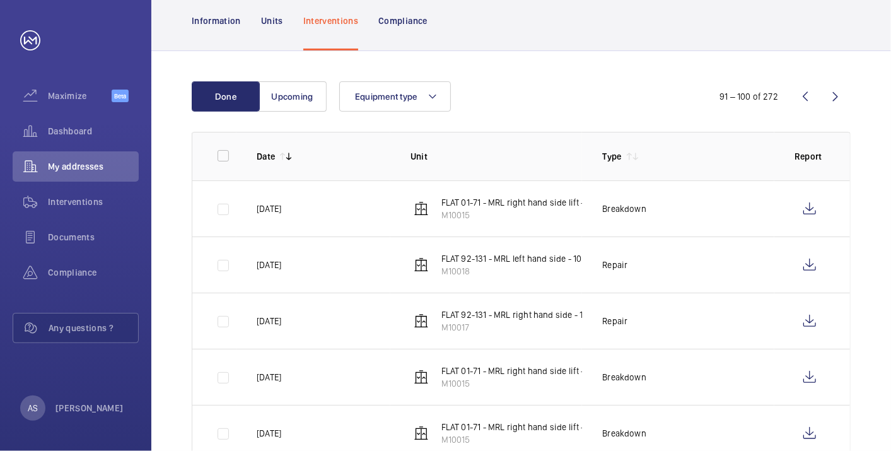
scroll to position [80, 0]
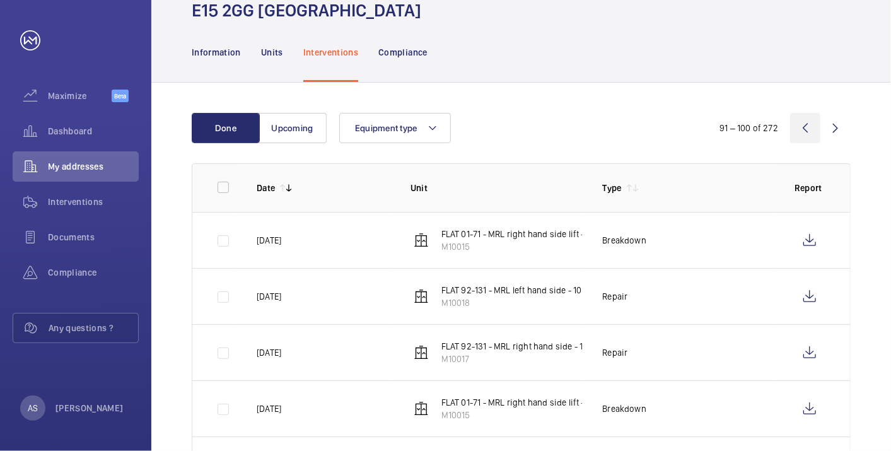
click at [804, 124] on wm-front-icon-button at bounding box center [805, 128] width 30 height 30
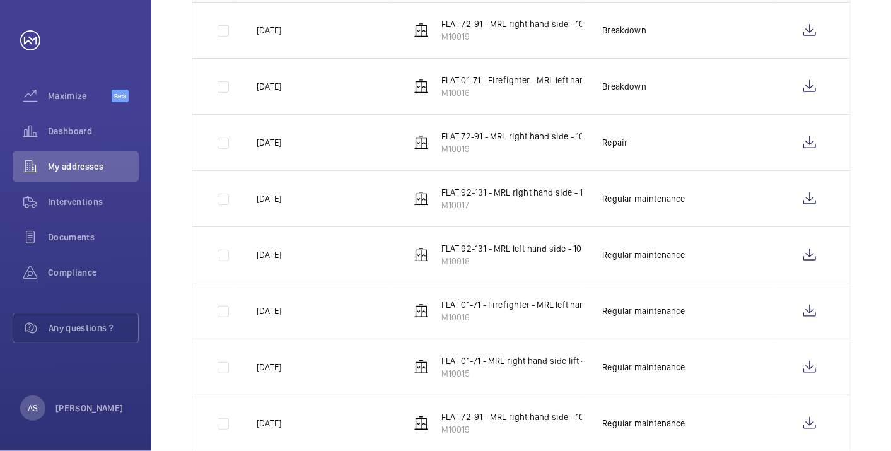
scroll to position [430, 0]
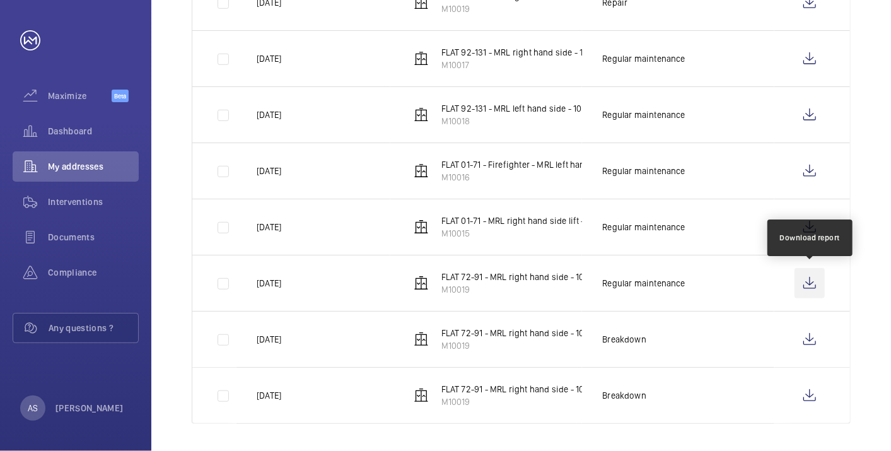
click at [808, 281] on wm-front-icon-button at bounding box center [809, 283] width 30 height 30
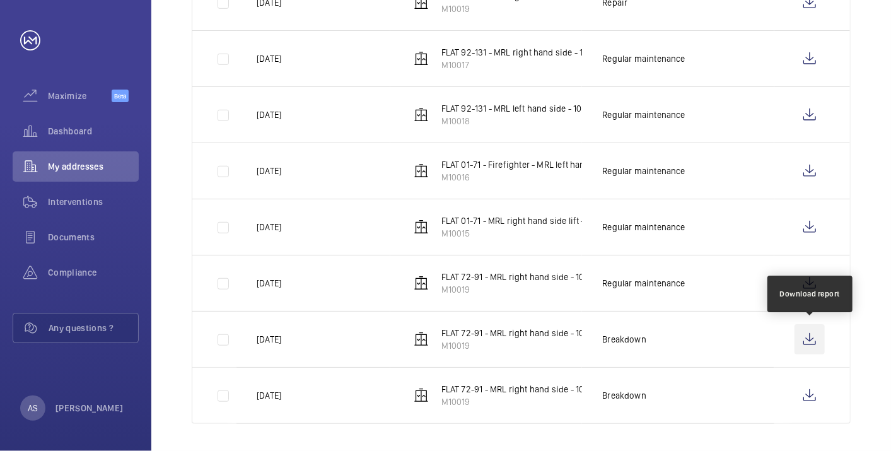
click at [816, 334] on wm-front-icon-button at bounding box center [809, 339] width 30 height 30
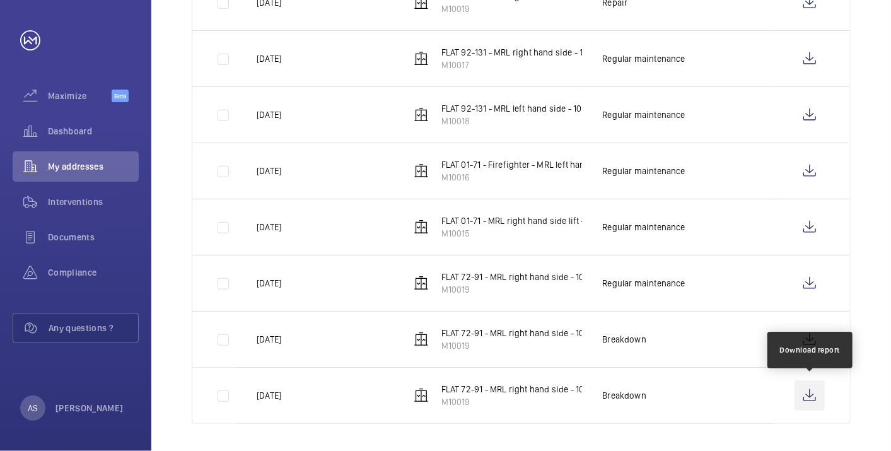
click at [809, 396] on wm-front-icon-button at bounding box center [809, 395] width 30 height 30
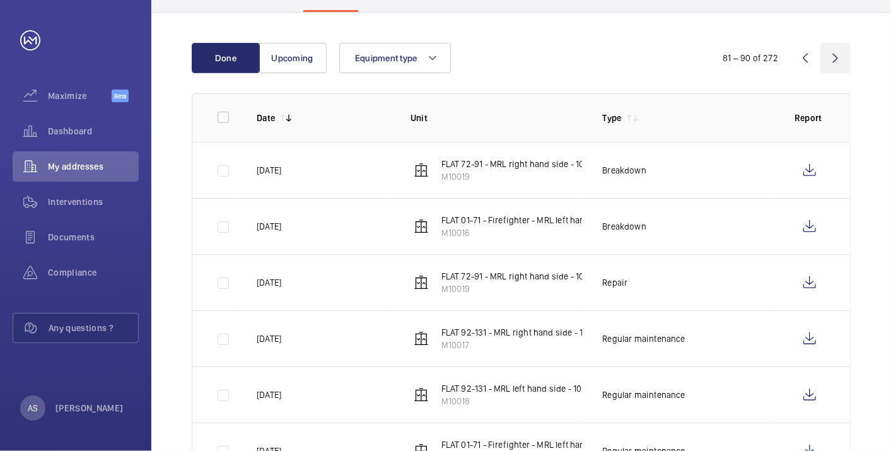
click at [831, 62] on wm-front-icon-button at bounding box center [835, 58] width 30 height 30
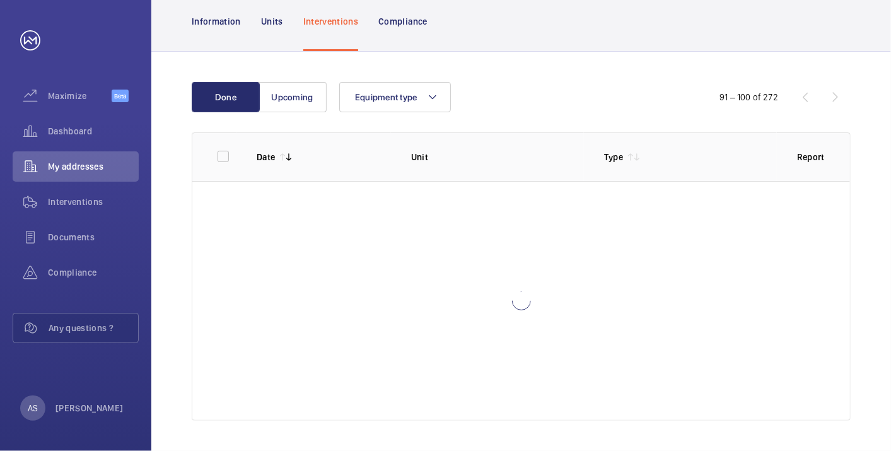
scroll to position [110, 0]
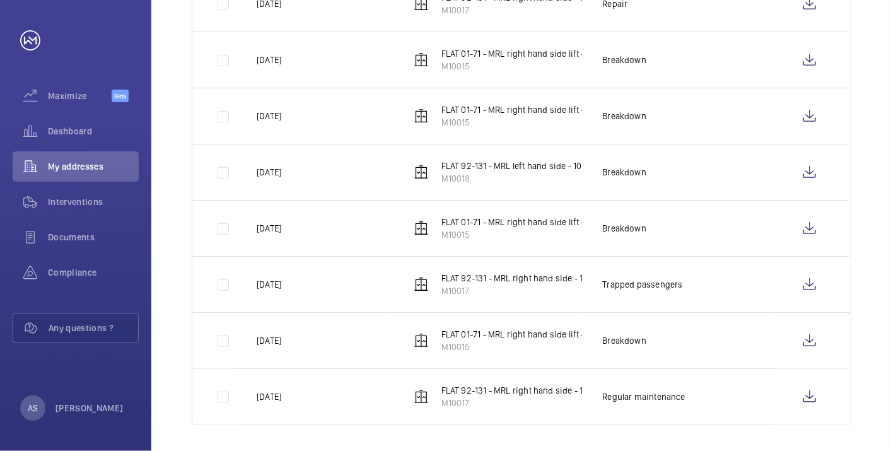
scroll to position [430, 0]
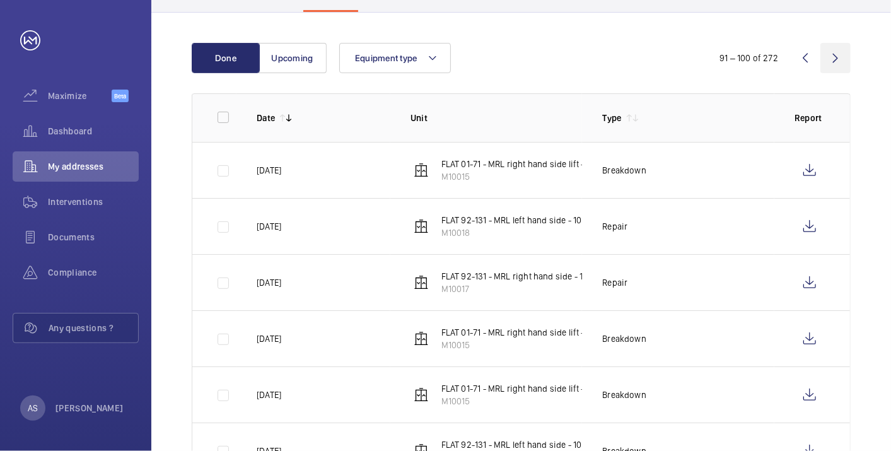
click at [838, 58] on wm-front-icon-button at bounding box center [835, 58] width 30 height 30
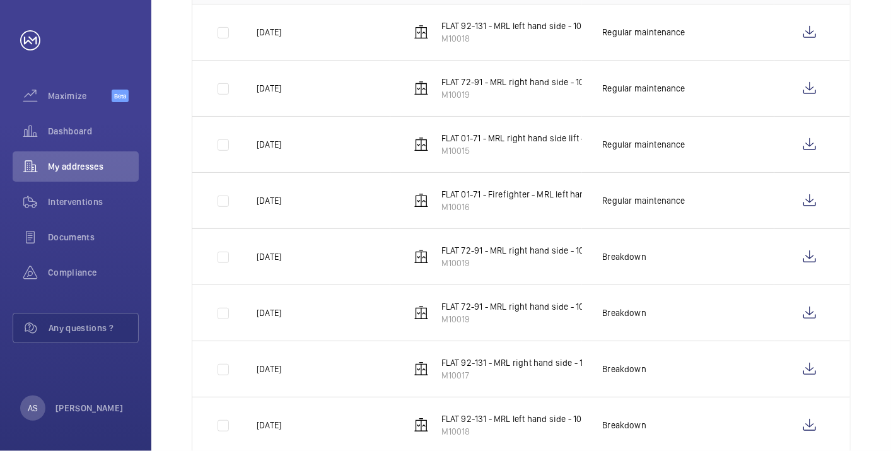
scroll to position [290, 0]
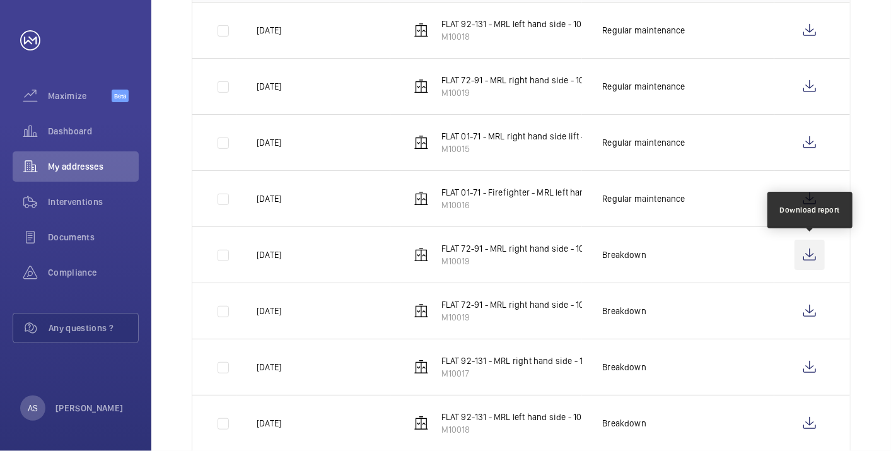
click at [808, 252] on wm-front-icon-button at bounding box center [809, 255] width 30 height 30
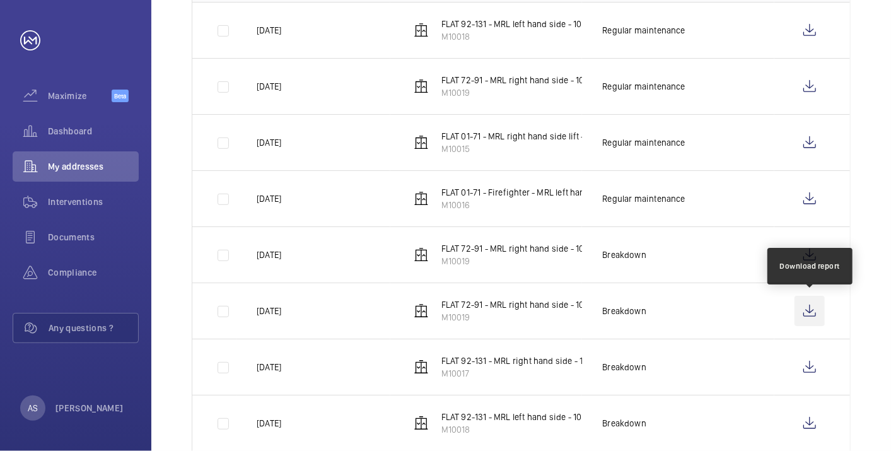
click at [816, 308] on wm-front-icon-button at bounding box center [809, 311] width 30 height 30
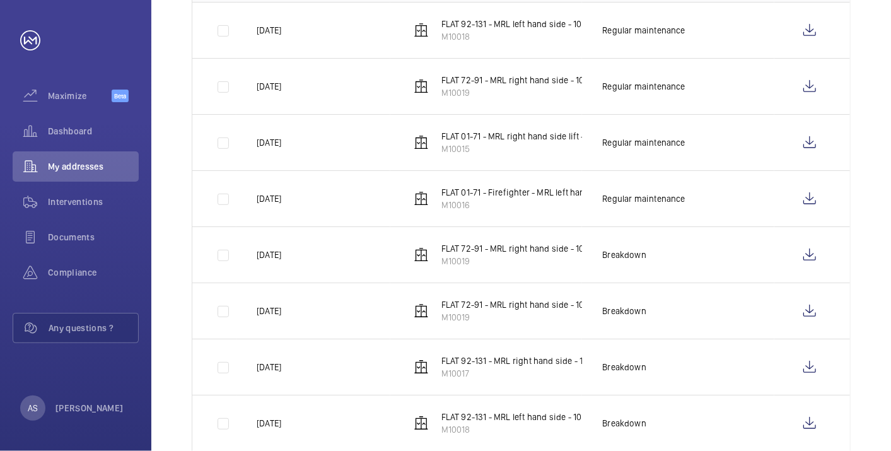
click at [863, 314] on div "Done Upcoming Equipment type 101 – 110 of 272 Date Unit Type Report [DATE] FLAT…" at bounding box center [520, 233] width 739 height 721
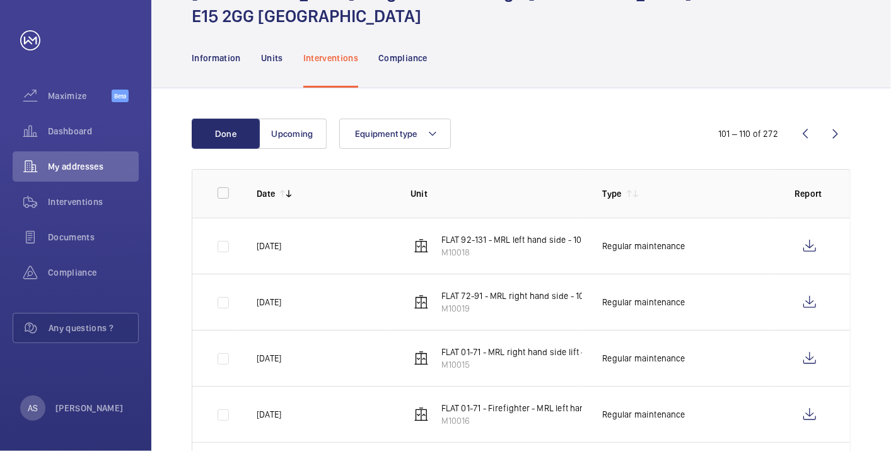
scroll to position [0, 0]
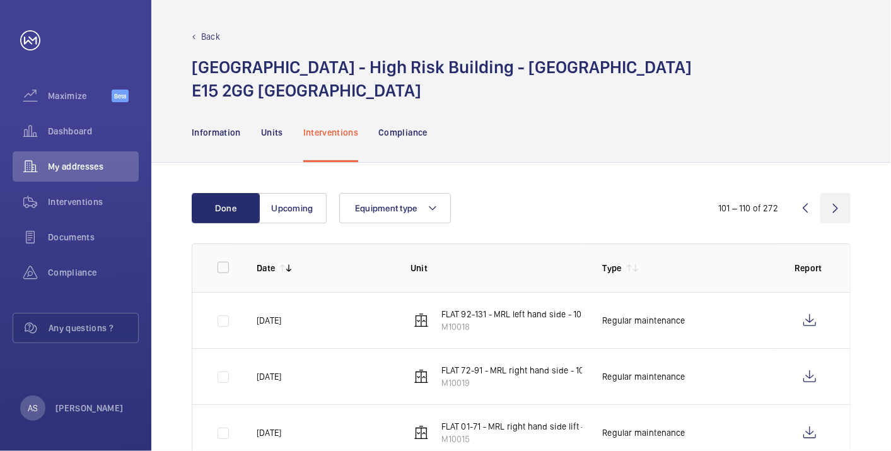
click at [837, 213] on wm-front-icon-button at bounding box center [835, 208] width 30 height 30
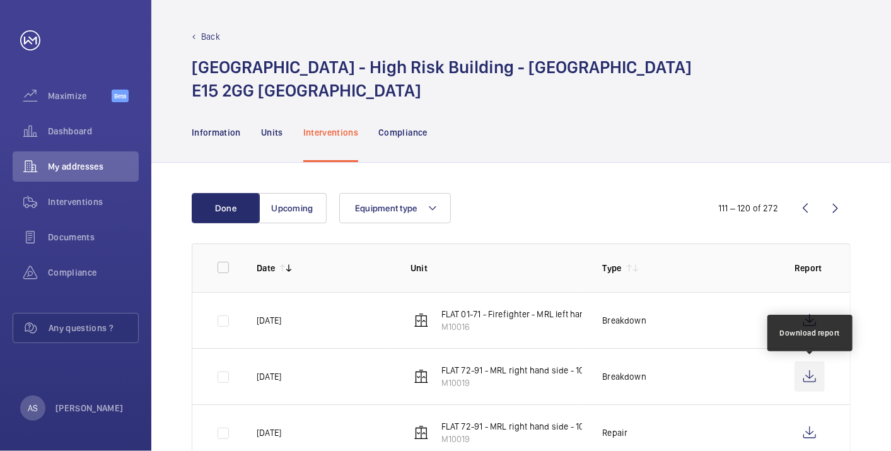
click at [818, 377] on wm-front-icon-button at bounding box center [809, 376] width 30 height 30
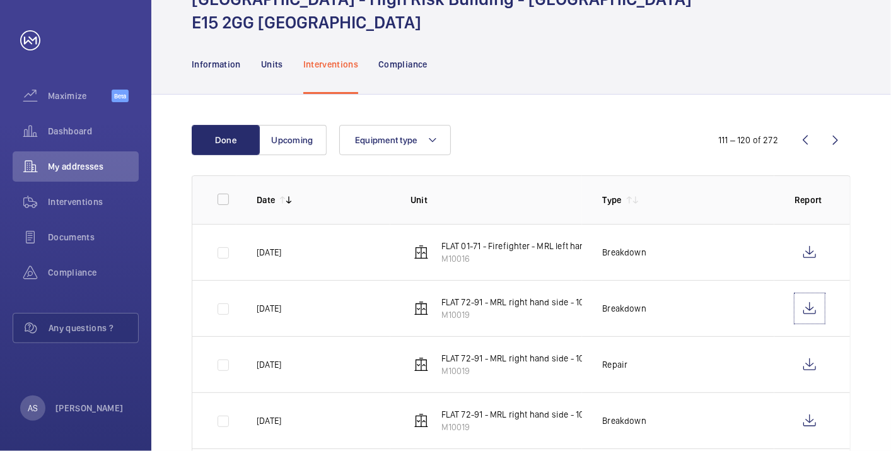
scroll to position [70, 0]
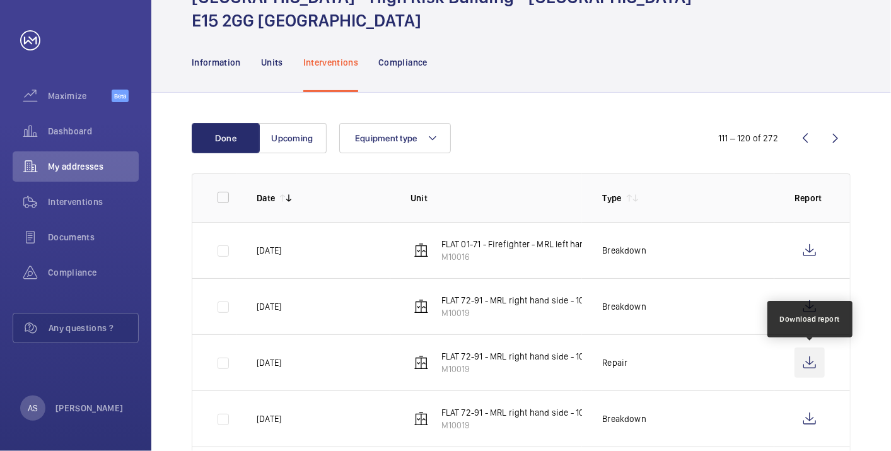
click at [822, 364] on wm-front-icon-button at bounding box center [809, 362] width 30 height 30
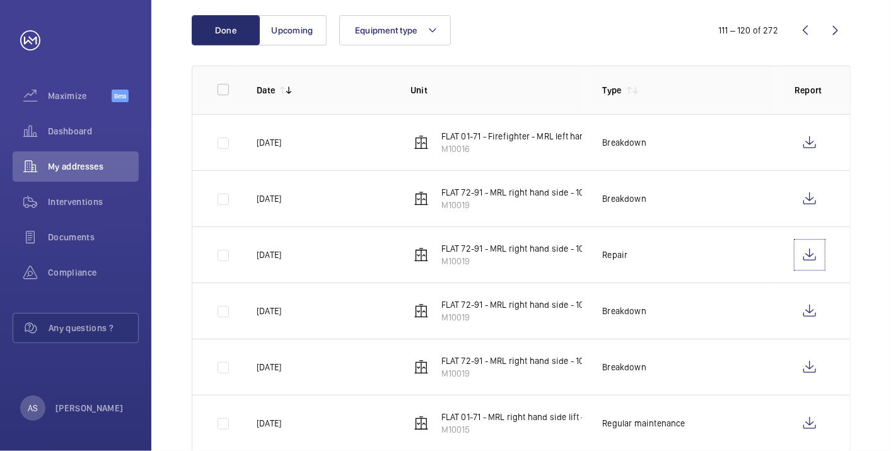
scroll to position [210, 0]
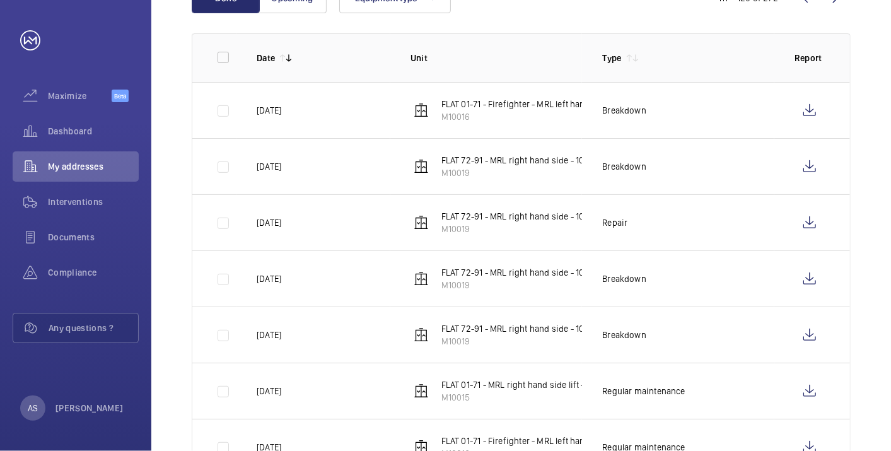
click at [867, 269] on div "Done Upcoming Equipment type 111 – 120 of 272 Date Unit Type Report [DATE] FLAT…" at bounding box center [520, 313] width 739 height 721
click at [803, 273] on wm-front-icon-button at bounding box center [809, 278] width 30 height 30
click at [816, 337] on wm-front-icon-button at bounding box center [809, 335] width 30 height 30
